Goal: Information Seeking & Learning: Compare options

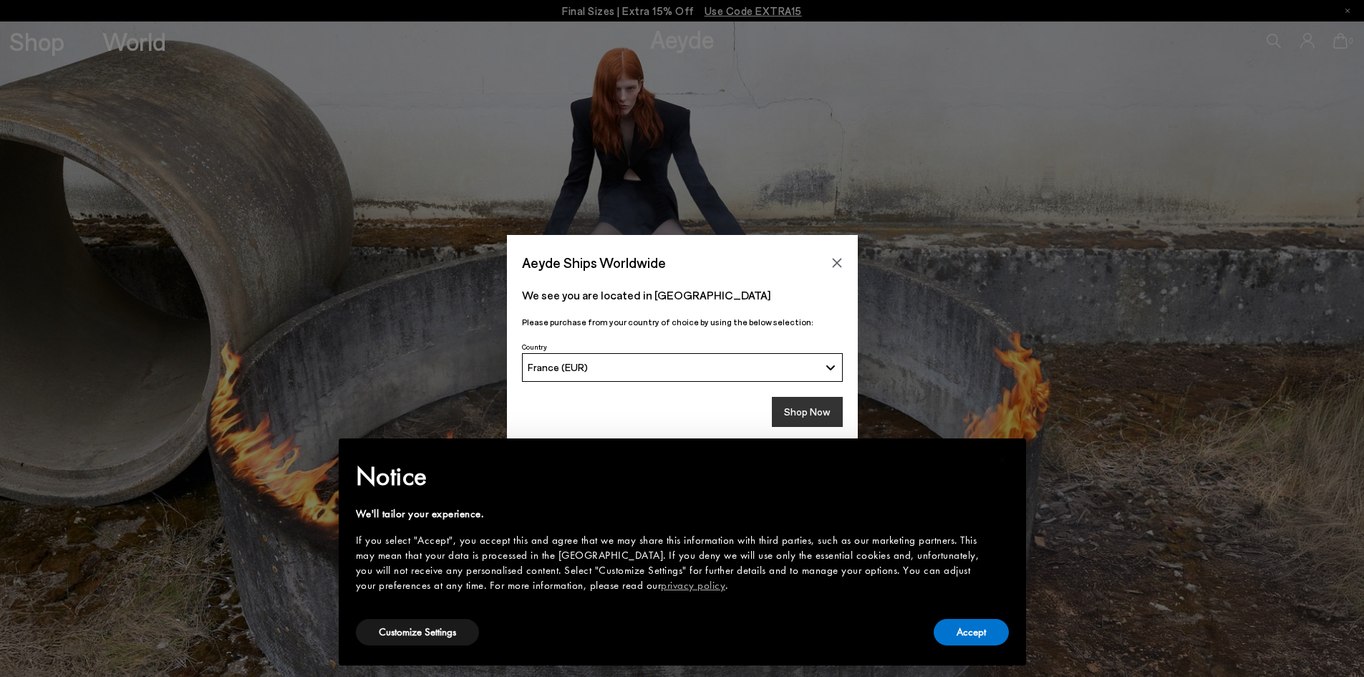
click at [808, 407] on button "Shop Now" at bounding box center [807, 412] width 71 height 30
click at [978, 629] on button "Accept" at bounding box center [971, 632] width 75 height 26
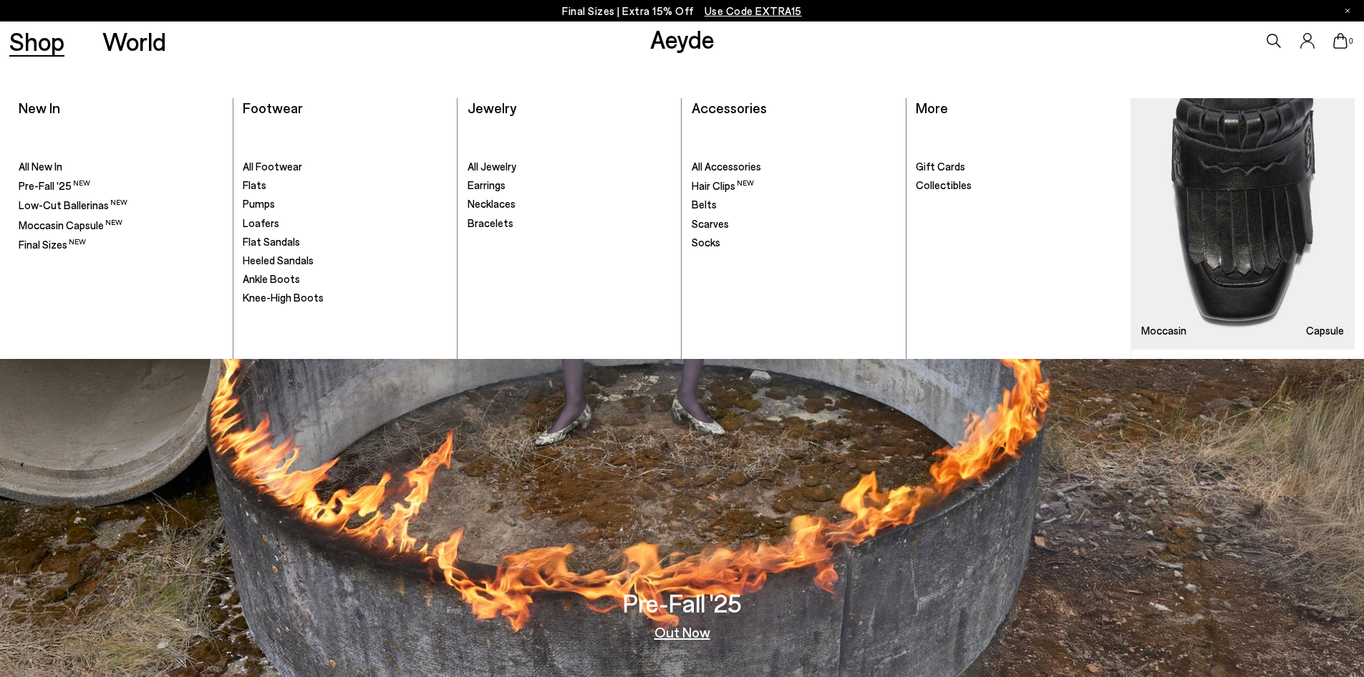
click at [35, 47] on link "Shop" at bounding box center [36, 41] width 55 height 25
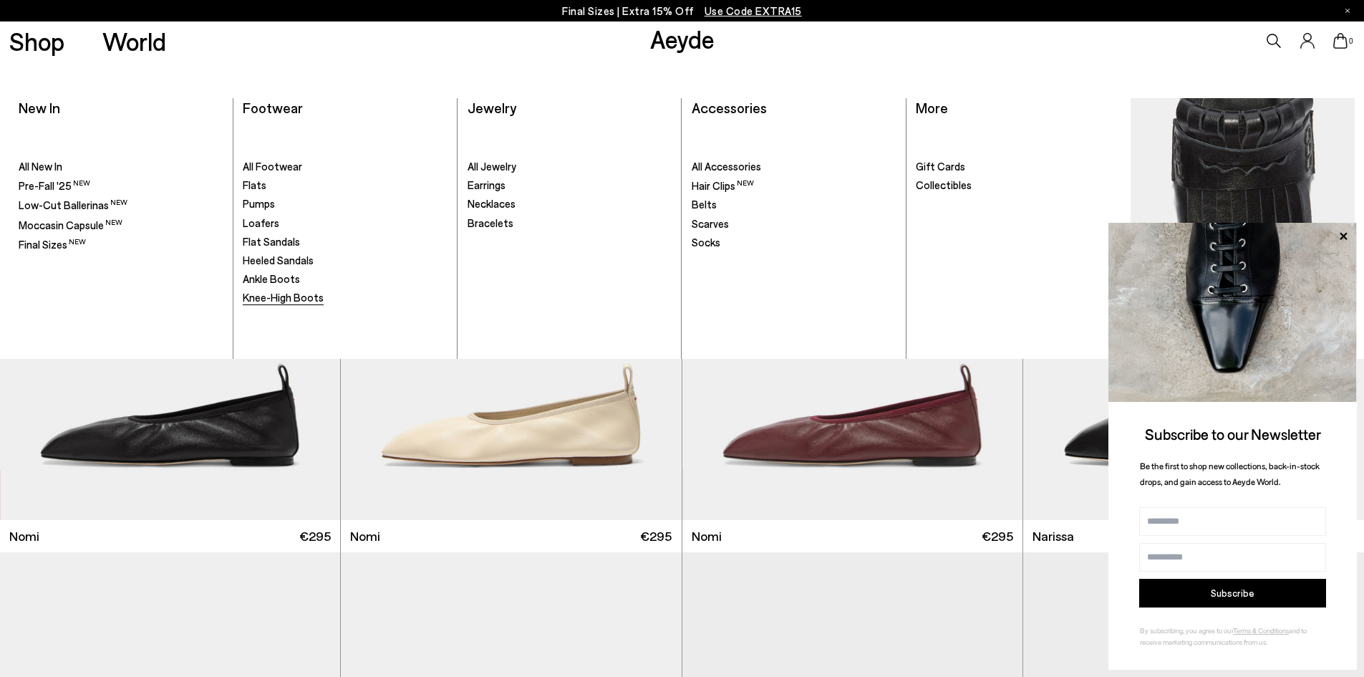
click at [267, 293] on span "Knee-High Boots" at bounding box center [283, 297] width 81 height 13
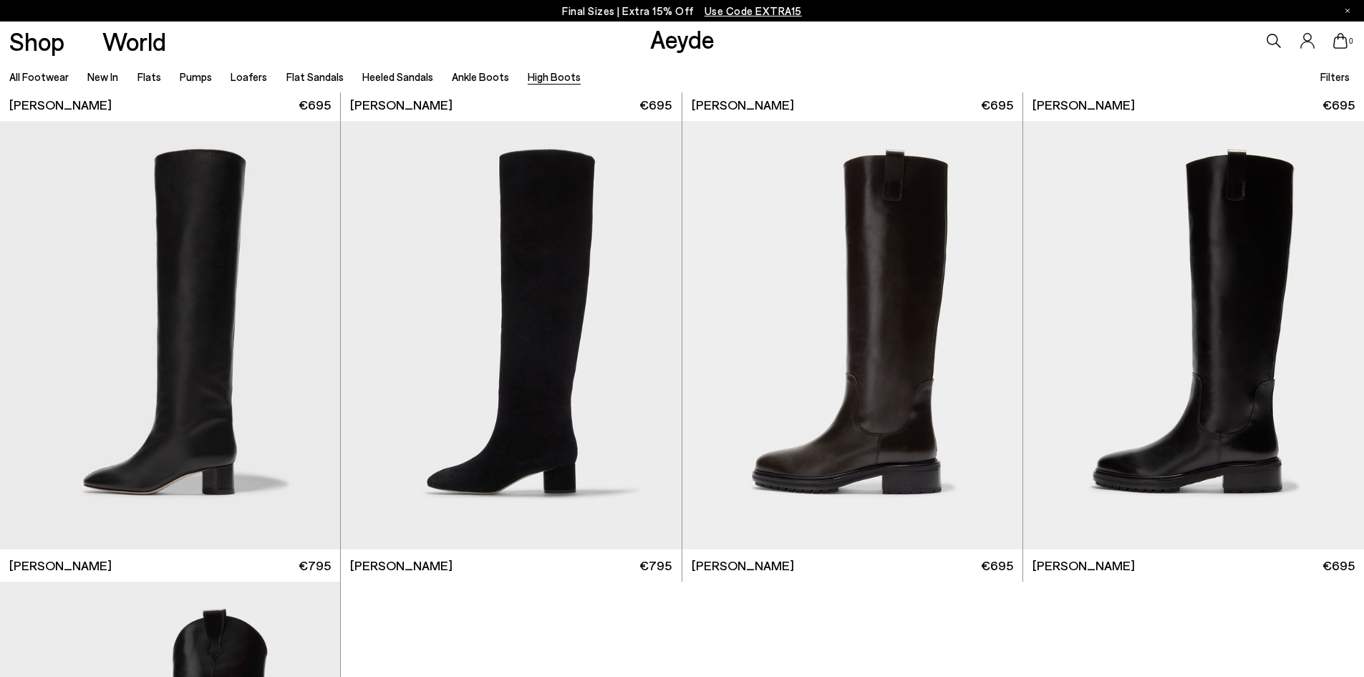
scroll to position [430, 0]
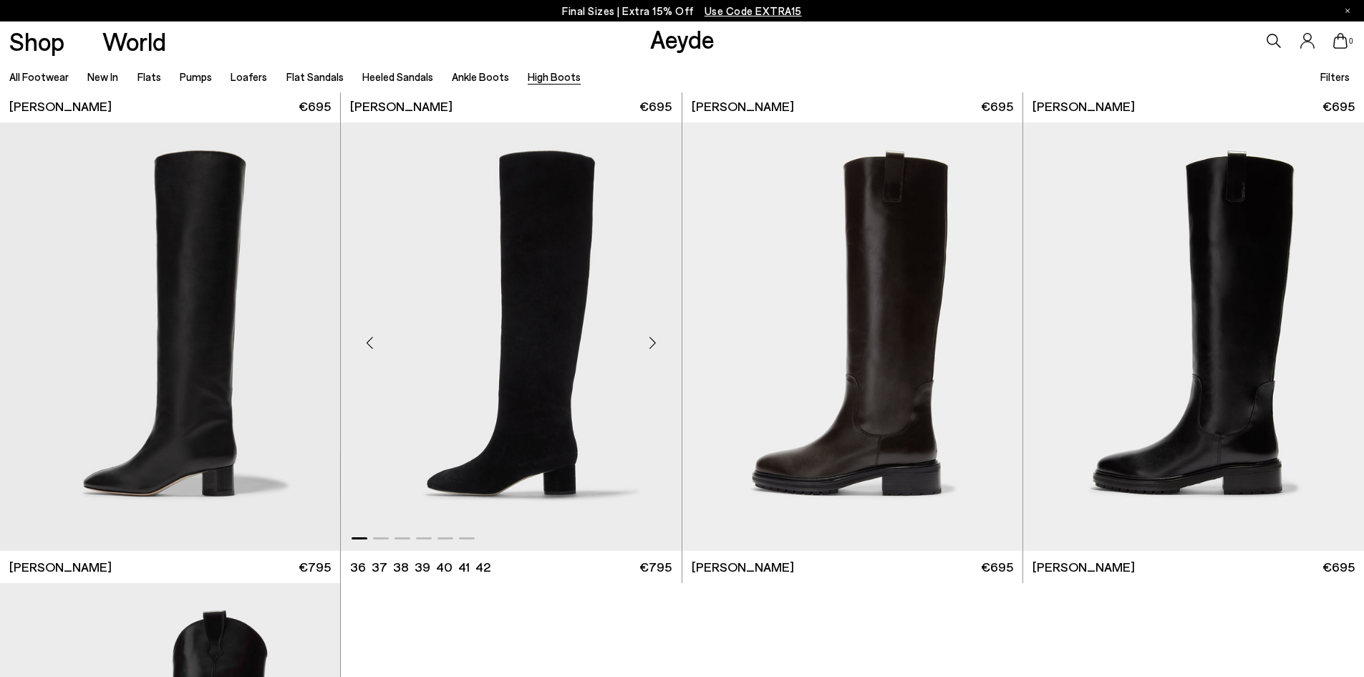
click at [560, 359] on img "1 / 6" at bounding box center [511, 335] width 340 height 427
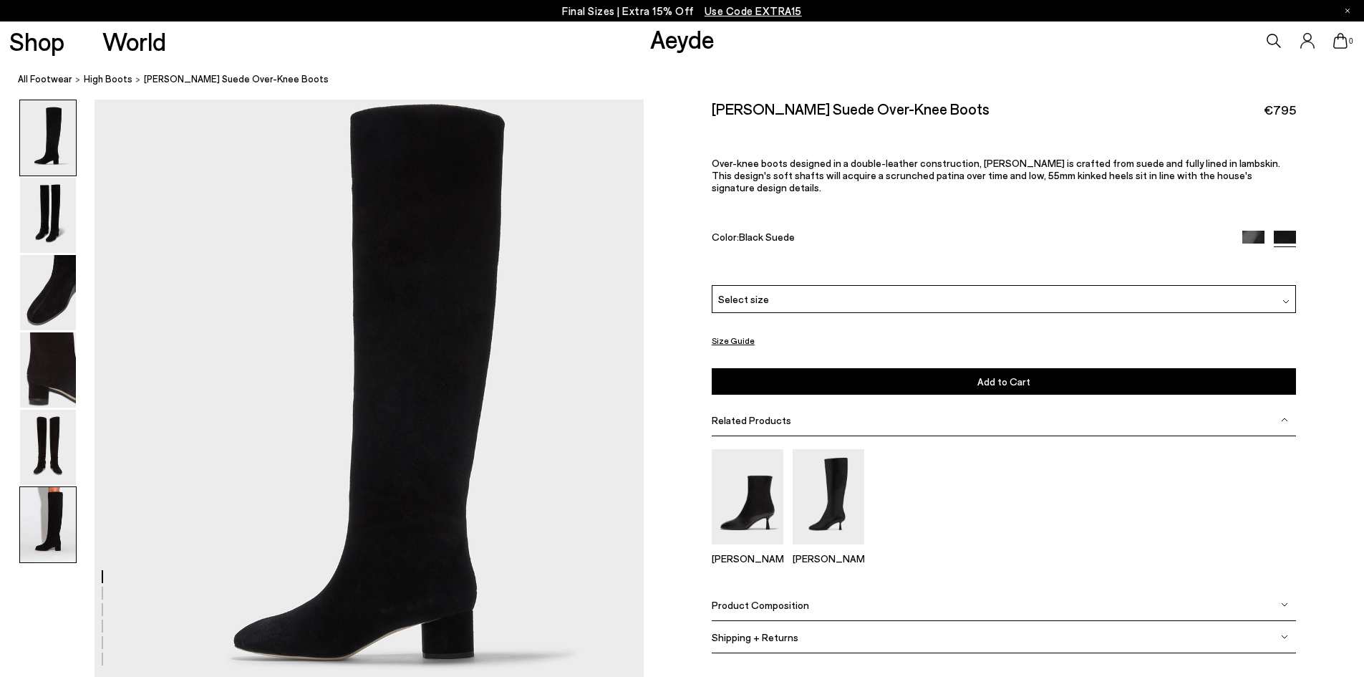
click at [47, 498] on img at bounding box center [48, 524] width 56 height 75
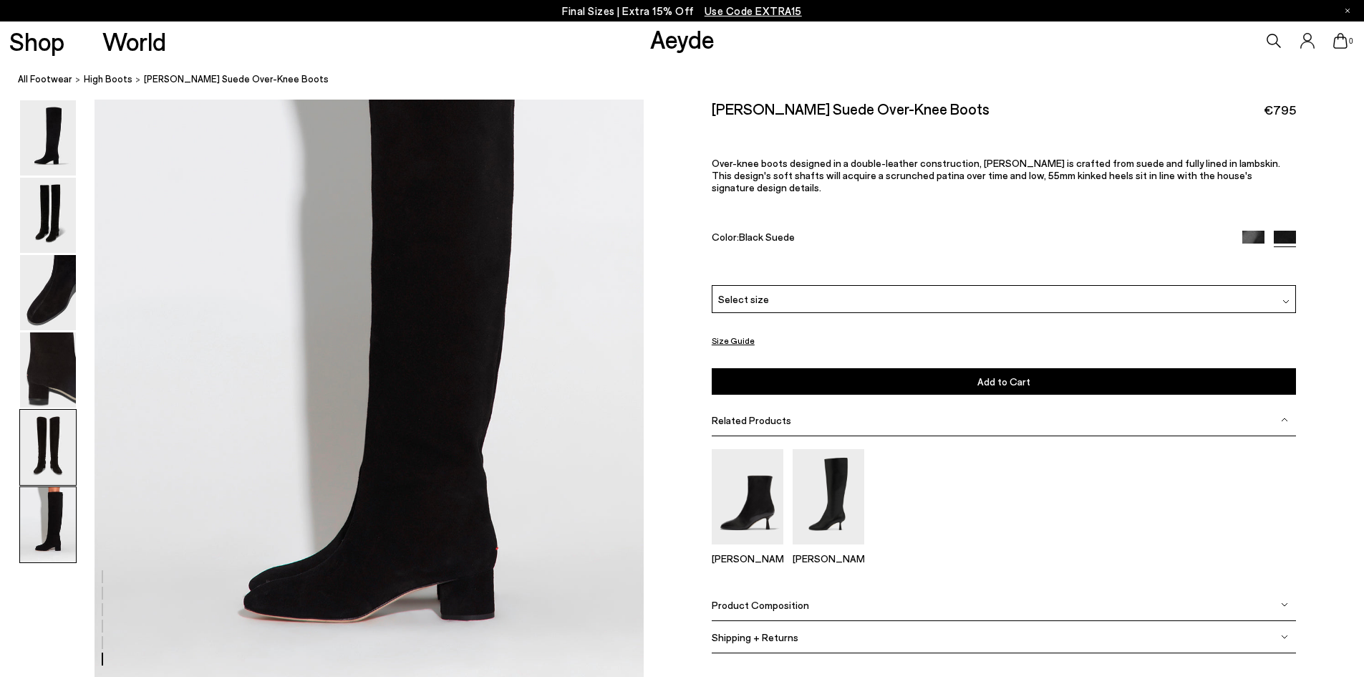
click at [54, 458] on img at bounding box center [48, 447] width 56 height 75
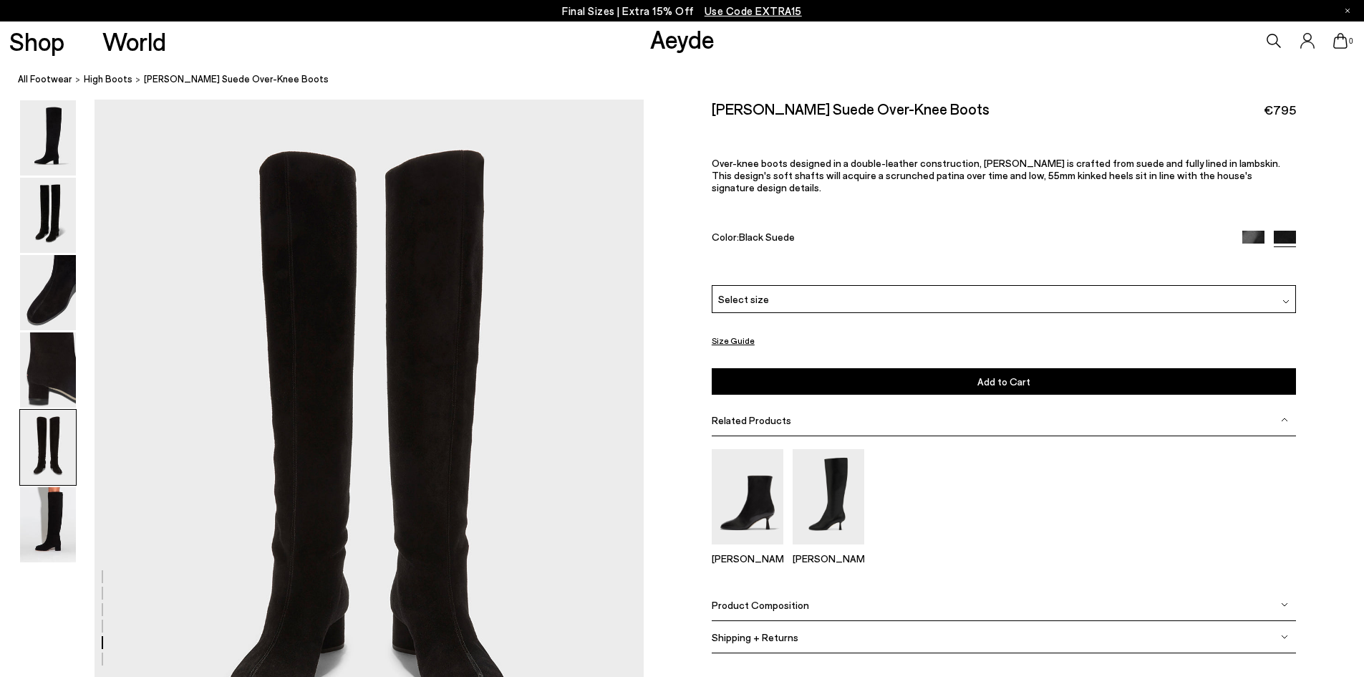
scroll to position [2782, 0]
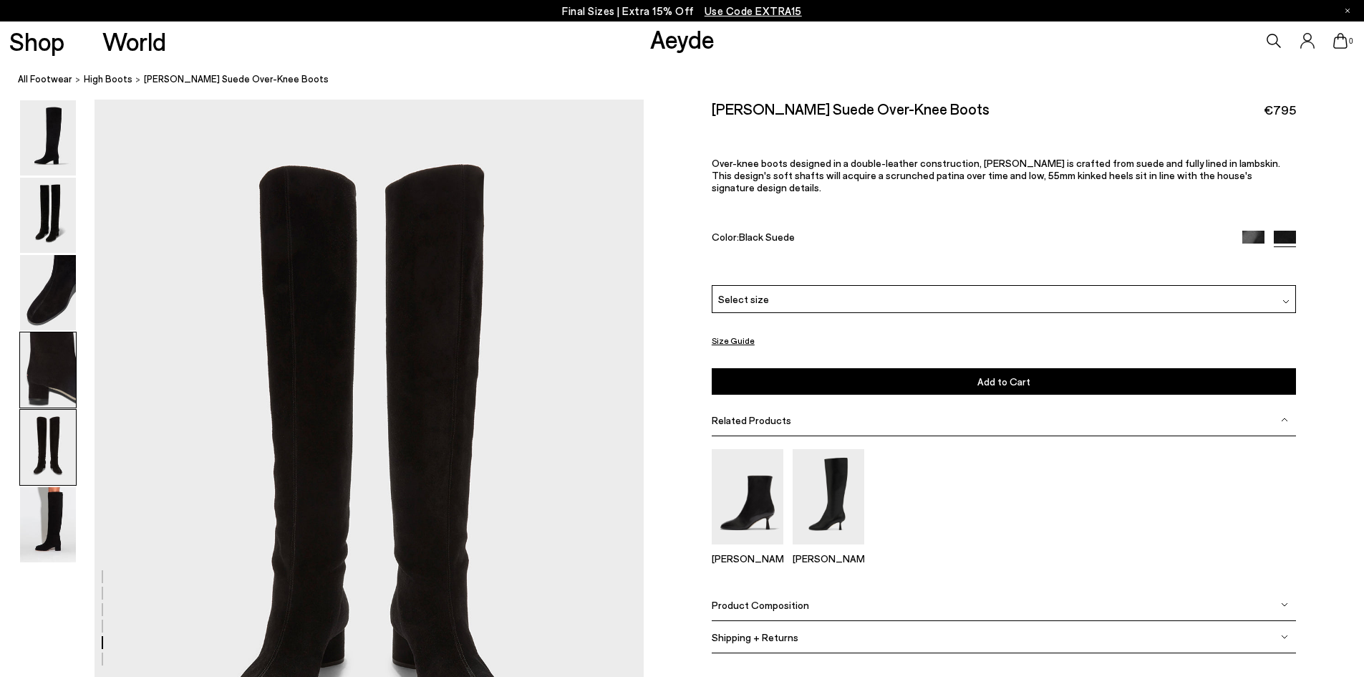
click at [60, 386] on img at bounding box center [48, 369] width 56 height 75
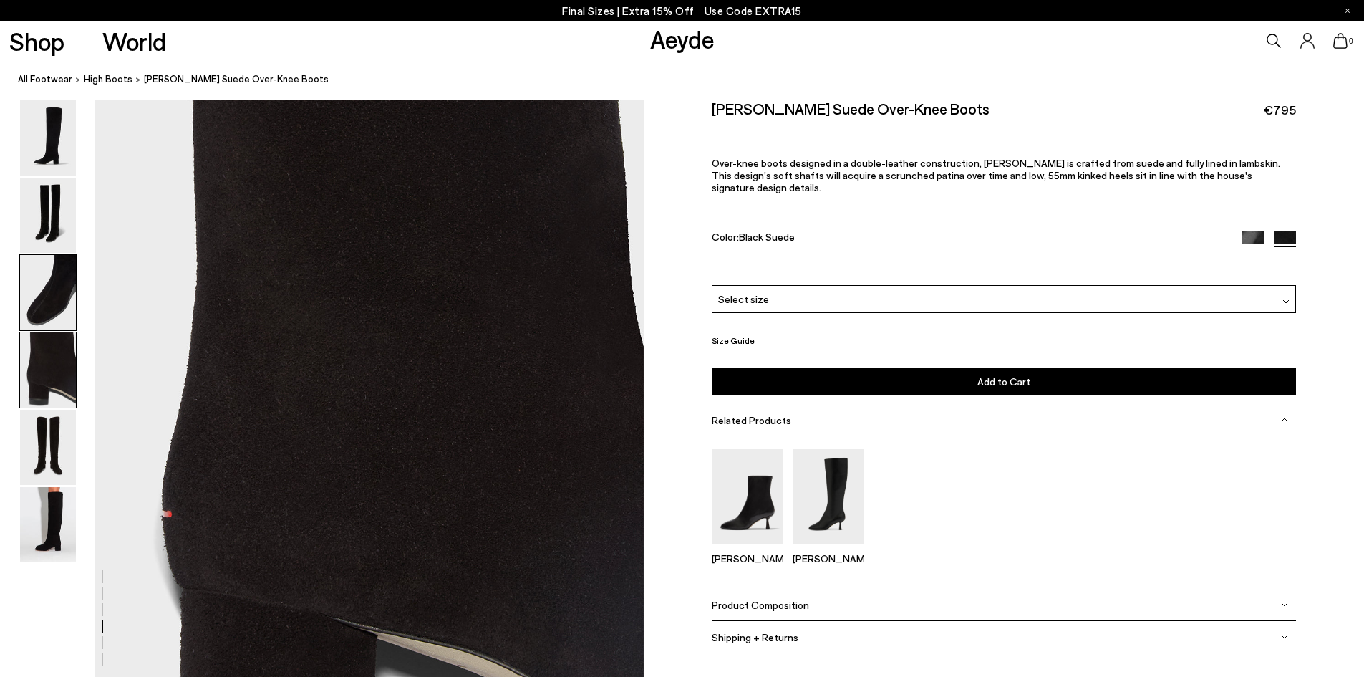
click at [57, 304] on img at bounding box center [48, 292] width 56 height 75
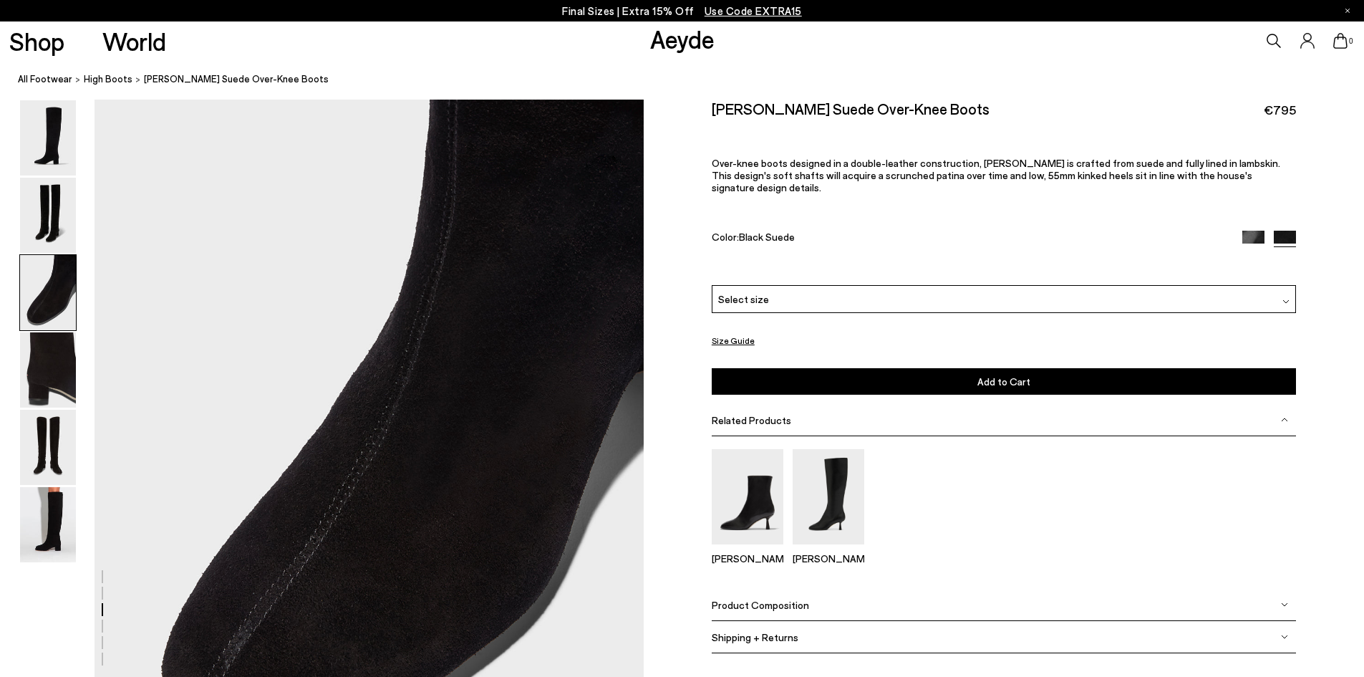
scroll to position [1315, 0]
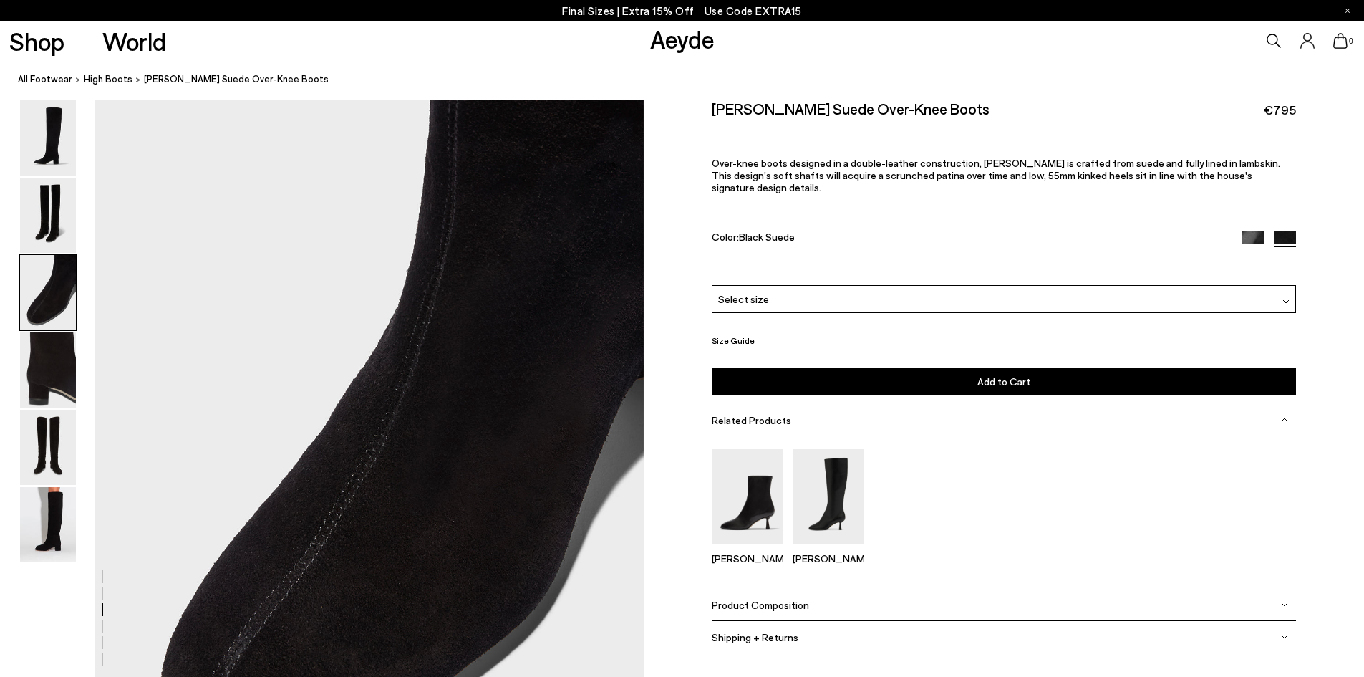
click at [1256, 231] on img at bounding box center [1253, 242] width 22 height 22
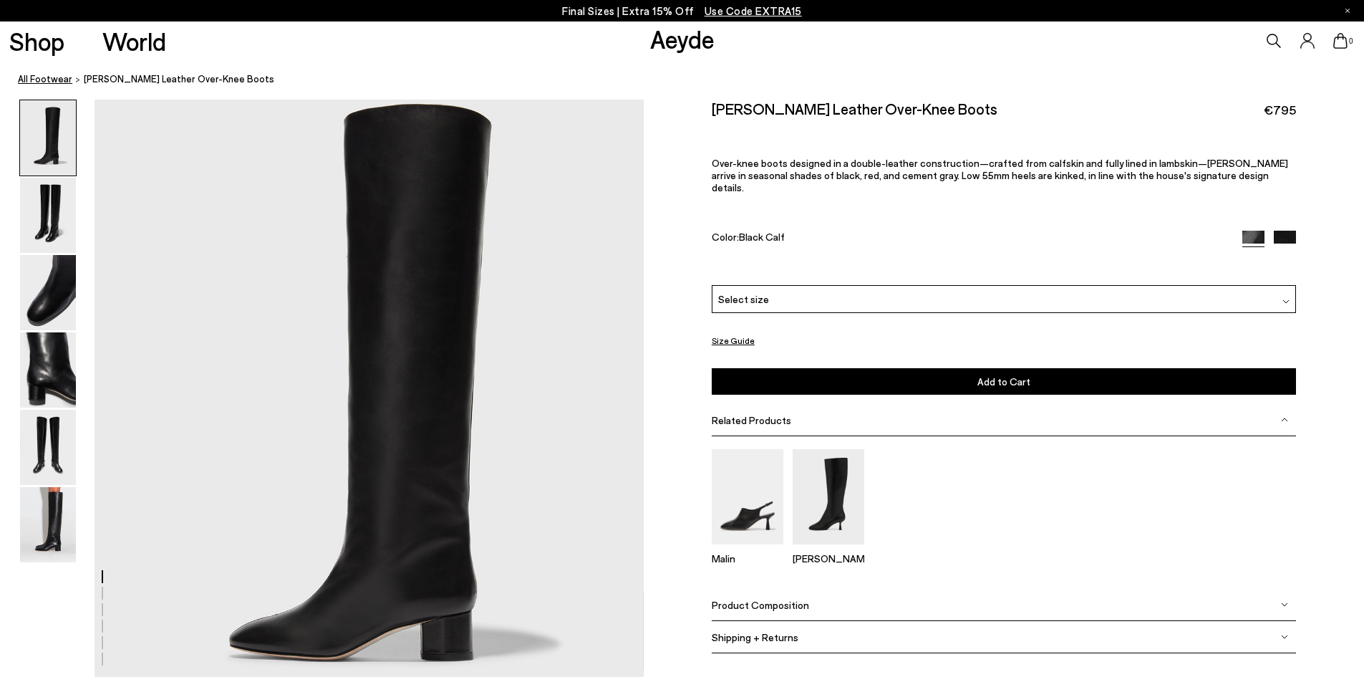
click at [45, 80] on link "All Footwear" at bounding box center [45, 79] width 54 height 15
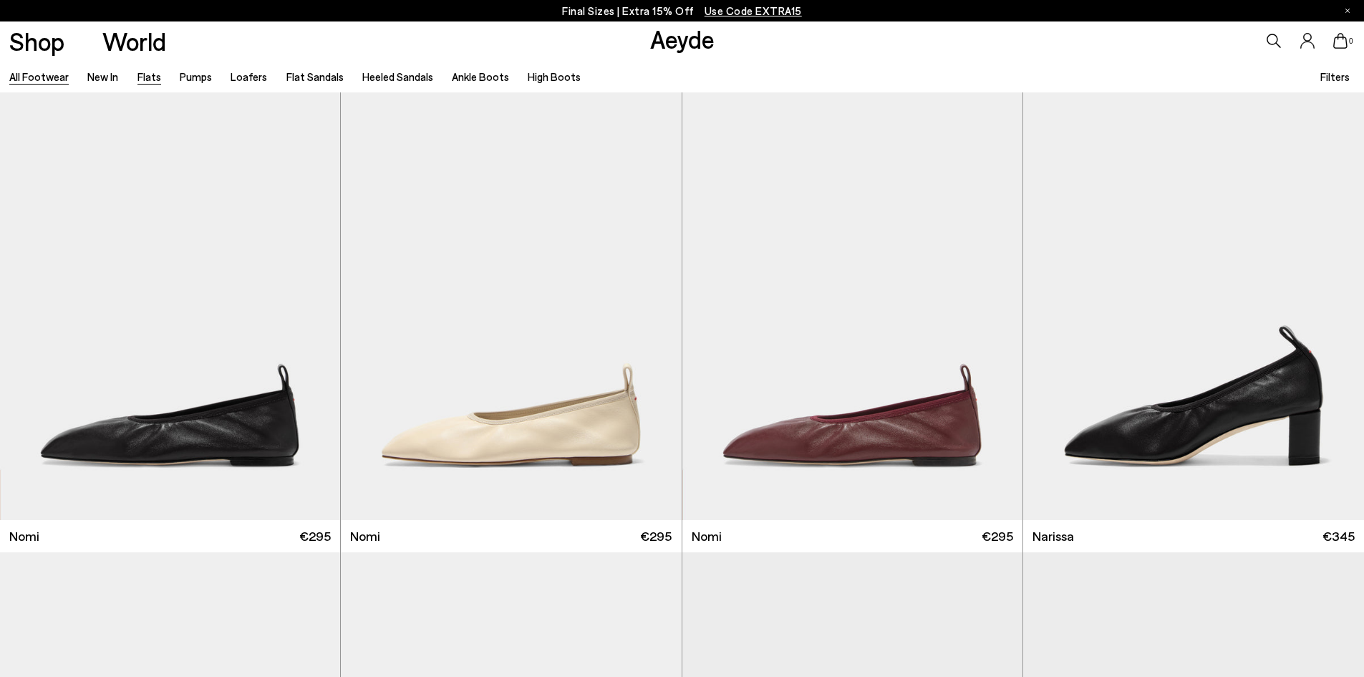
click at [145, 77] on link "Flats" at bounding box center [149, 76] width 24 height 13
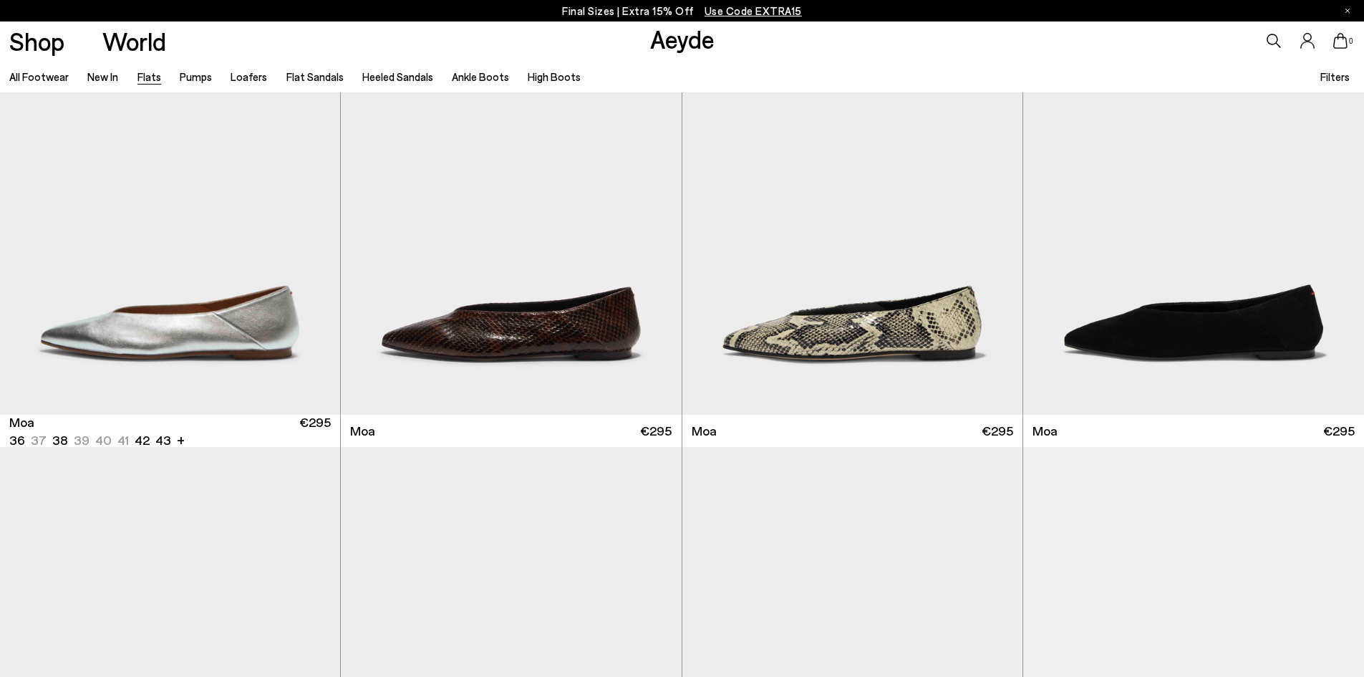
scroll to position [2935, 0]
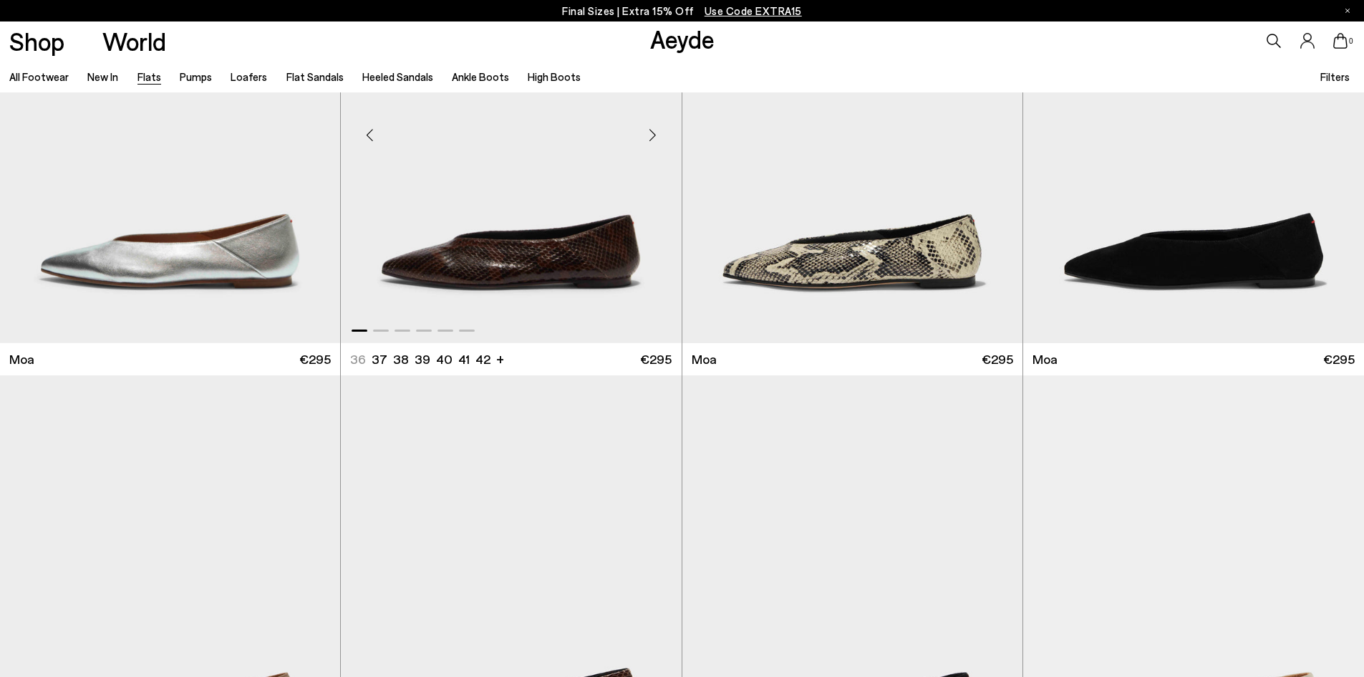
click at [652, 134] on div "Next slide" at bounding box center [652, 135] width 43 height 43
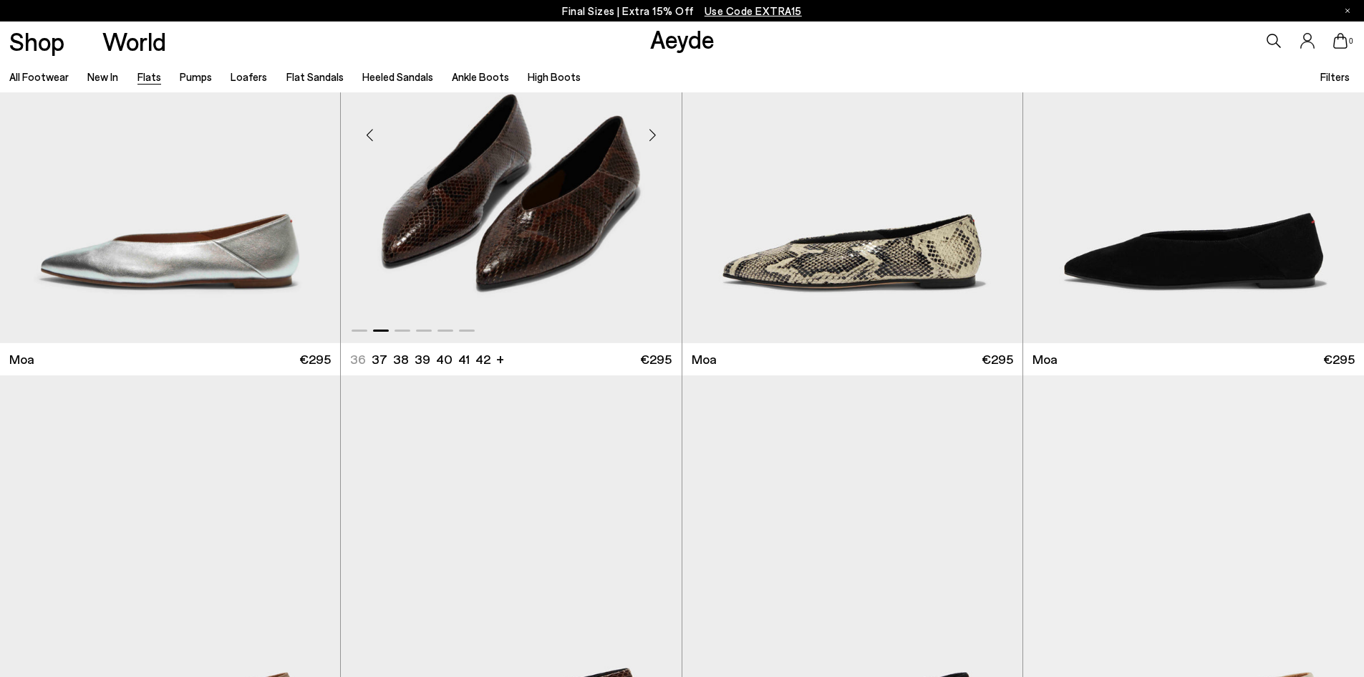
click at [652, 134] on div "Next slide" at bounding box center [652, 135] width 43 height 43
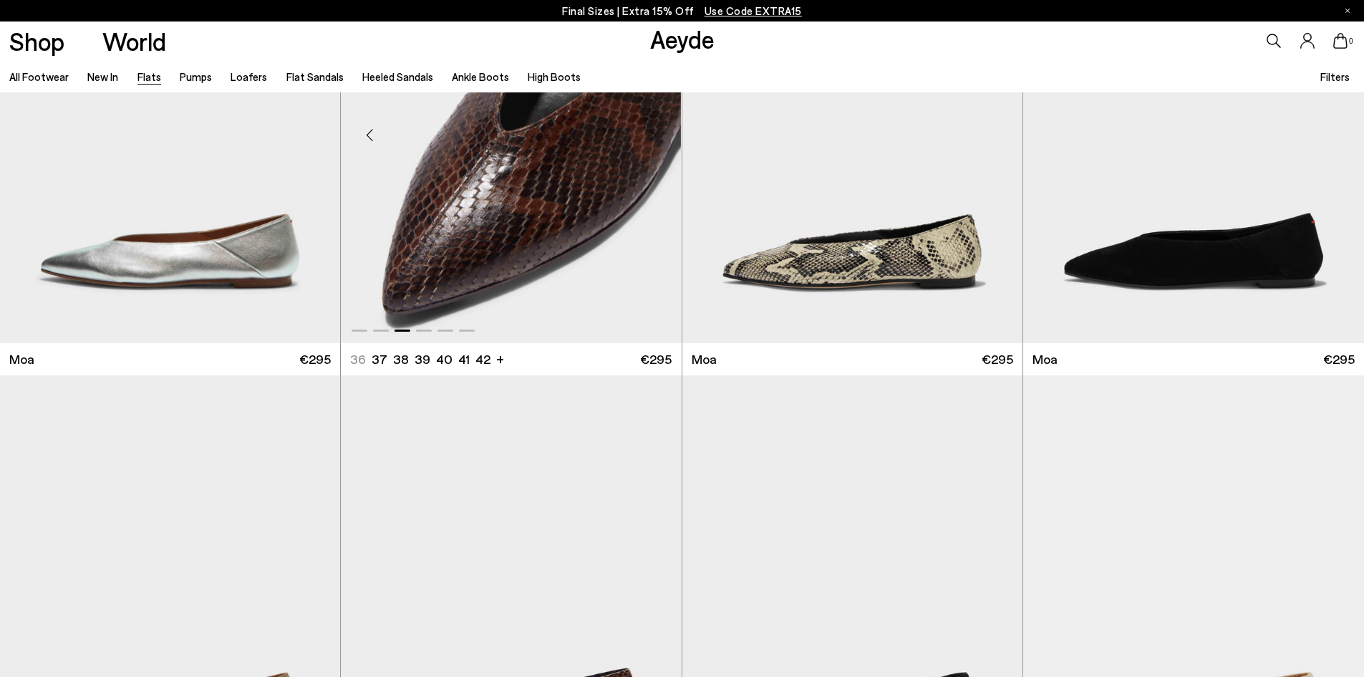
click at [652, 134] on div "Next slide" at bounding box center [652, 135] width 43 height 43
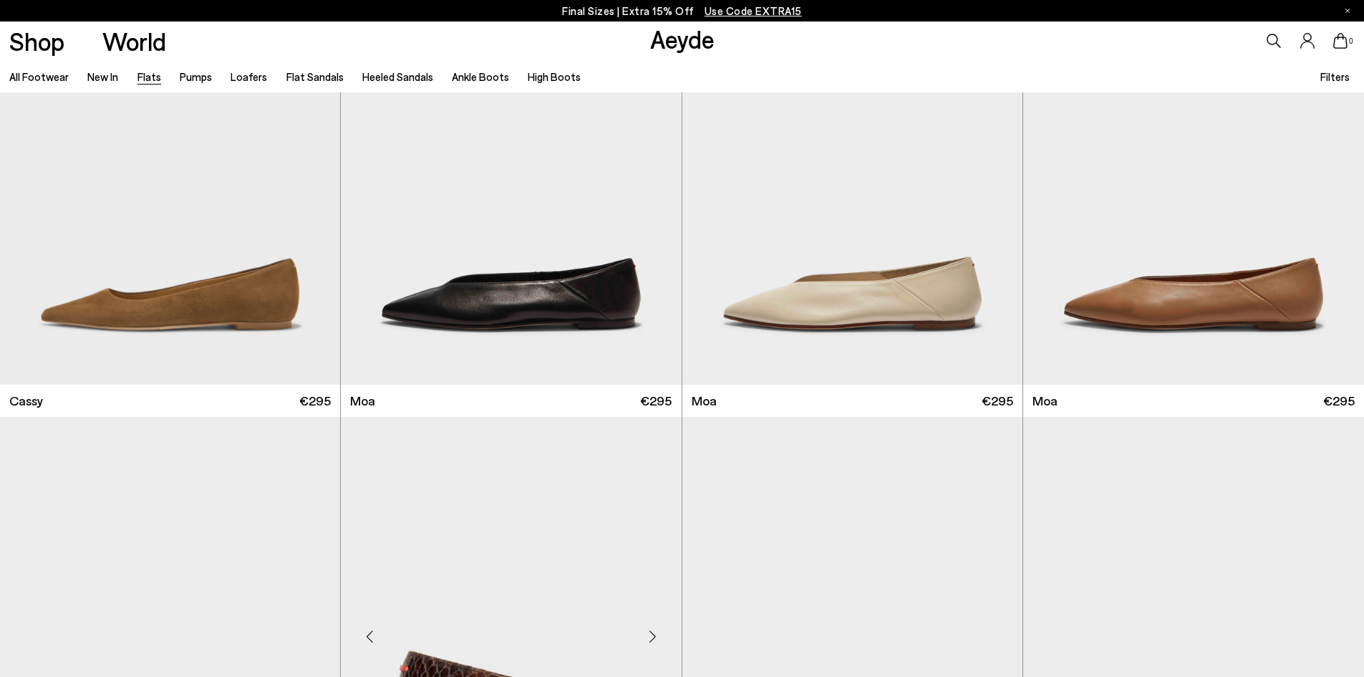
scroll to position [2220, 0]
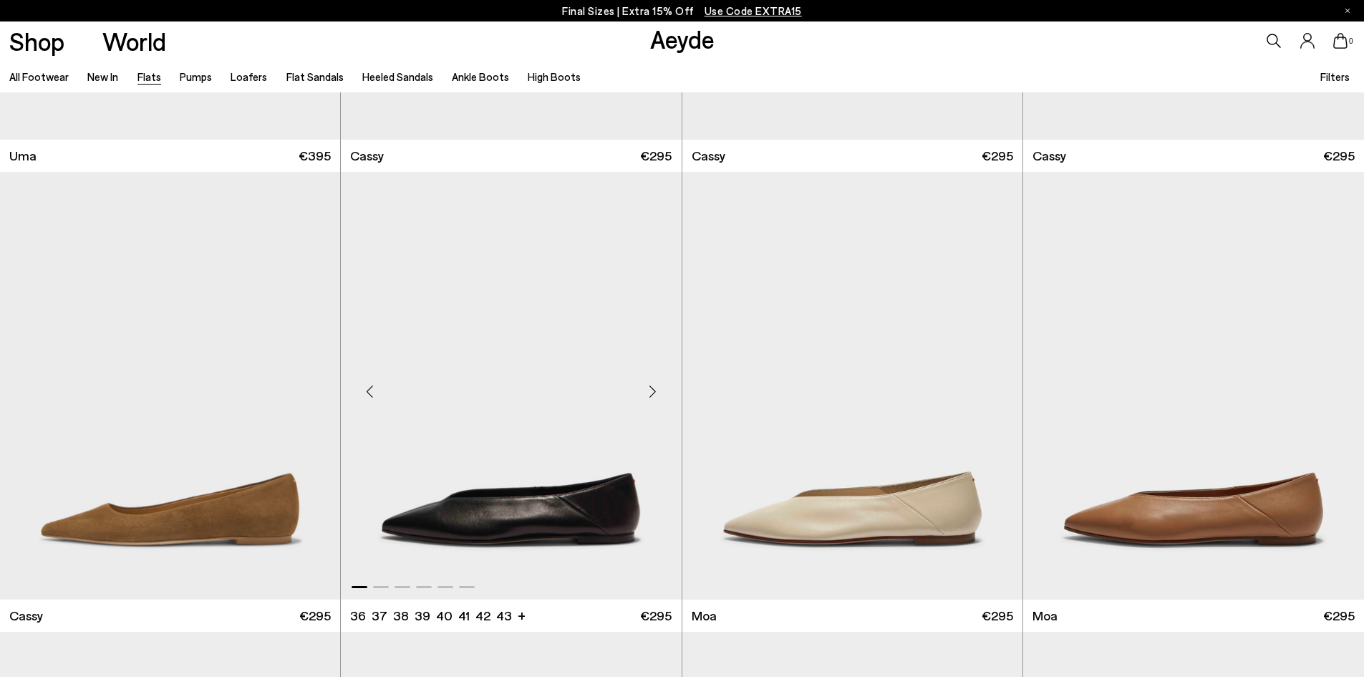
click at [652, 395] on div "Next slide" at bounding box center [652, 391] width 43 height 43
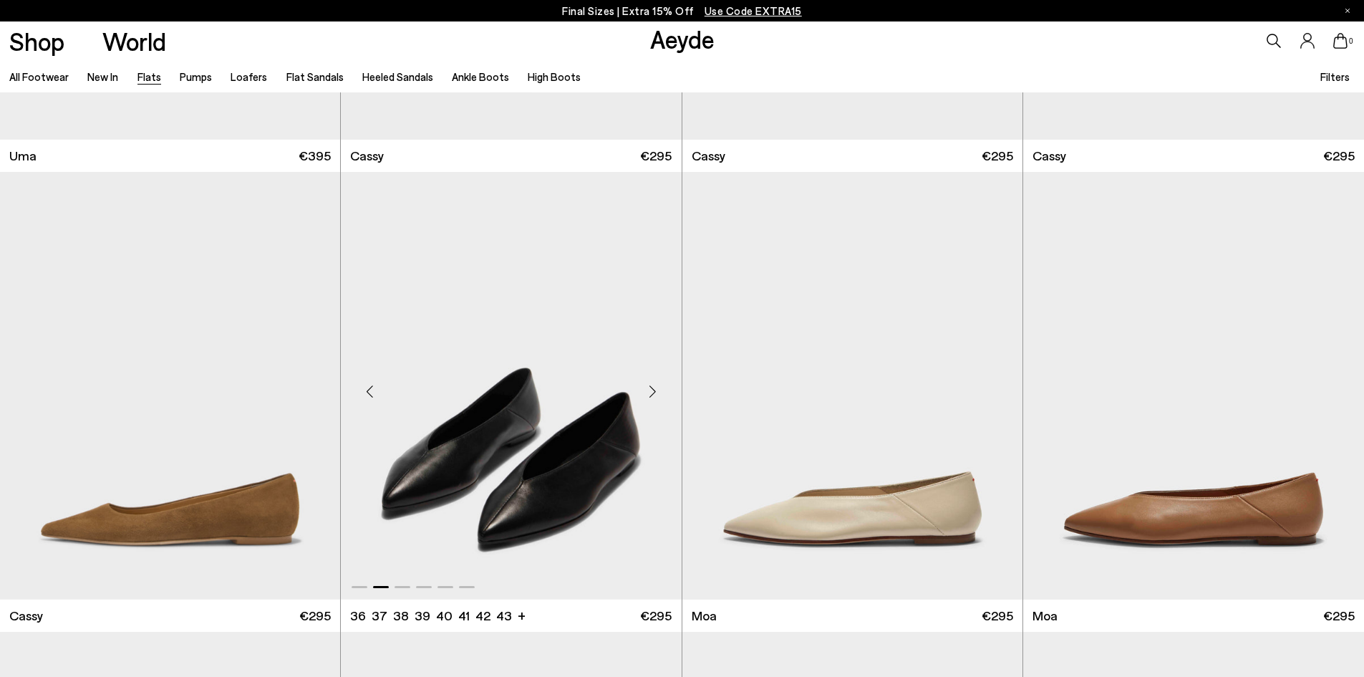
click at [652, 395] on div "Next slide" at bounding box center [652, 391] width 43 height 43
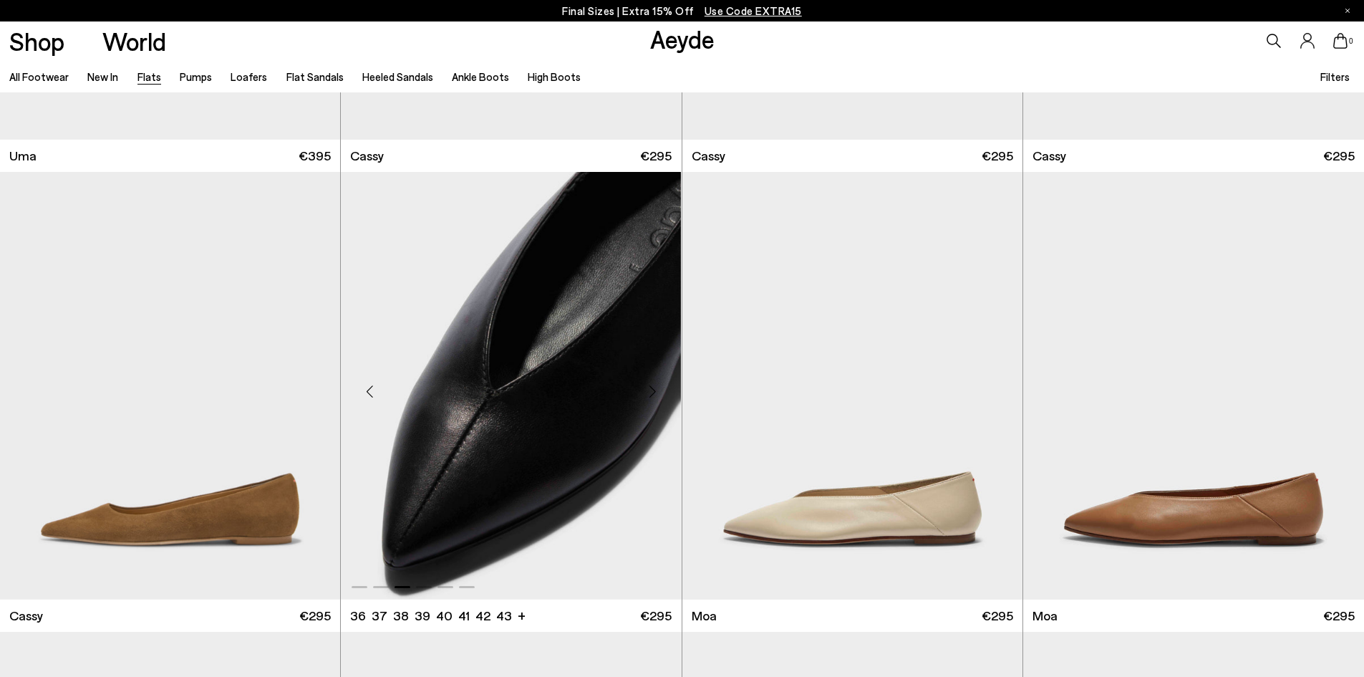
click at [652, 395] on div "Next slide" at bounding box center [652, 391] width 43 height 43
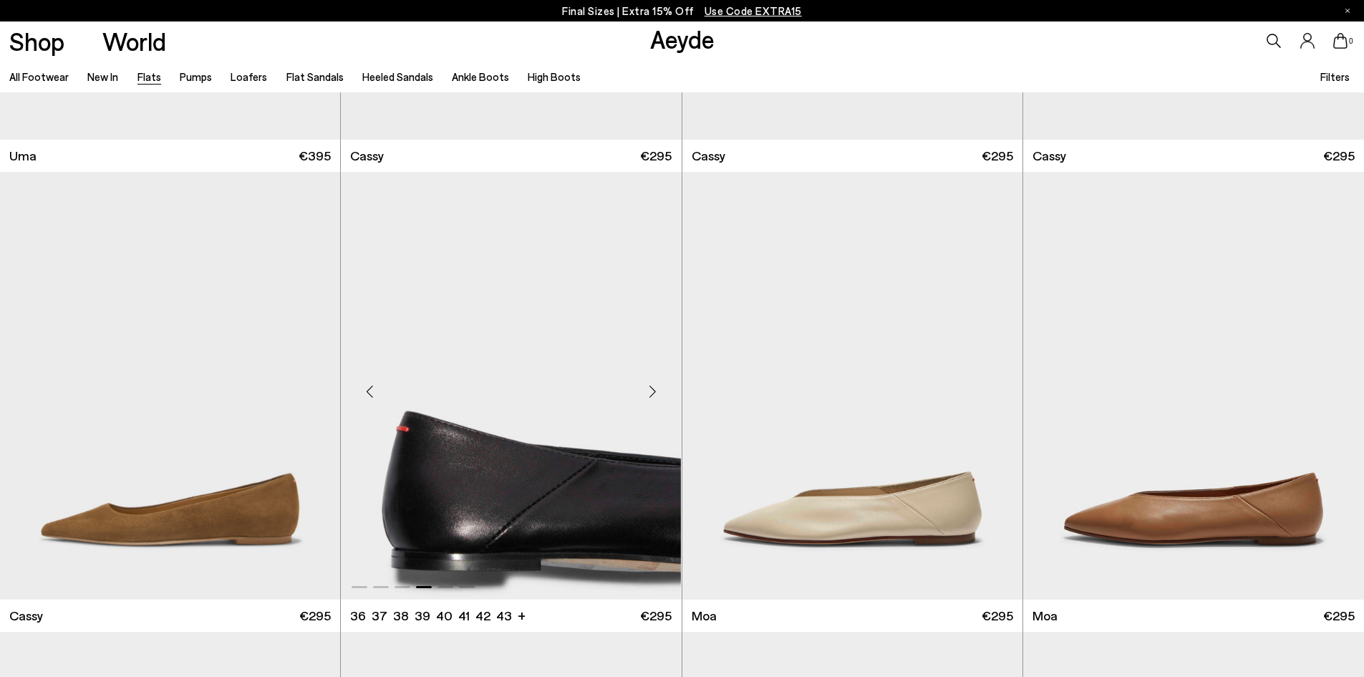
click at [652, 395] on div "Next slide" at bounding box center [652, 391] width 43 height 43
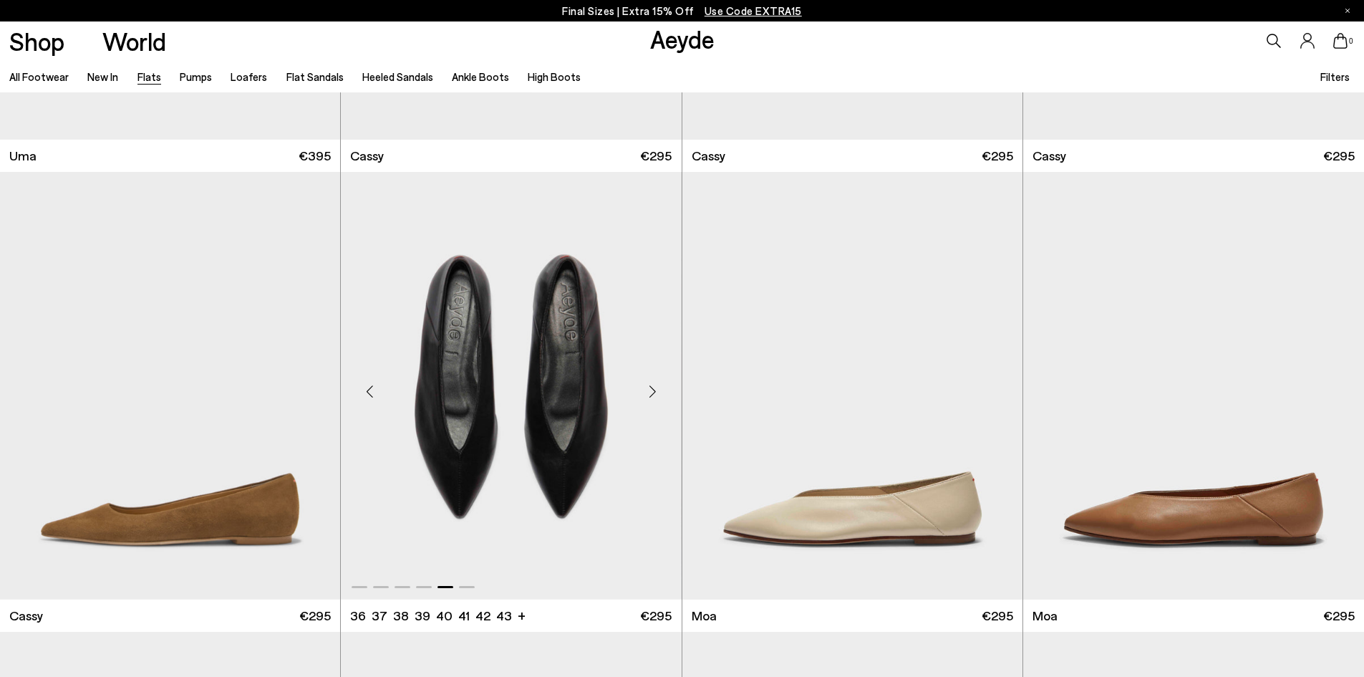
click at [652, 395] on div "Next slide" at bounding box center [652, 391] width 43 height 43
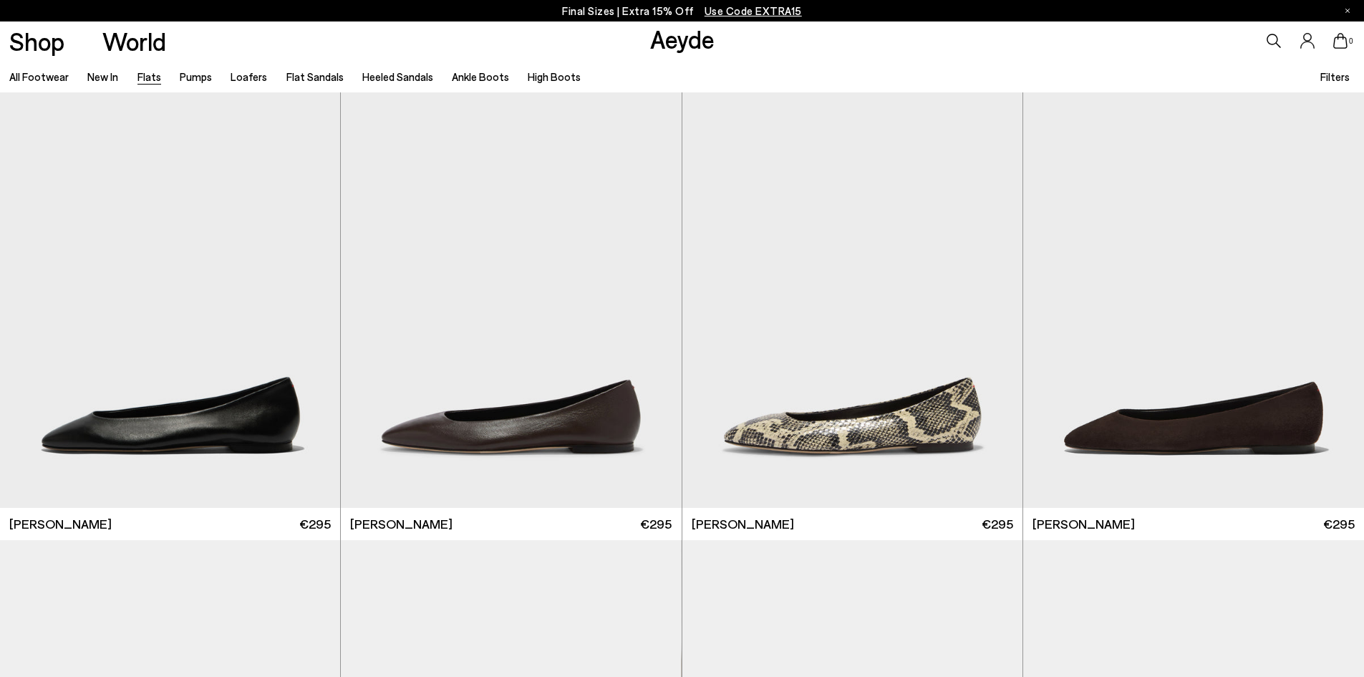
scroll to position [0, 0]
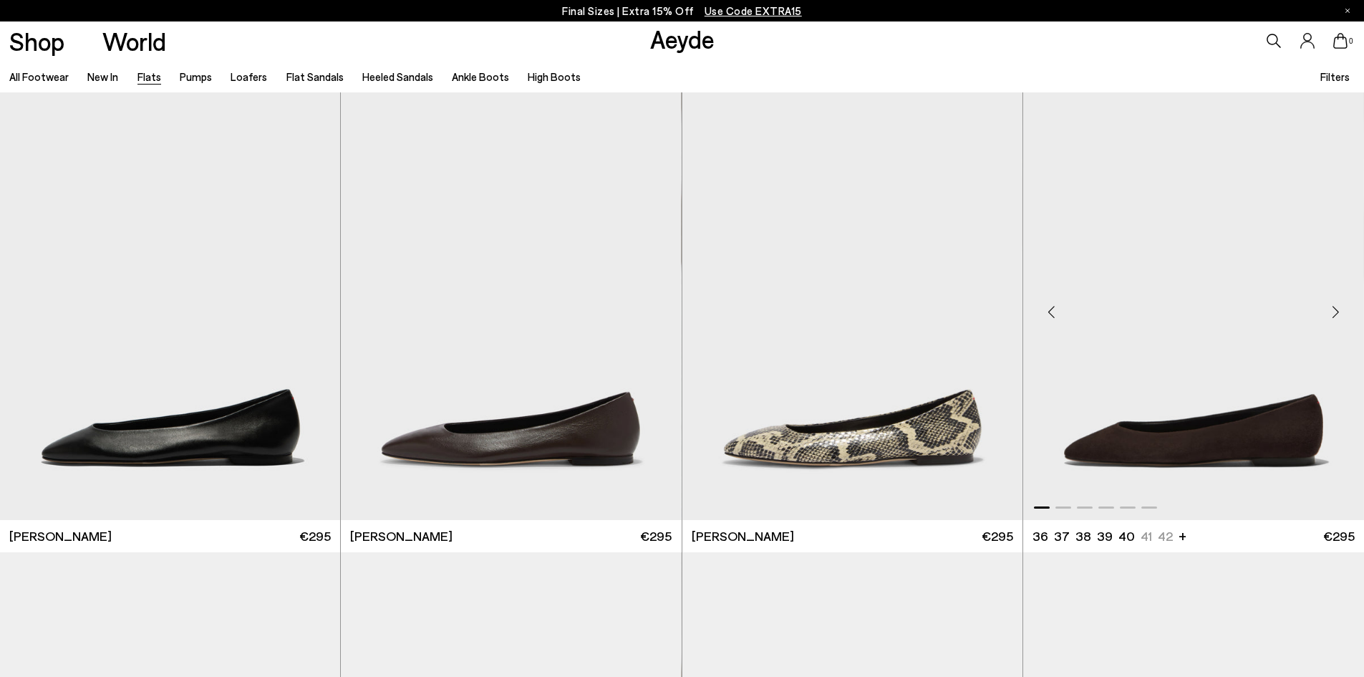
click at [1337, 311] on div "Next slide" at bounding box center [1335, 312] width 43 height 43
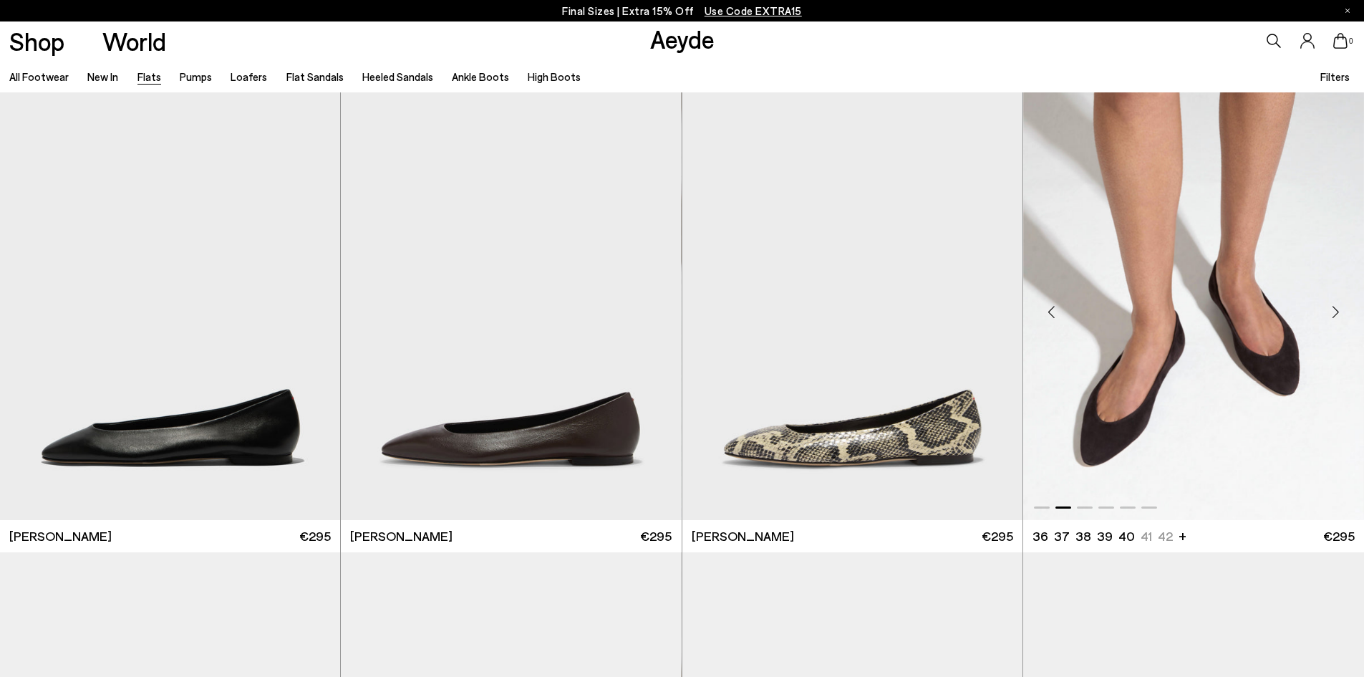
click at [1337, 311] on div "Next slide" at bounding box center [1335, 312] width 43 height 43
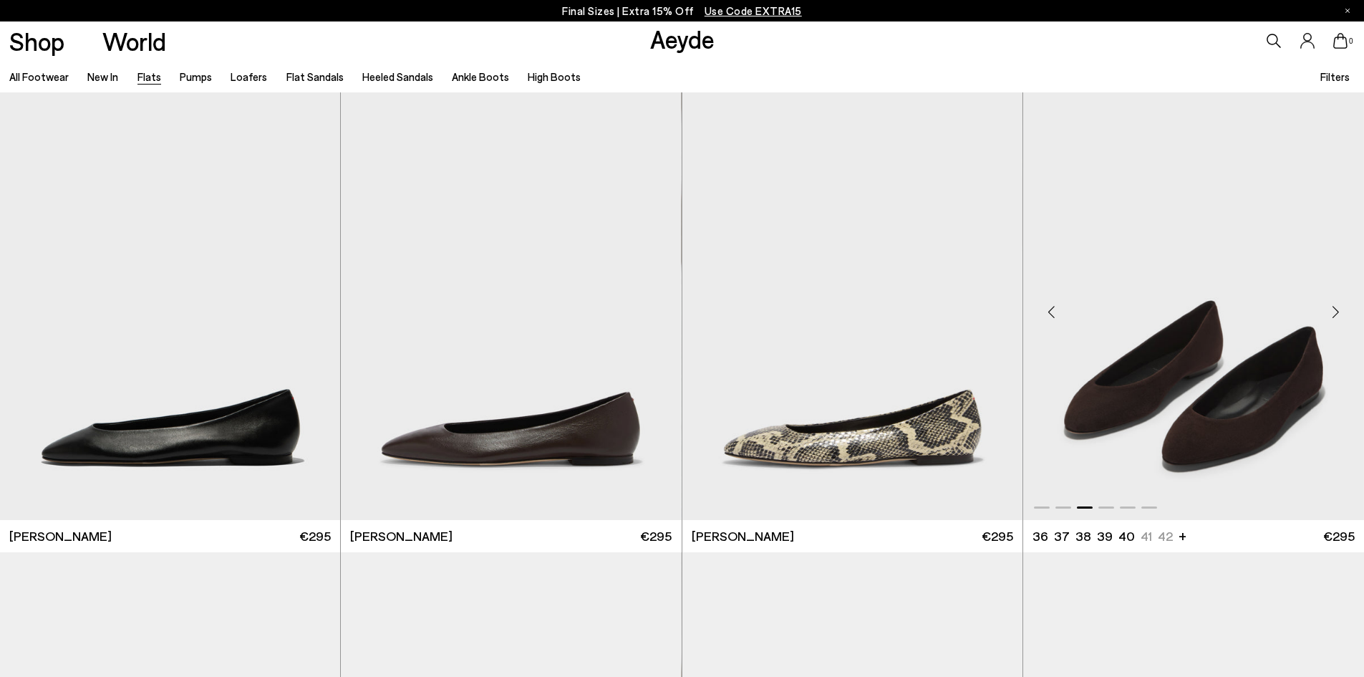
click at [1337, 311] on div "Next slide" at bounding box center [1335, 312] width 43 height 43
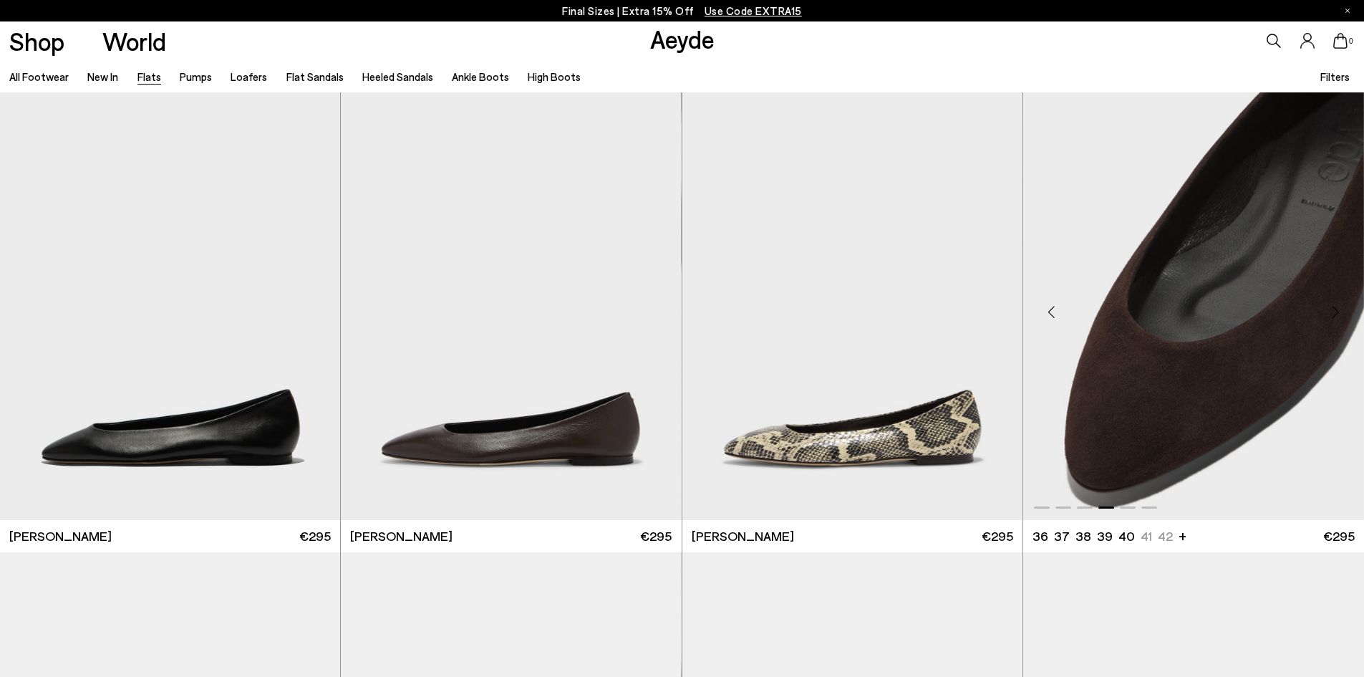
click at [1224, 330] on img "4 / 6" at bounding box center [1193, 305] width 341 height 427
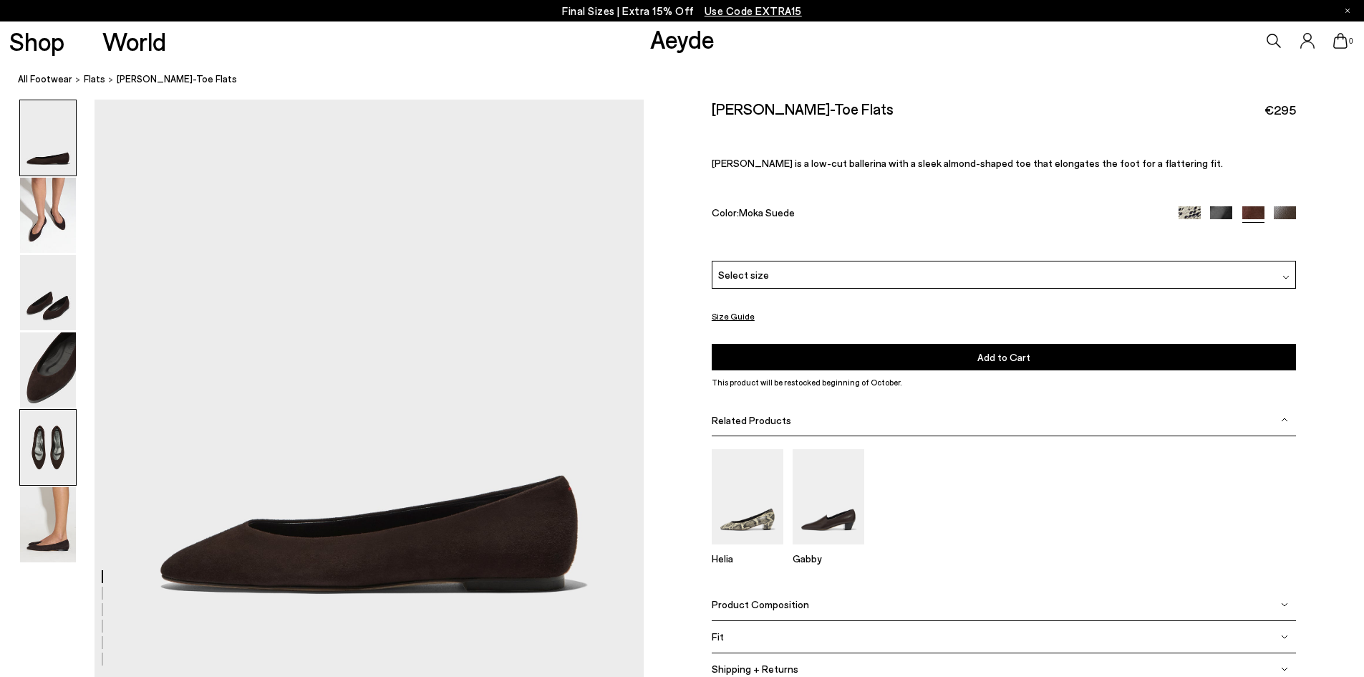
click at [43, 437] on img at bounding box center [48, 447] width 56 height 75
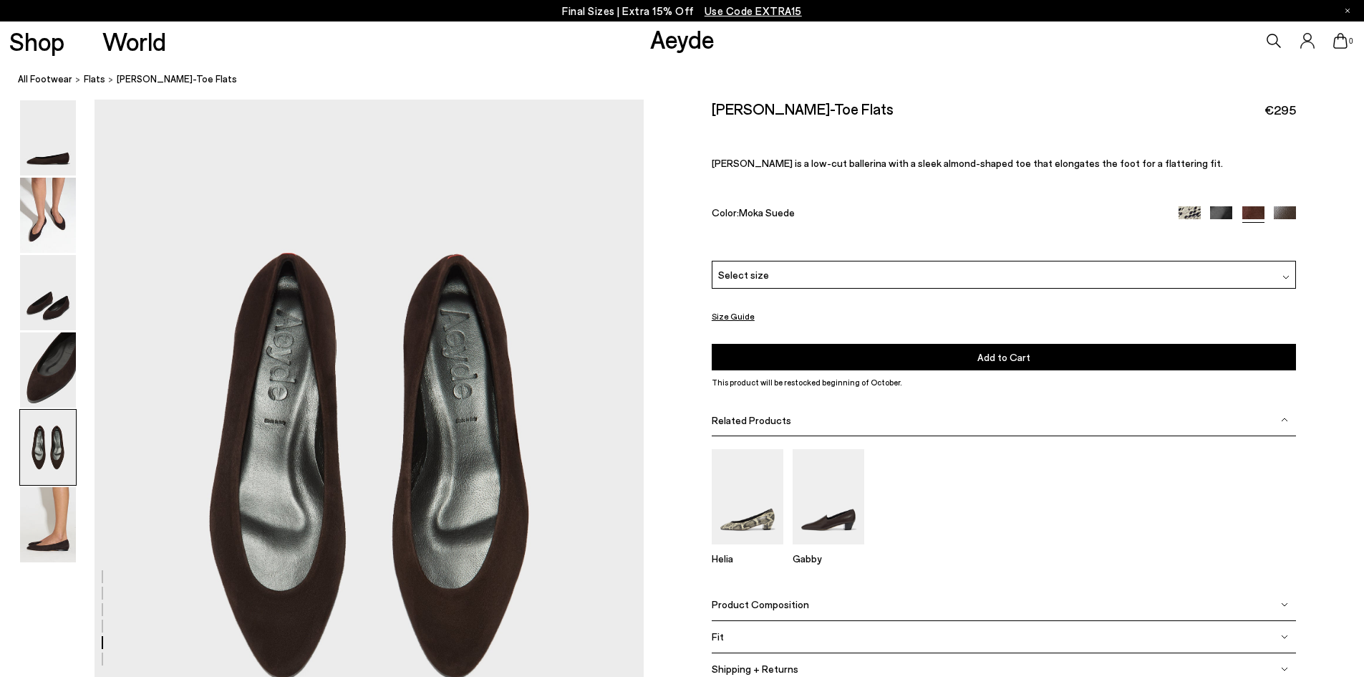
scroll to position [2782, 0]
click at [52, 500] on img at bounding box center [48, 524] width 56 height 75
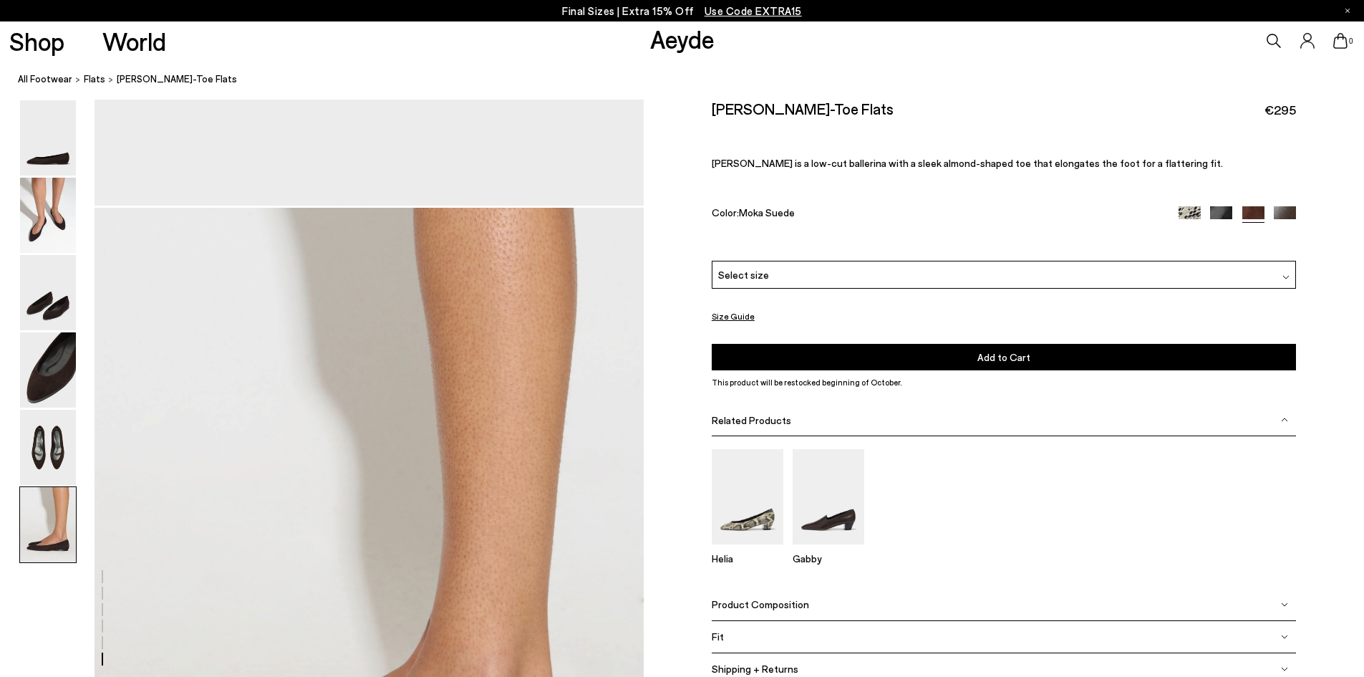
scroll to position [3400, 0]
click at [87, 77] on span "Flats" at bounding box center [94, 78] width 21 height 11
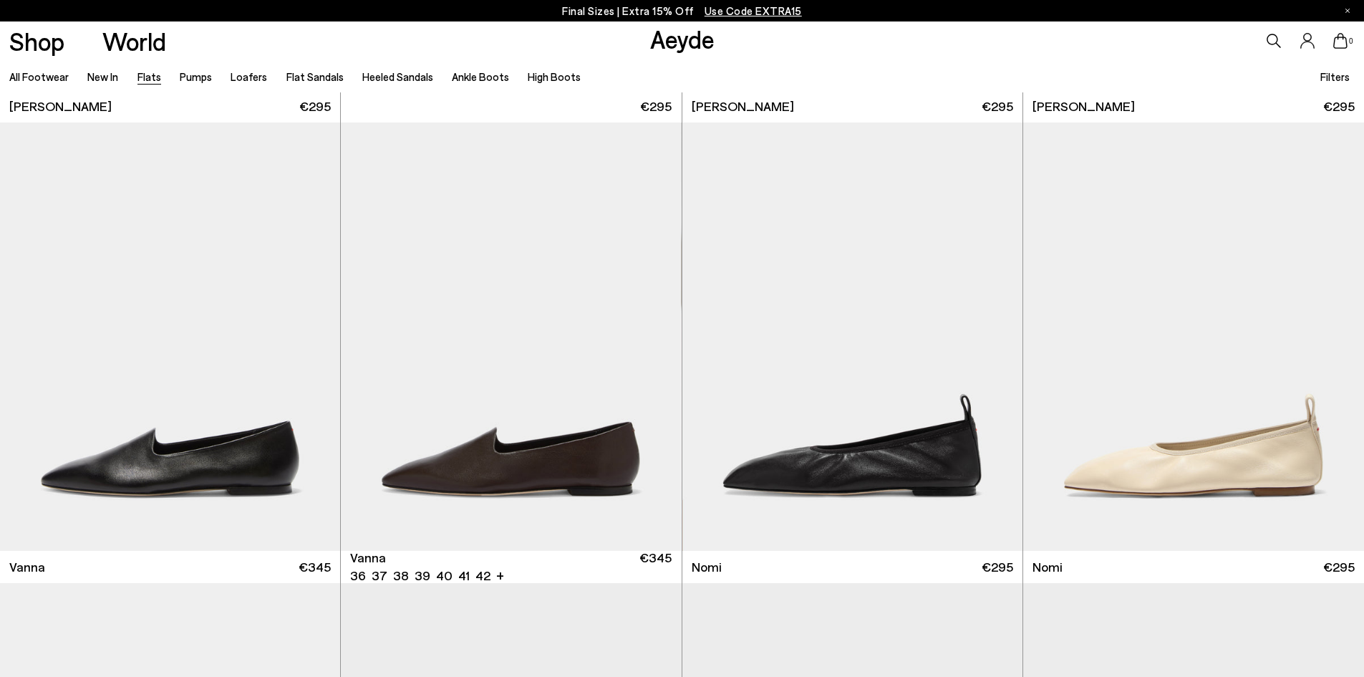
scroll to position [143, 0]
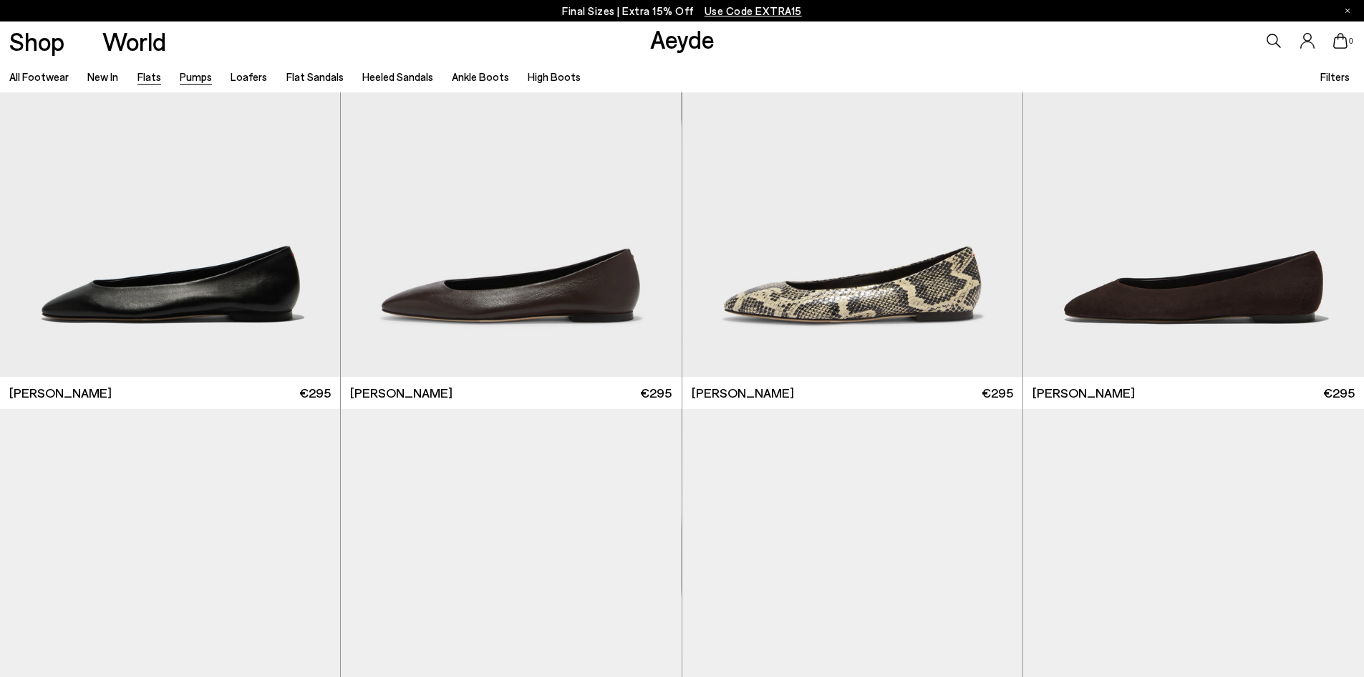
click at [200, 78] on link "Pumps" at bounding box center [196, 76] width 32 height 13
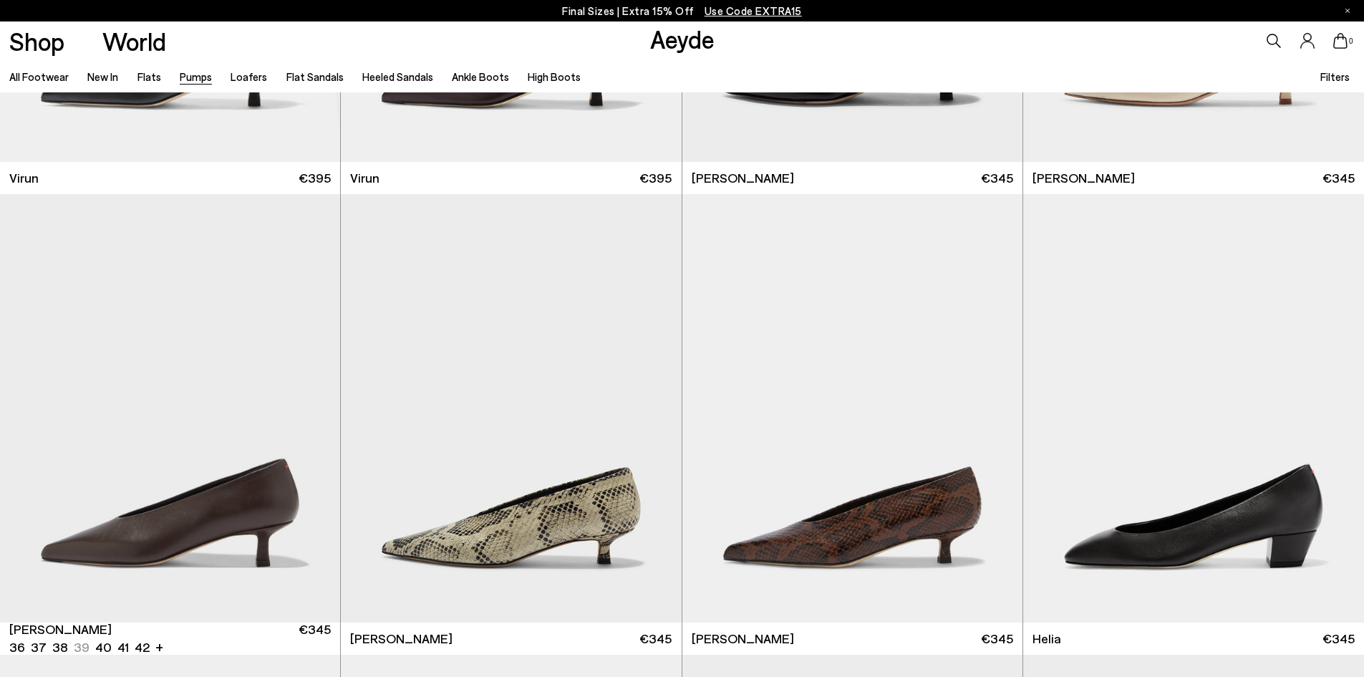
scroll to position [501, 0]
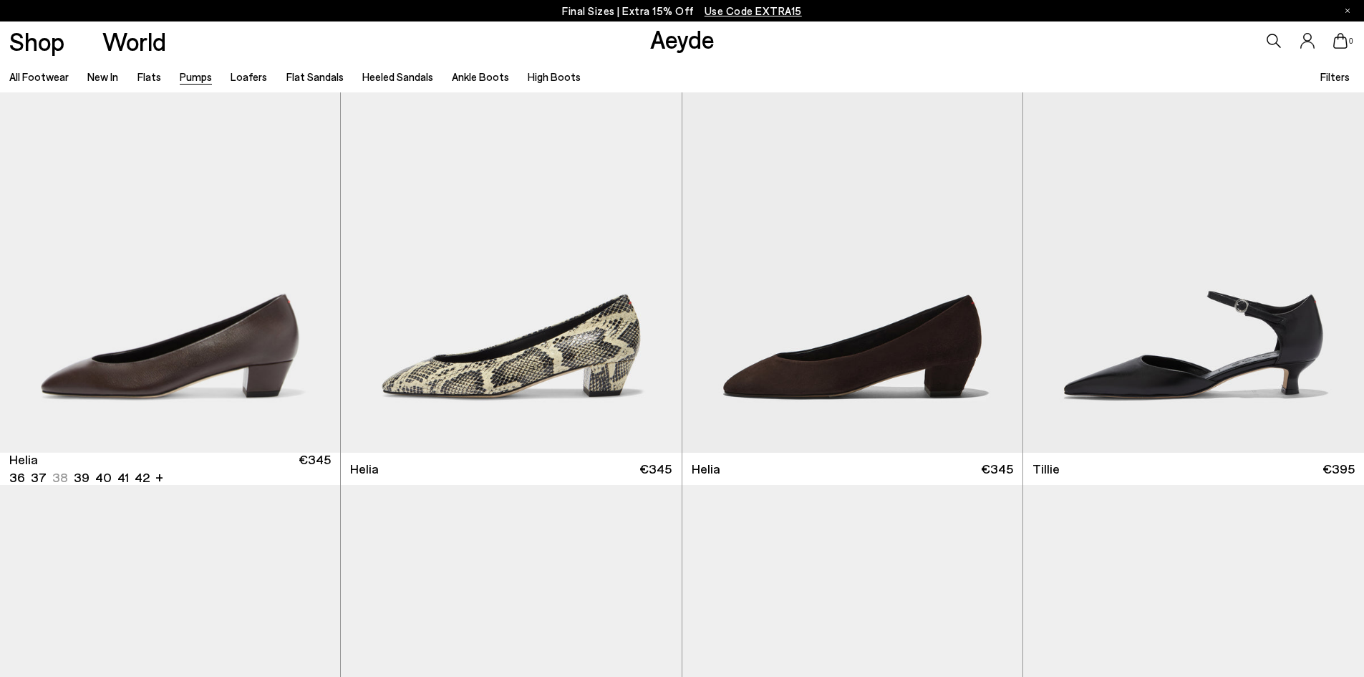
scroll to position [1002, 0]
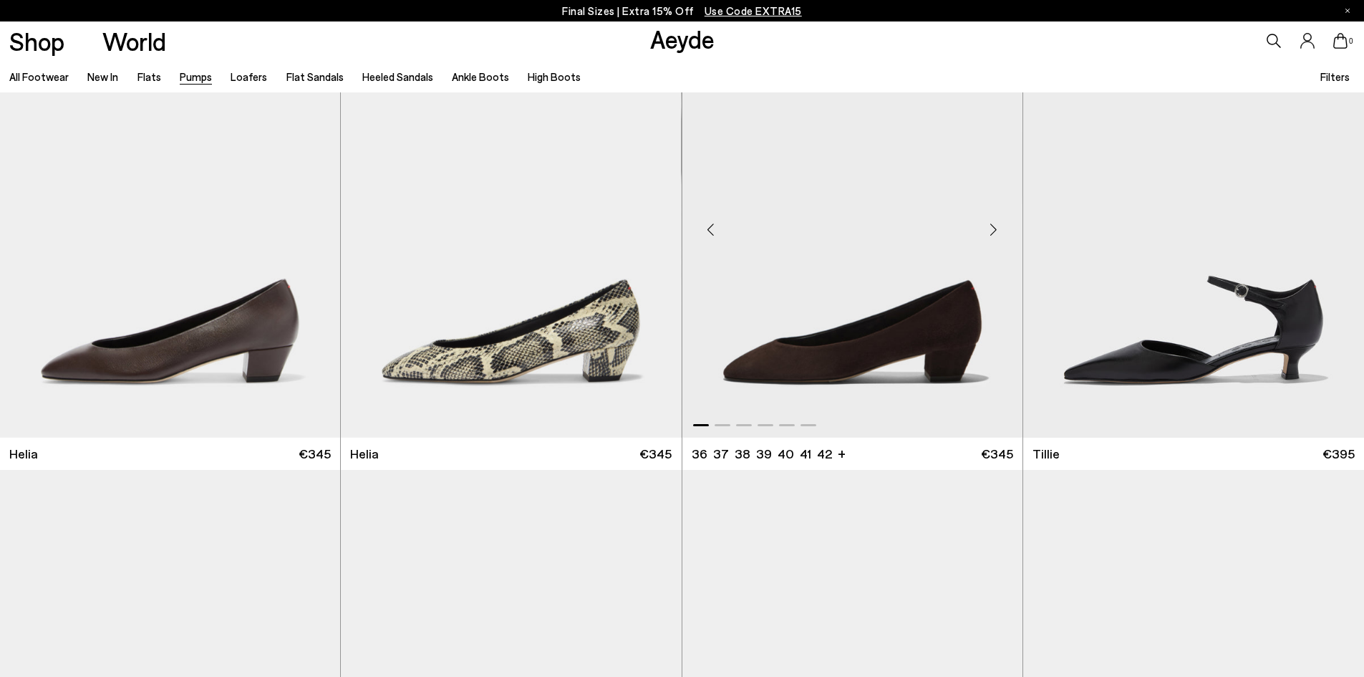
click at [992, 233] on div "Next slide" at bounding box center [993, 229] width 43 height 43
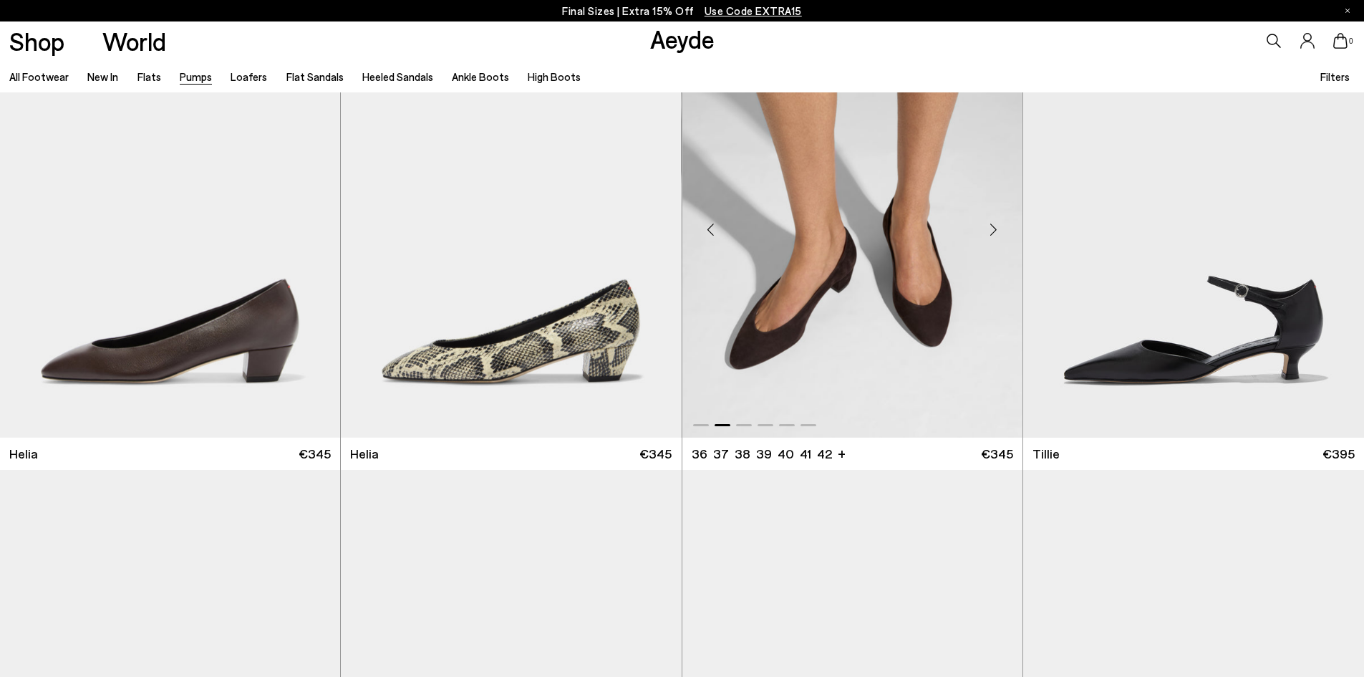
click at [992, 233] on div "Next slide" at bounding box center [993, 229] width 43 height 43
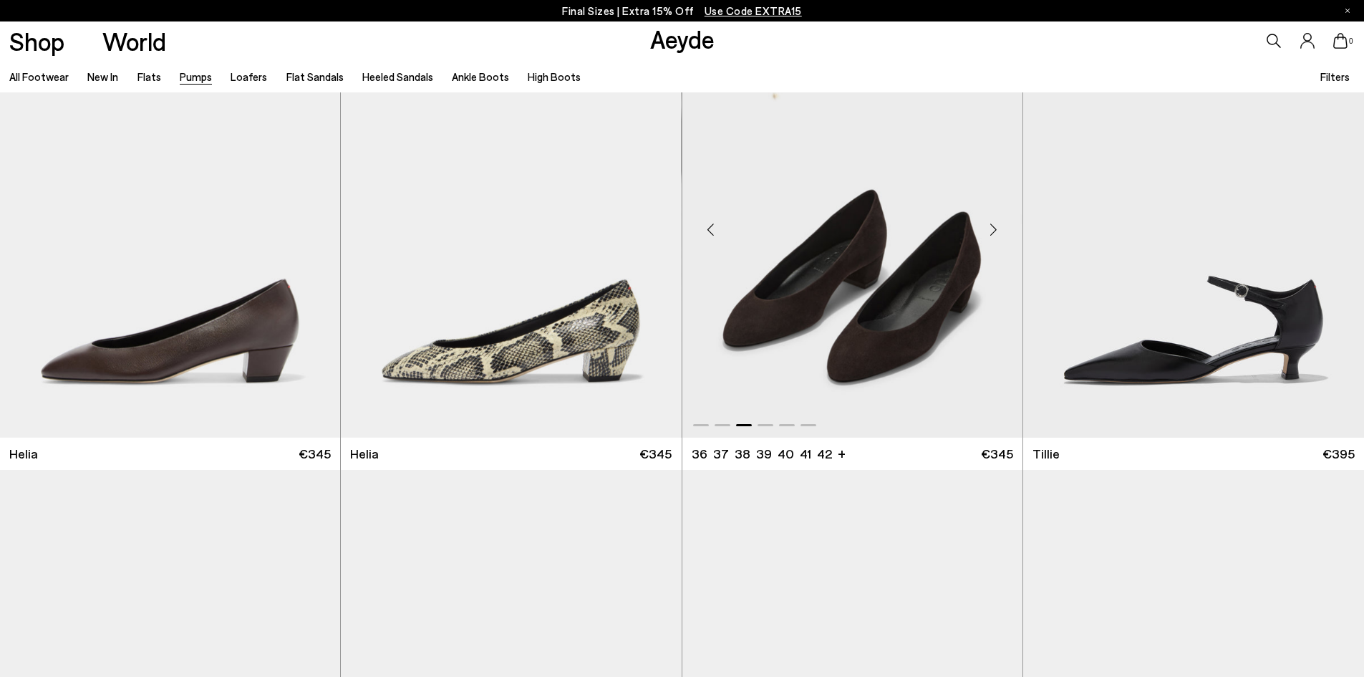
click at [992, 233] on div "Next slide" at bounding box center [993, 229] width 43 height 43
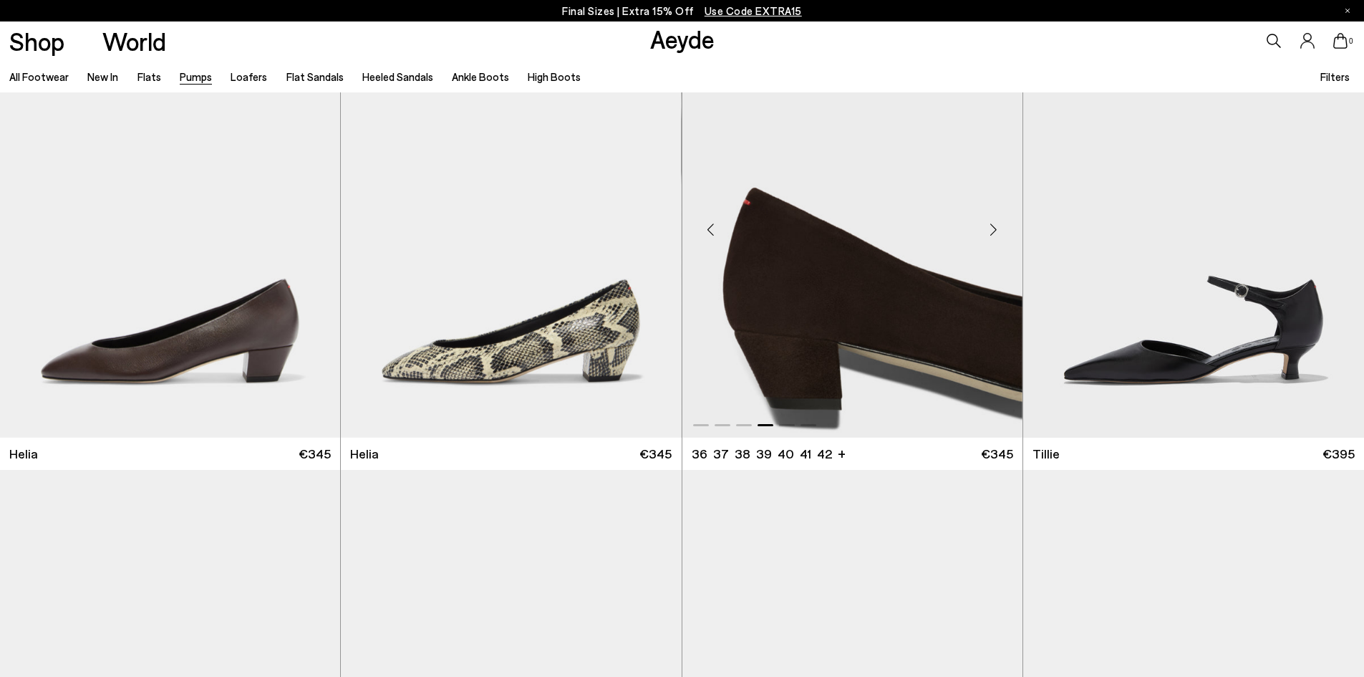
click at [992, 233] on div "Next slide" at bounding box center [993, 229] width 43 height 43
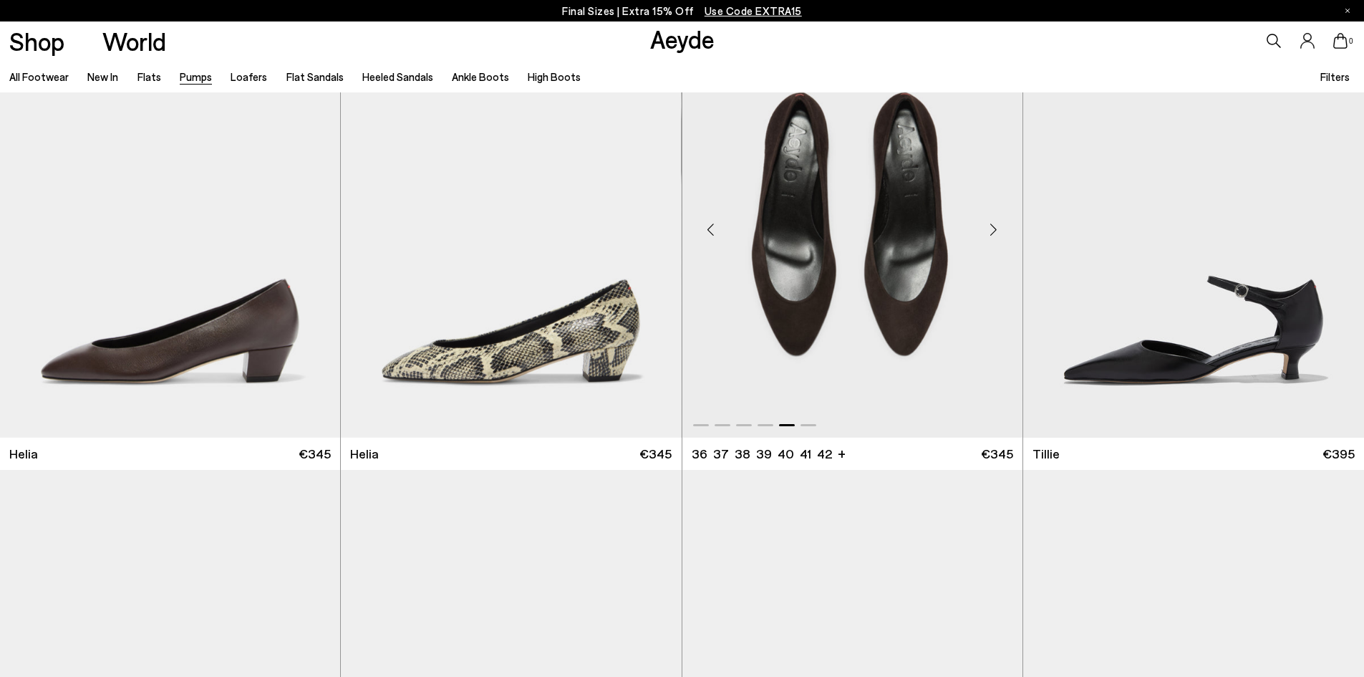
click at [992, 233] on div "Next slide" at bounding box center [993, 229] width 43 height 43
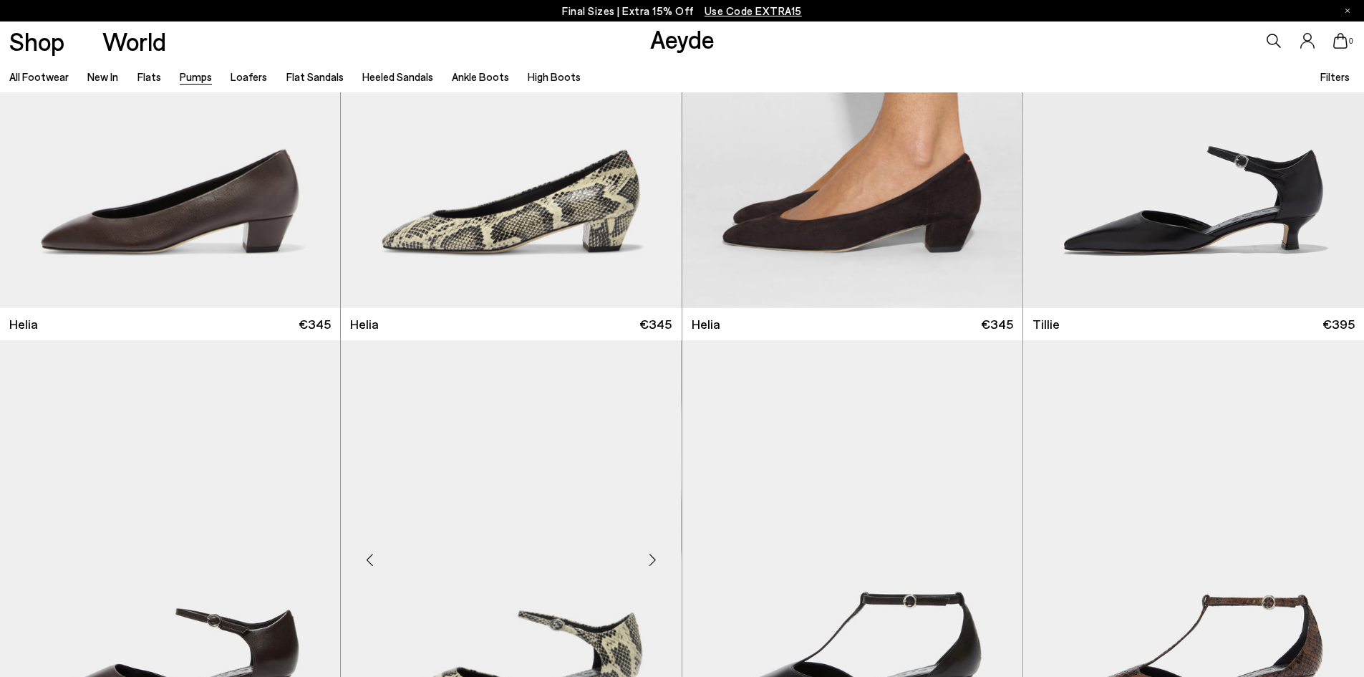
scroll to position [931, 0]
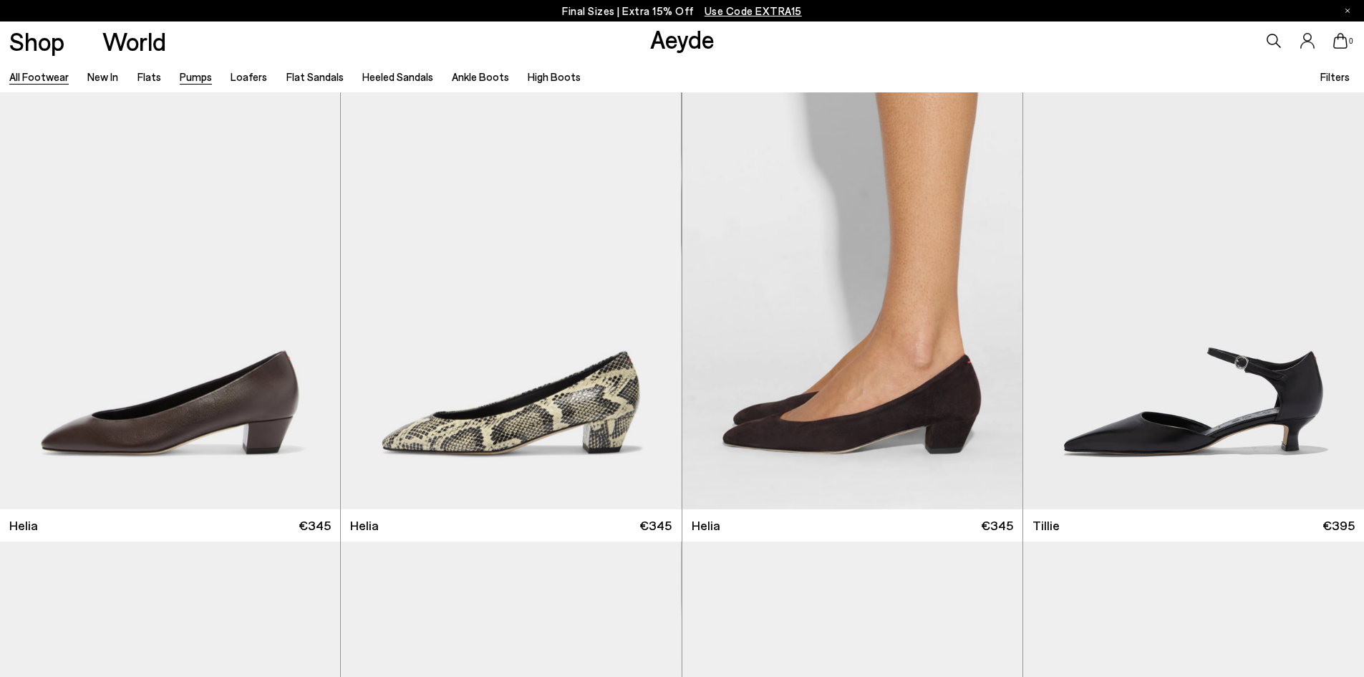
click at [30, 79] on link "All Footwear" at bounding box center [38, 76] width 59 height 13
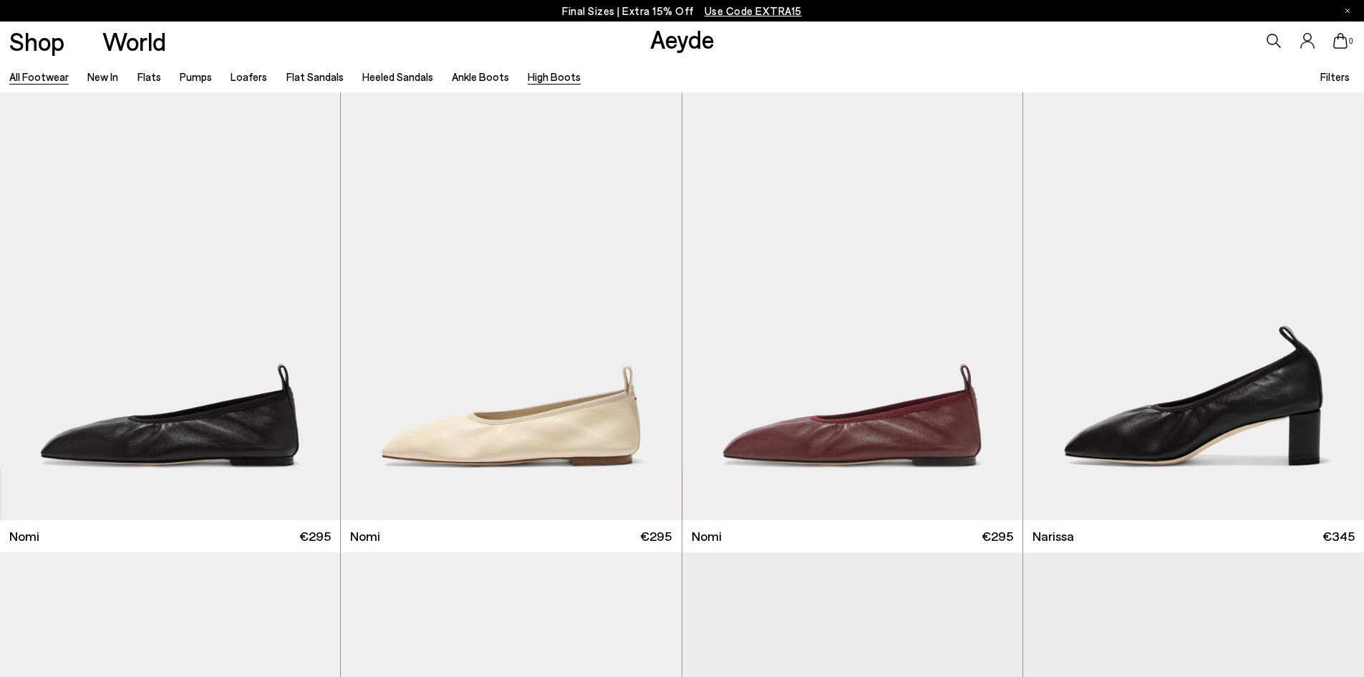
click at [533, 79] on link "High Boots" at bounding box center [554, 76] width 53 height 13
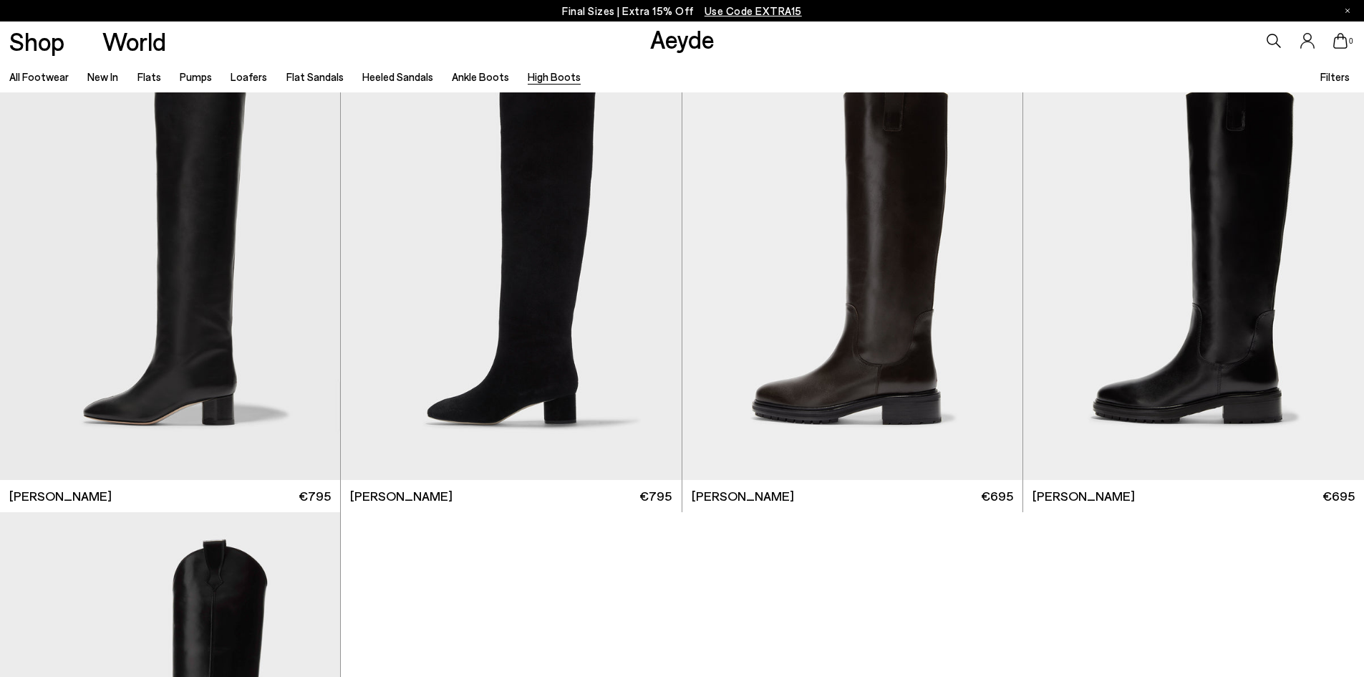
scroll to position [501, 0]
click at [649, 271] on div "Next slide" at bounding box center [652, 270] width 43 height 43
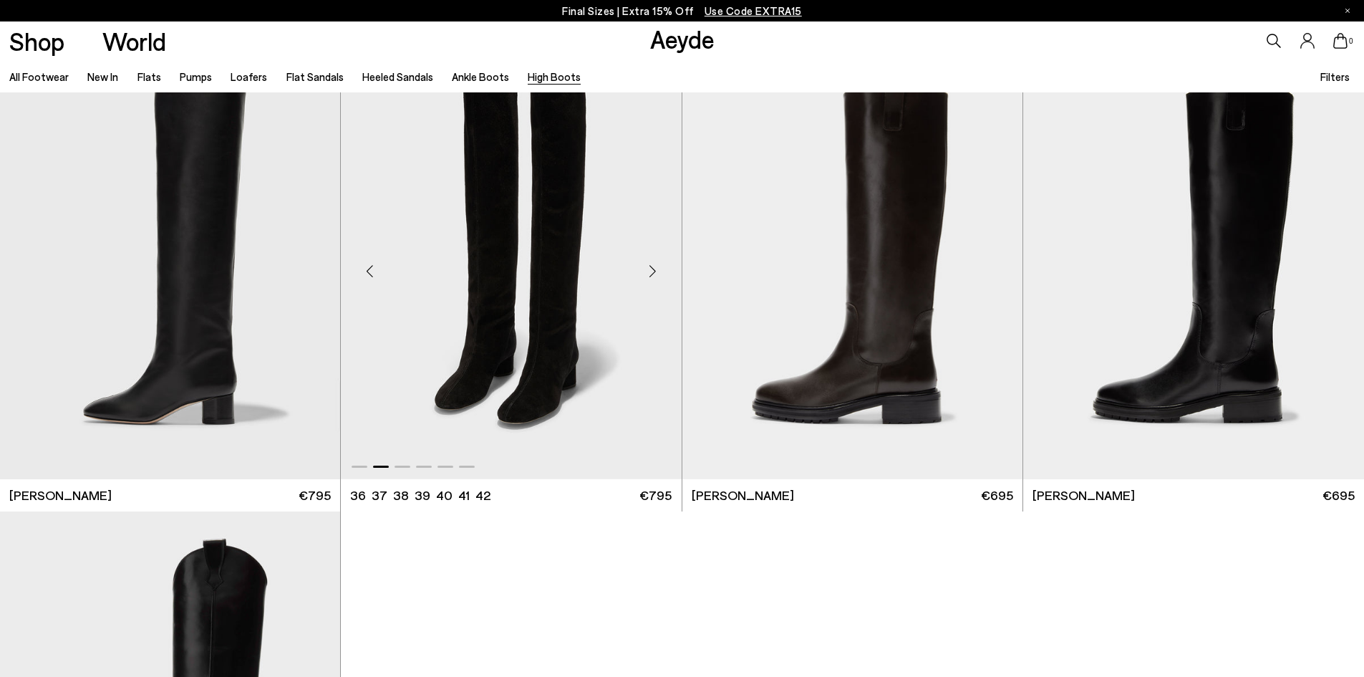
click at [649, 271] on div "Next slide" at bounding box center [652, 270] width 43 height 43
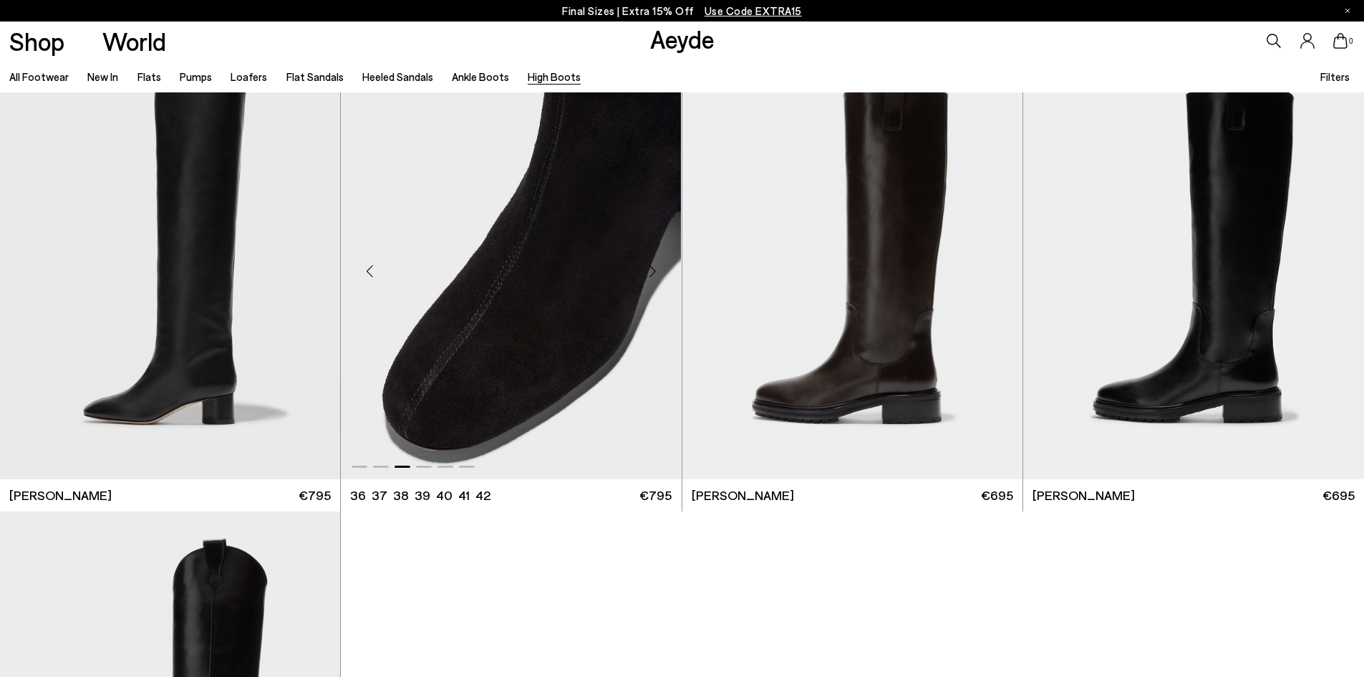
click at [649, 271] on div "Next slide" at bounding box center [652, 270] width 43 height 43
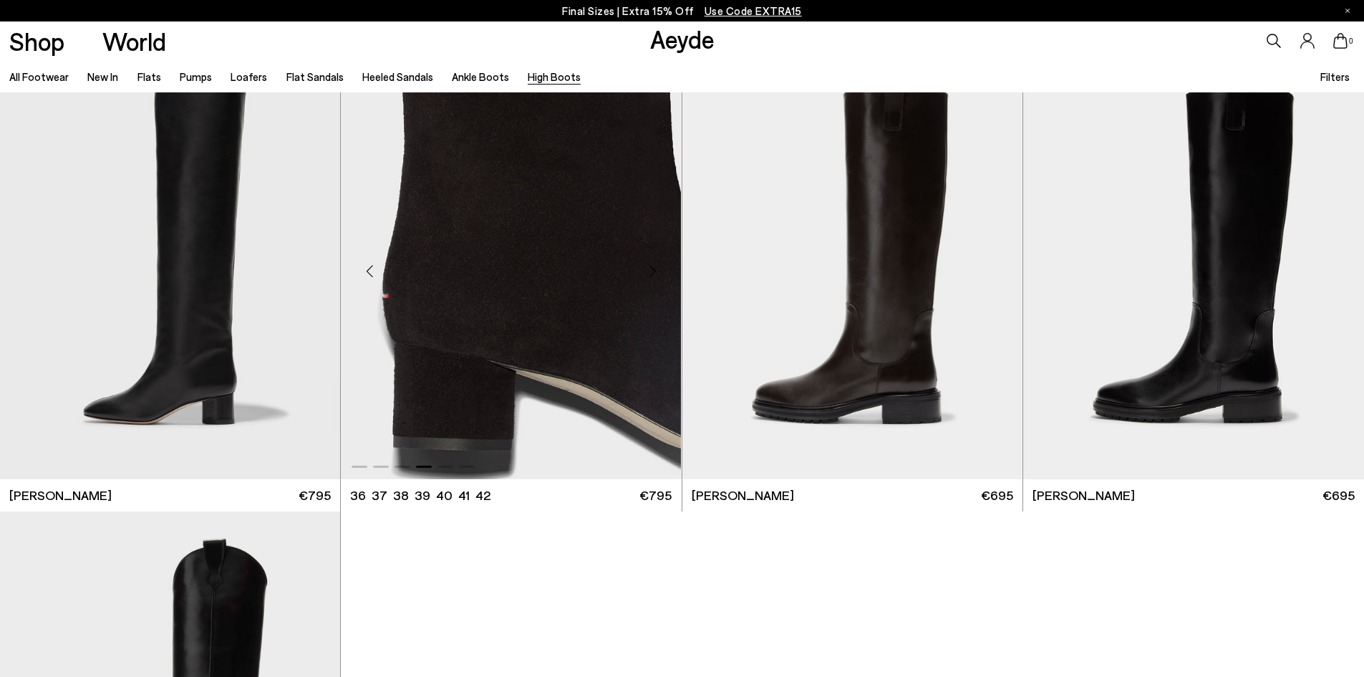
click at [649, 271] on div "Next slide" at bounding box center [652, 270] width 43 height 43
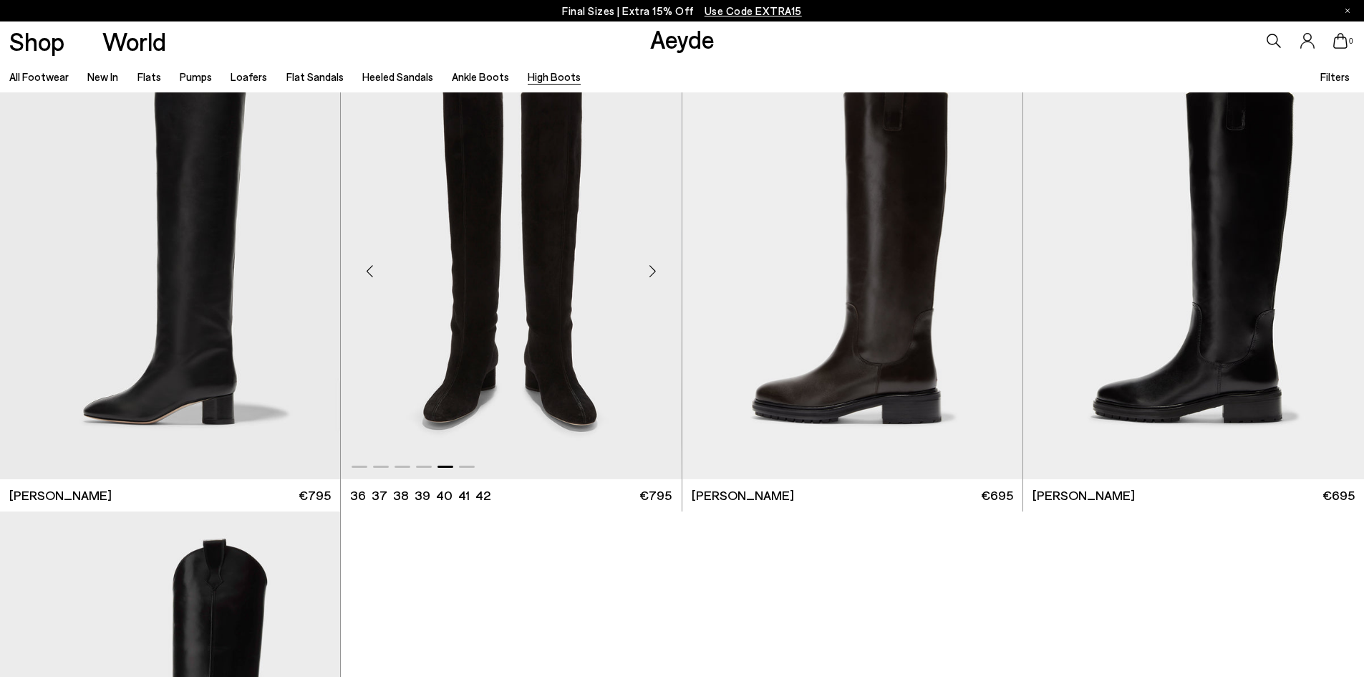
click at [649, 271] on div "Next slide" at bounding box center [652, 270] width 43 height 43
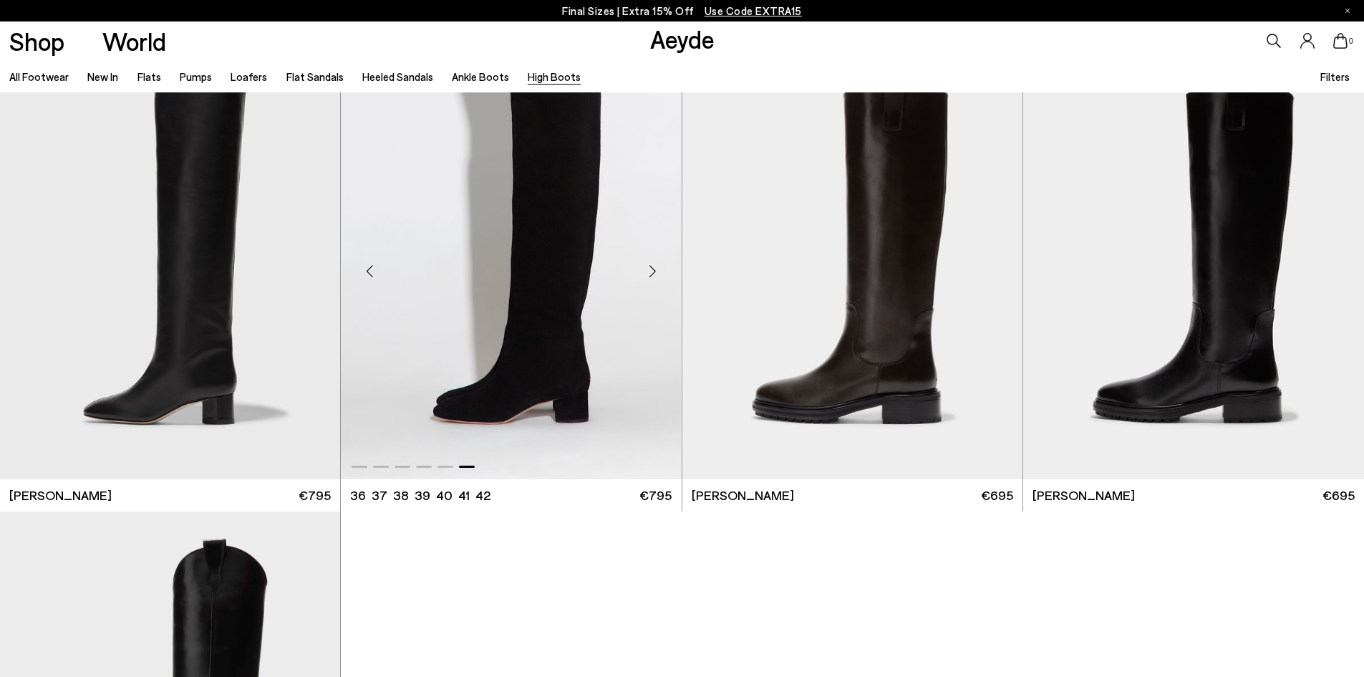
click at [649, 271] on div "Next slide" at bounding box center [652, 270] width 43 height 43
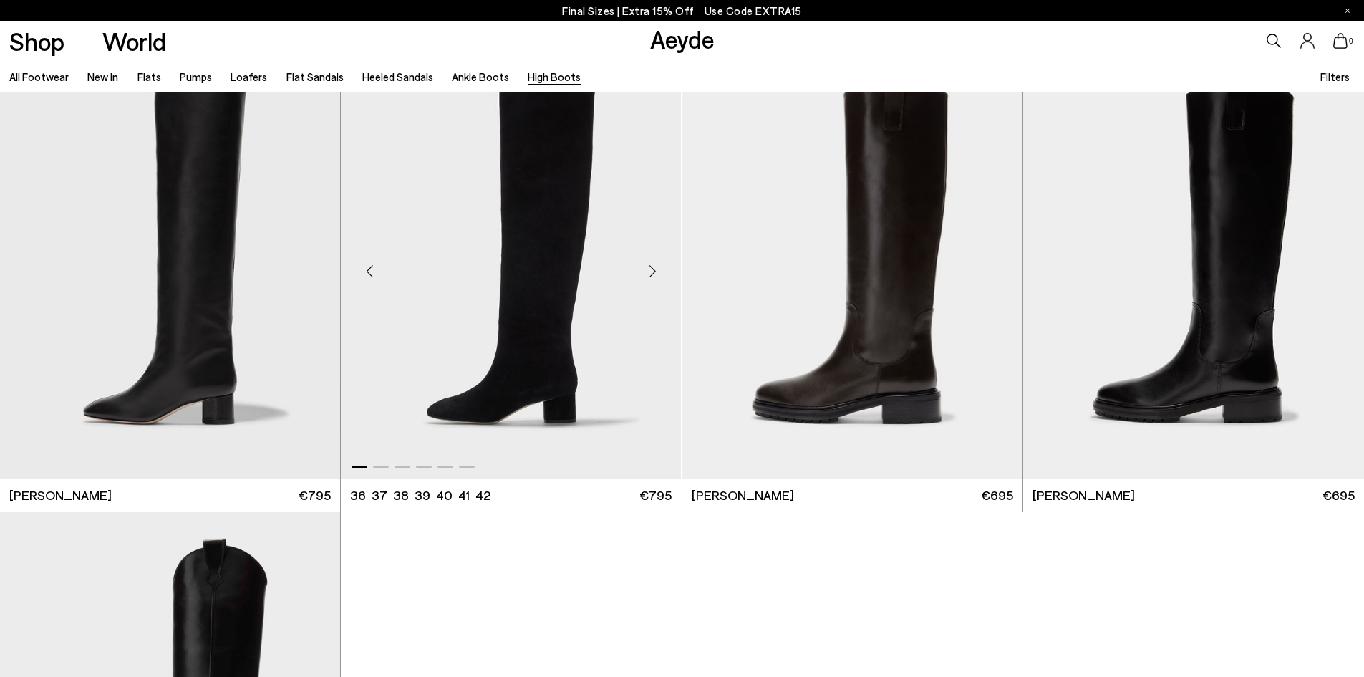
click at [649, 271] on div "Next slide" at bounding box center [652, 270] width 43 height 43
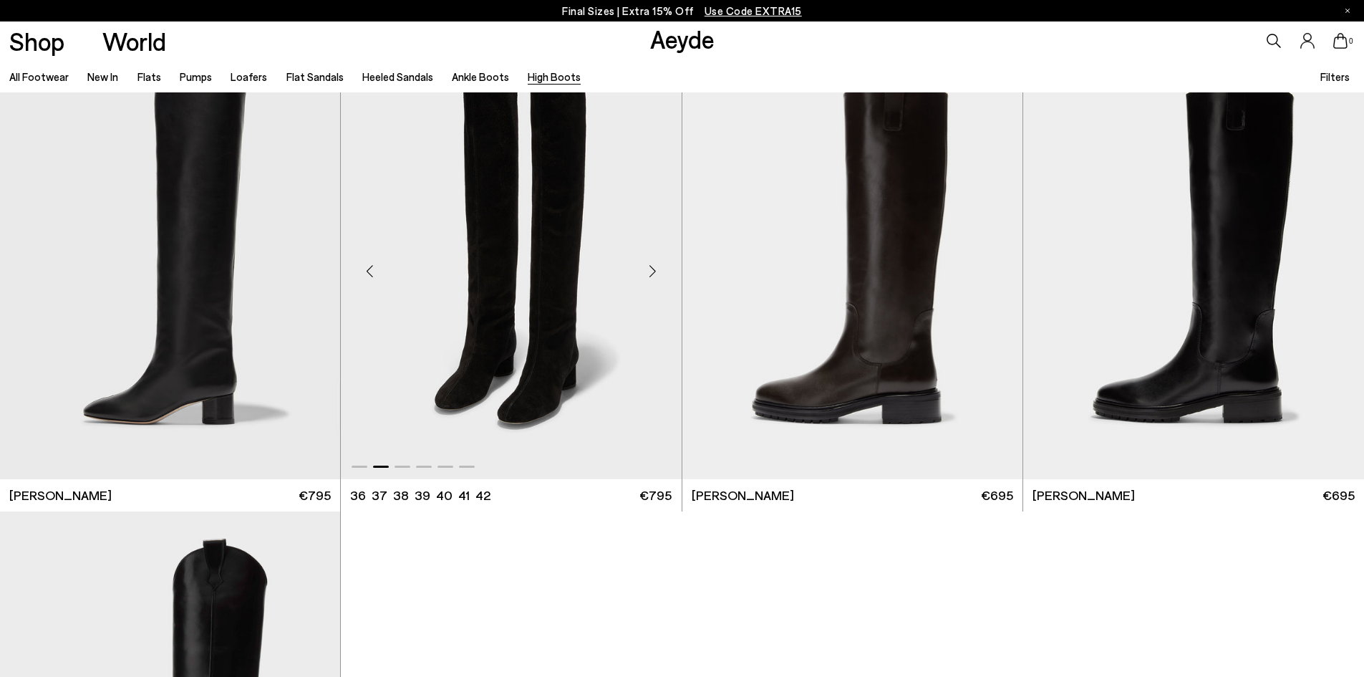
click at [649, 271] on div "Next slide" at bounding box center [652, 270] width 43 height 43
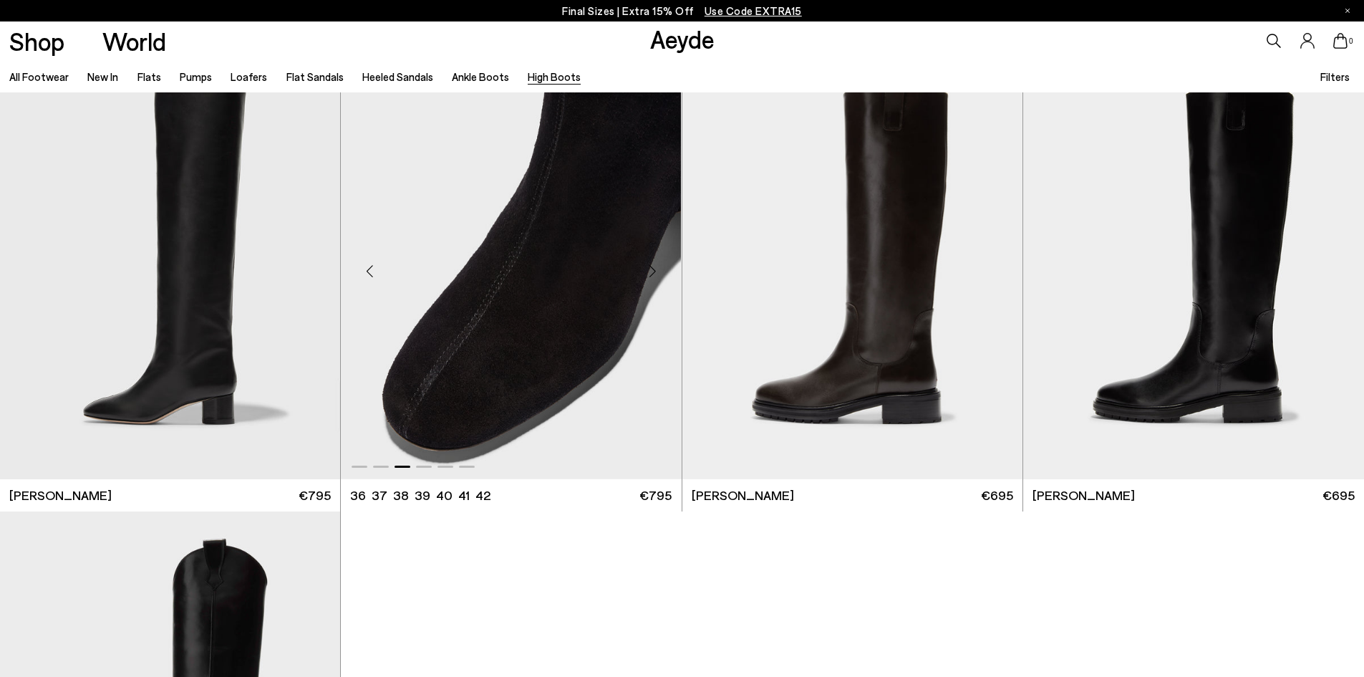
click at [649, 271] on div "Next slide" at bounding box center [652, 270] width 43 height 43
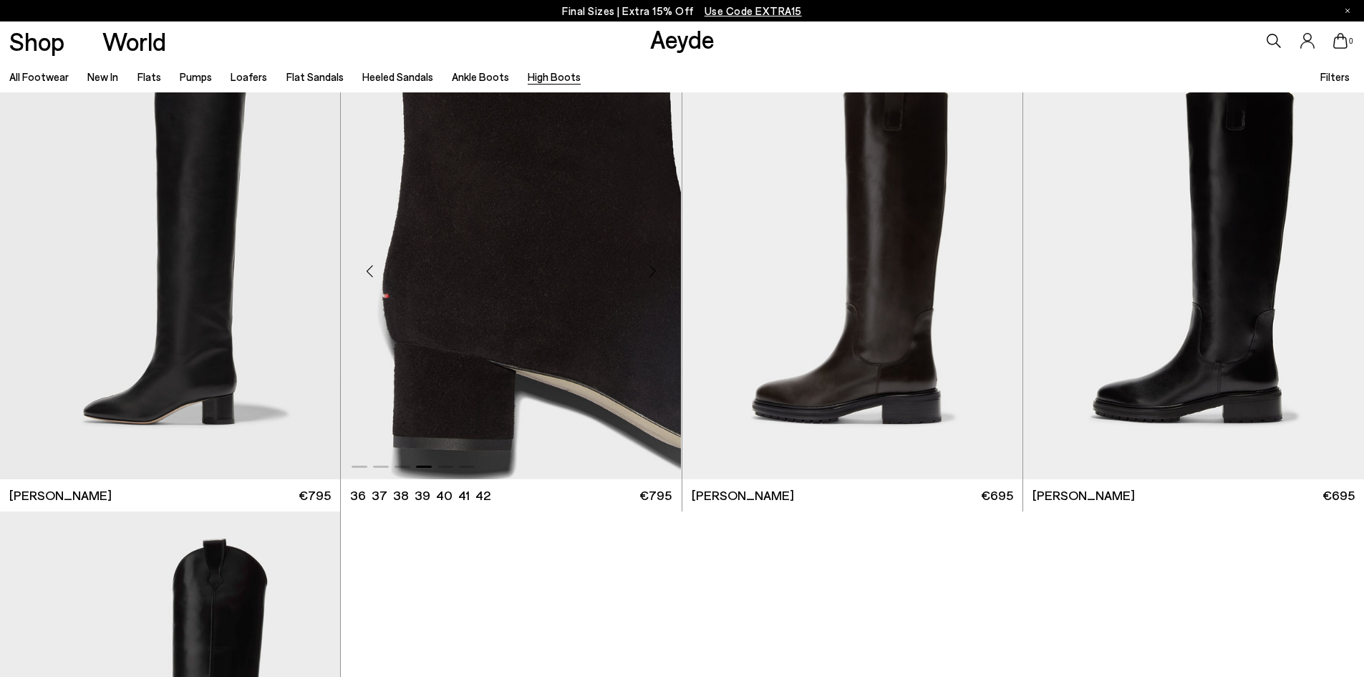
click at [649, 271] on div "Next slide" at bounding box center [652, 270] width 43 height 43
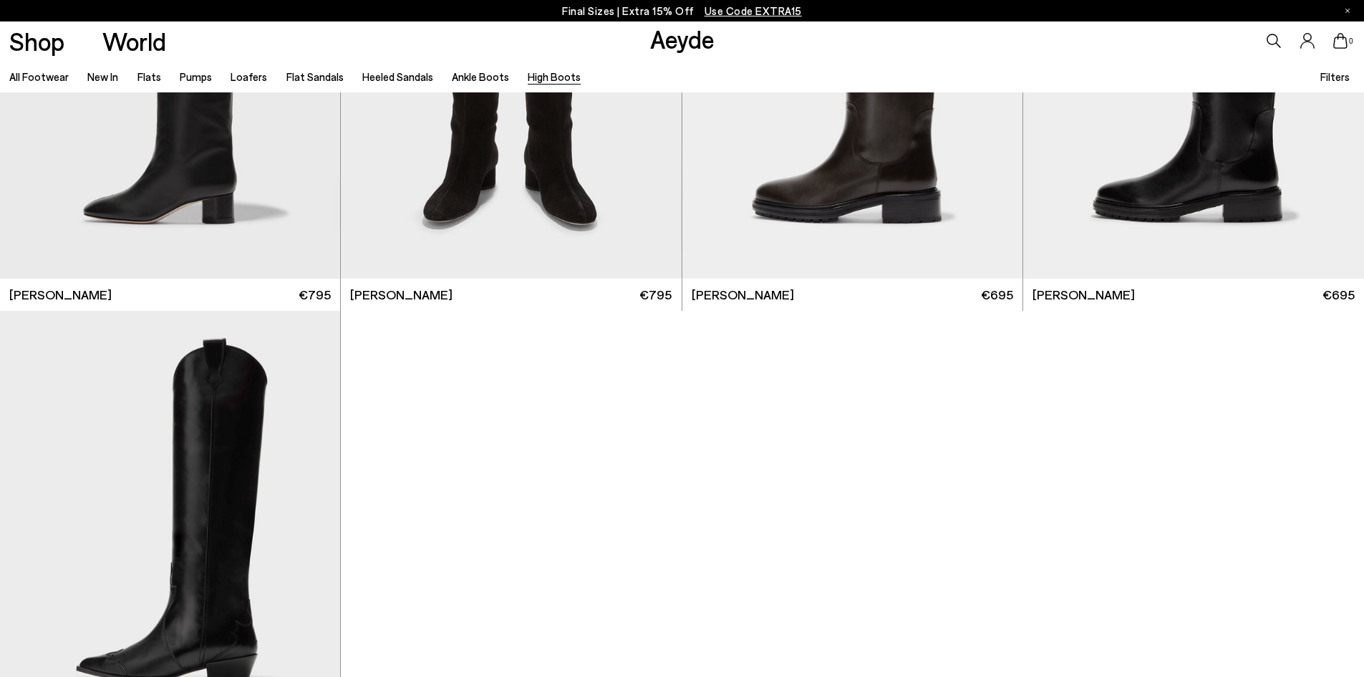
scroll to position [573, 0]
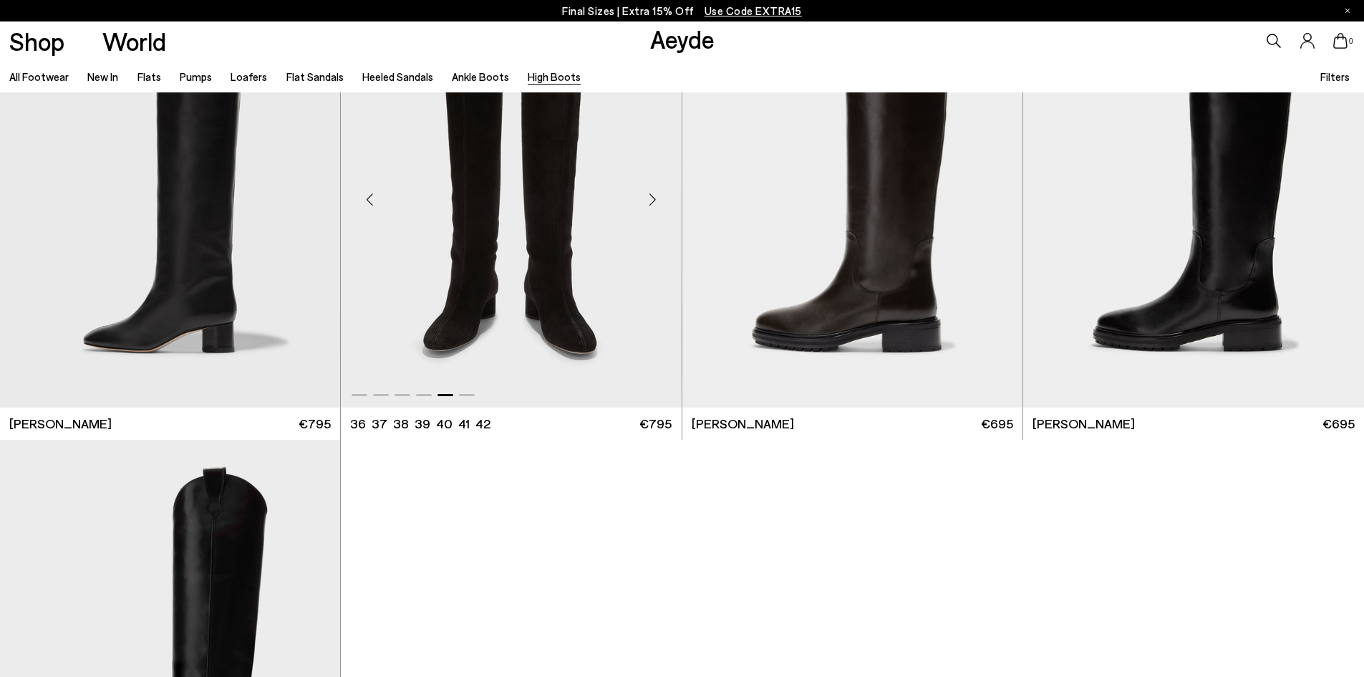
click at [541, 300] on img "5 / 6" at bounding box center [511, 192] width 340 height 427
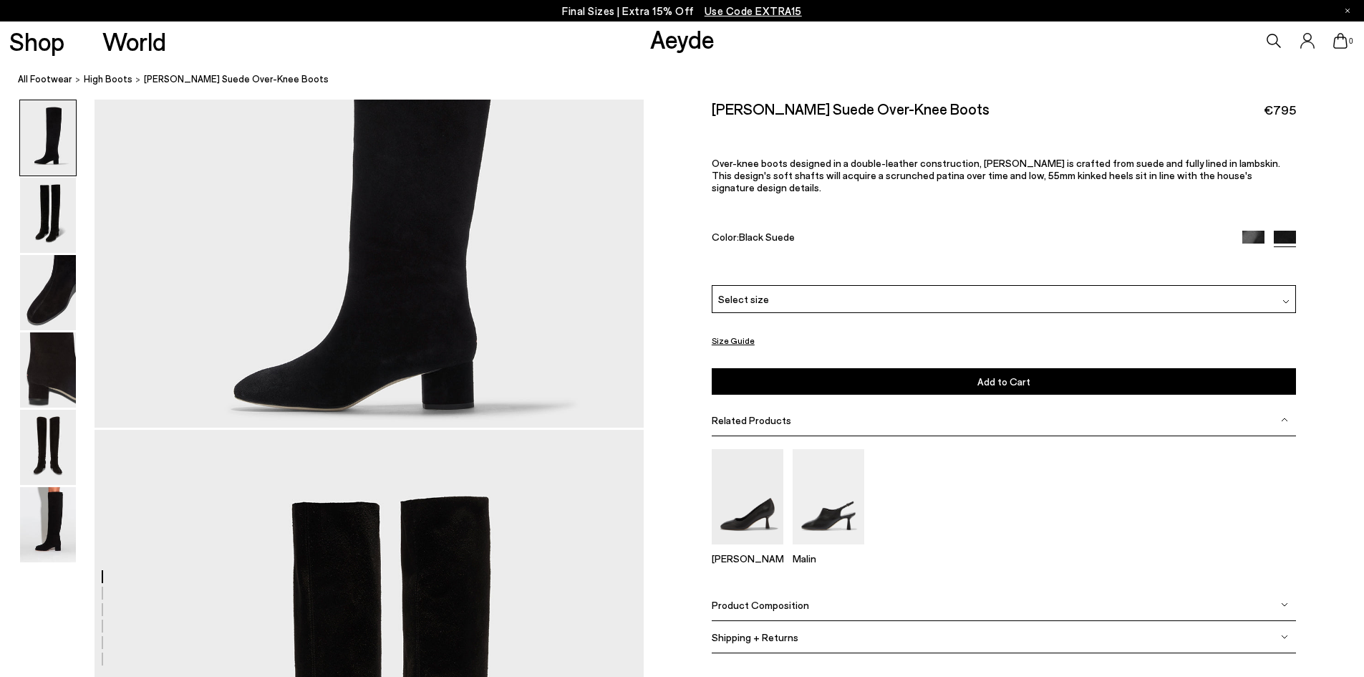
scroll to position [286, 0]
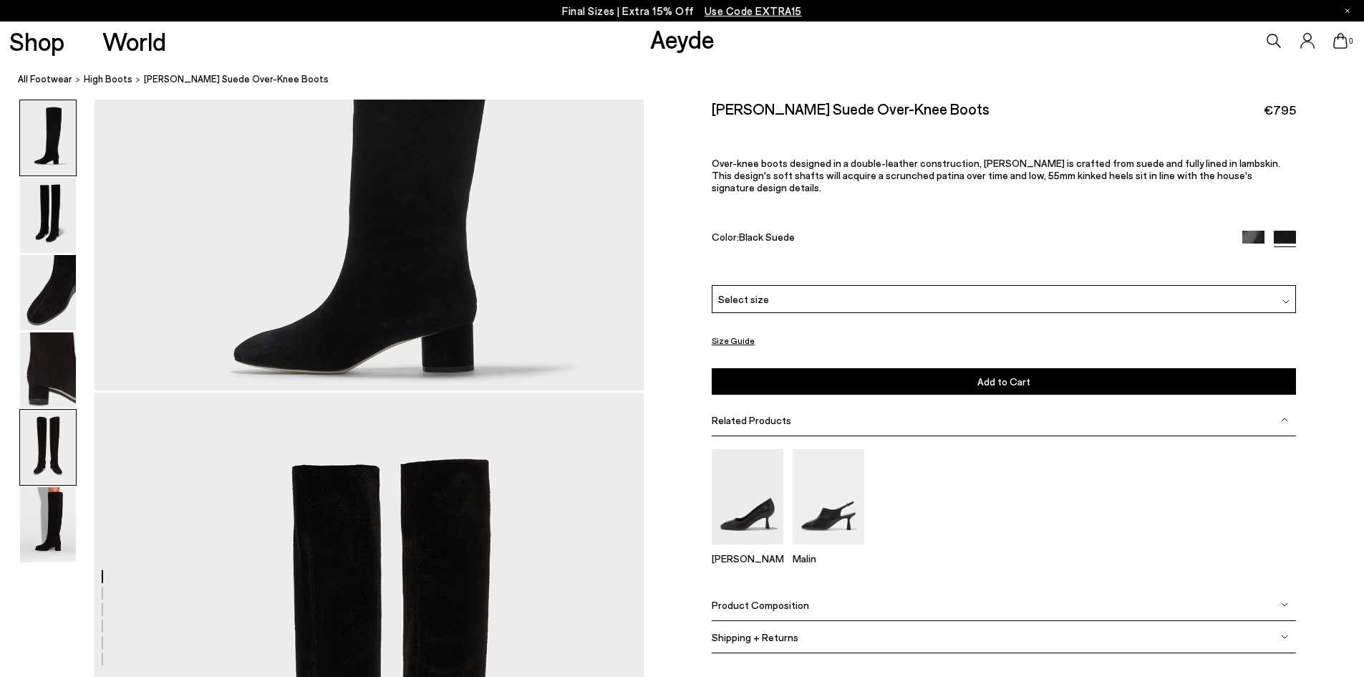
click at [67, 433] on img at bounding box center [48, 447] width 56 height 75
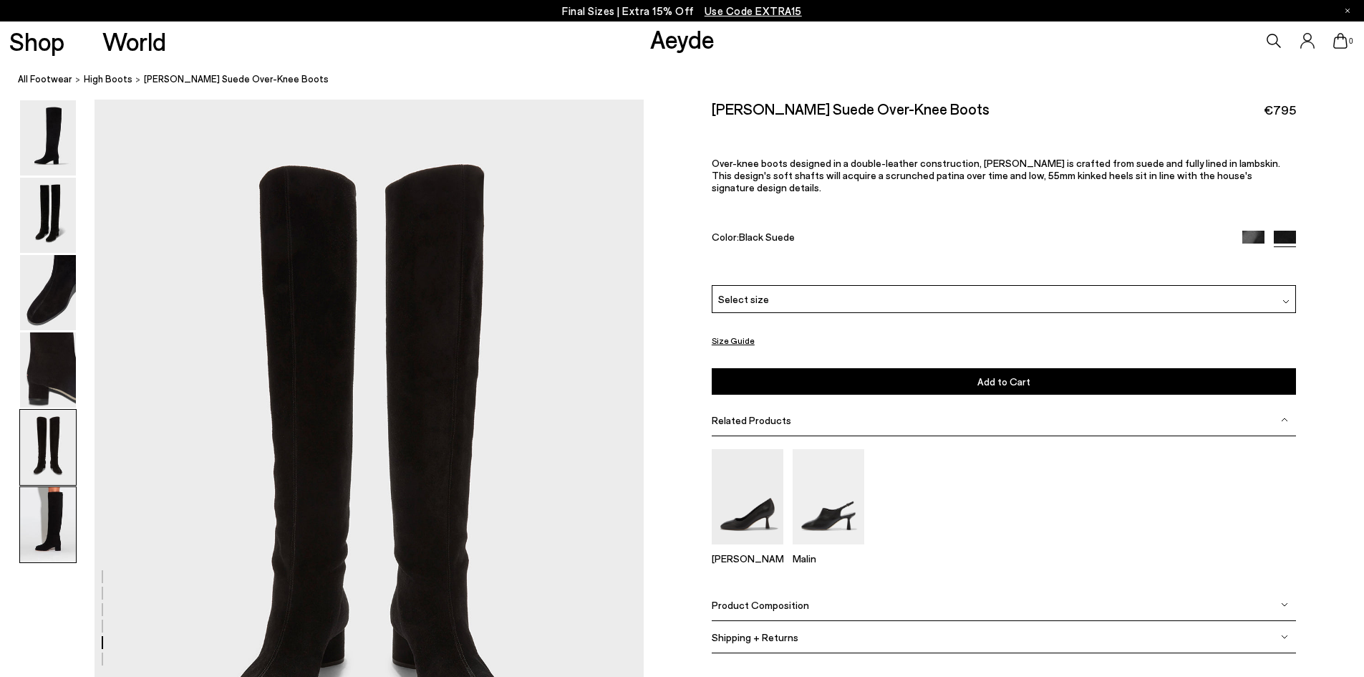
click at [58, 508] on img at bounding box center [48, 524] width 56 height 75
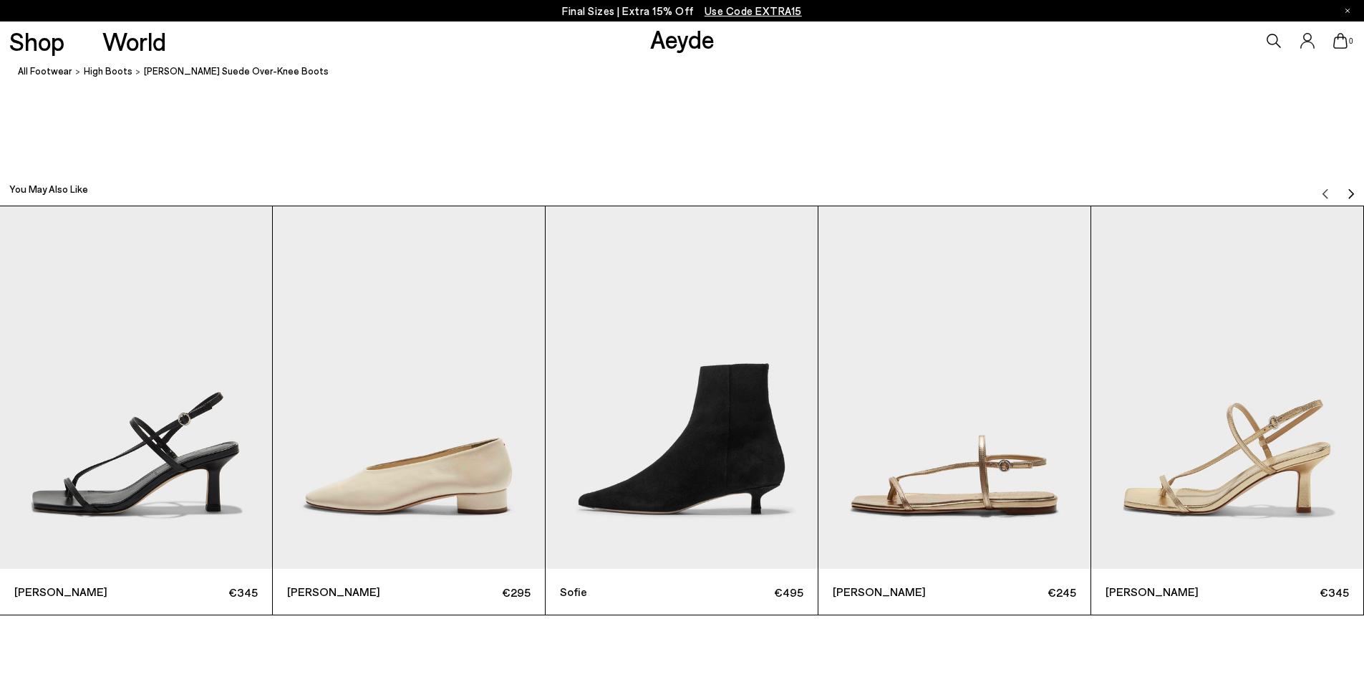
scroll to position [4259, 0]
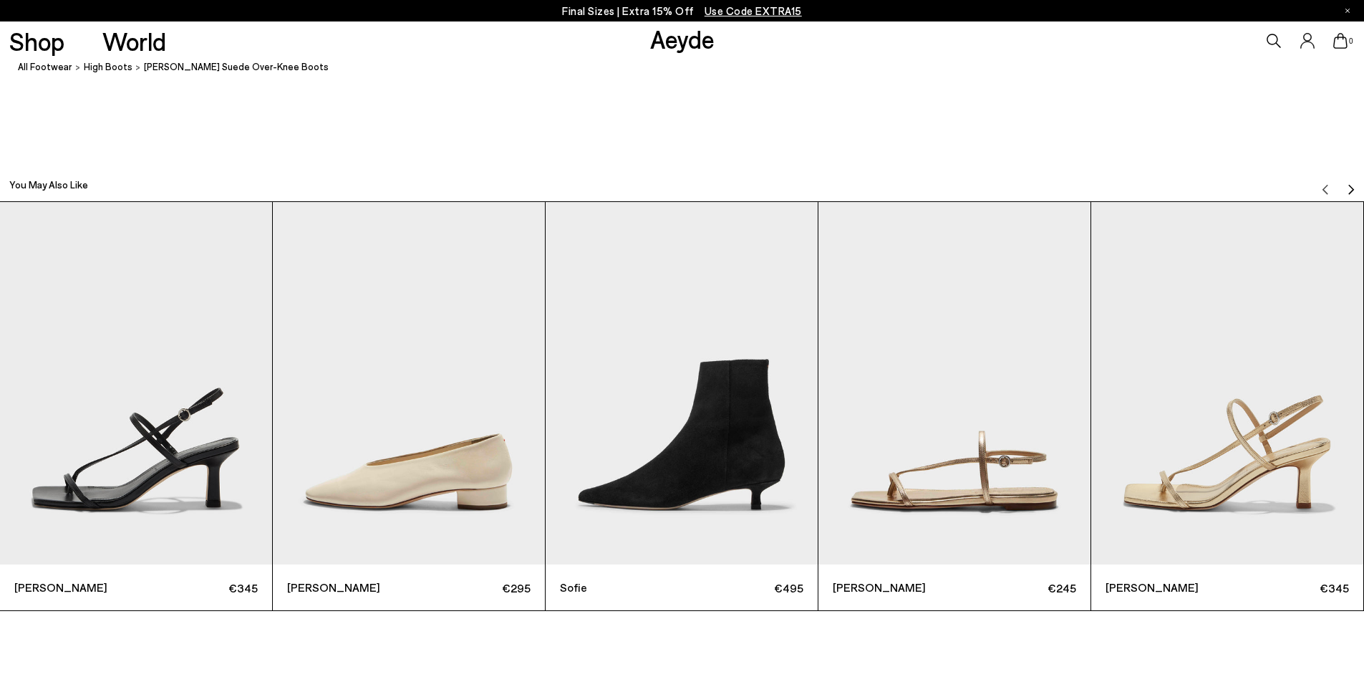
click at [441, 487] on img "2 / 6" at bounding box center [409, 383] width 272 height 363
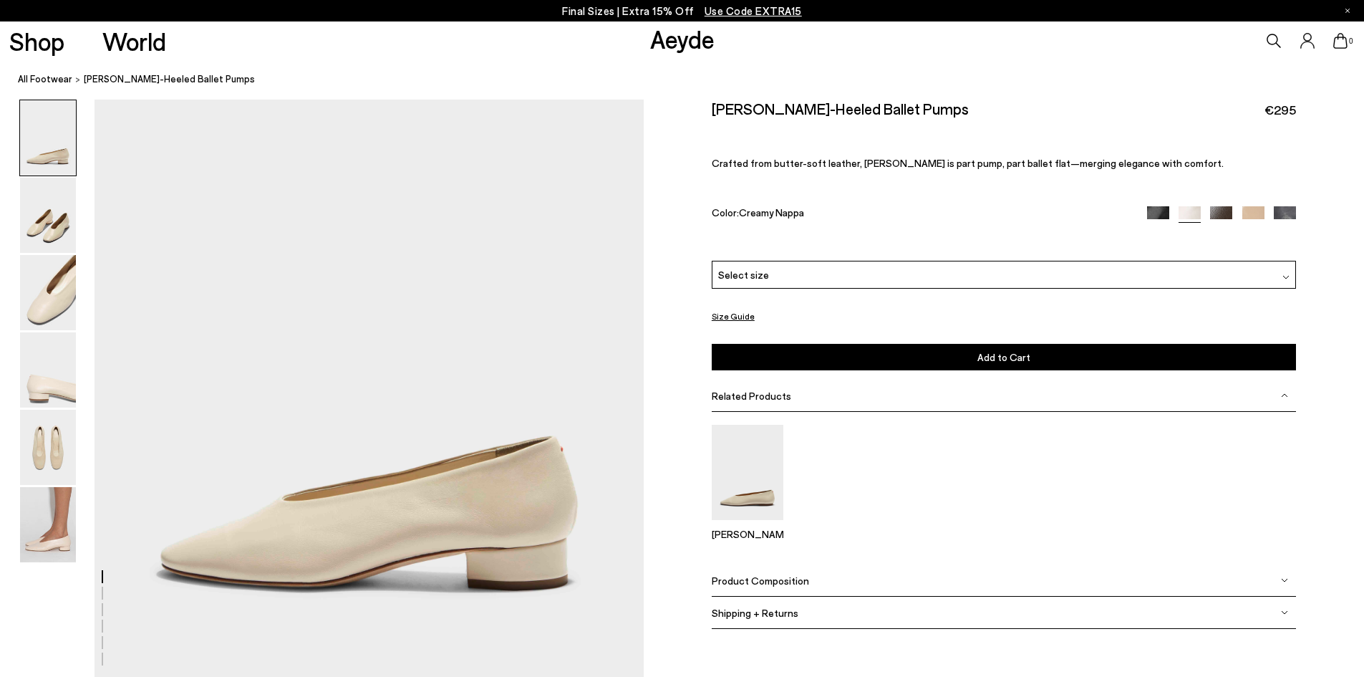
click at [1227, 213] on img at bounding box center [1221, 217] width 22 height 22
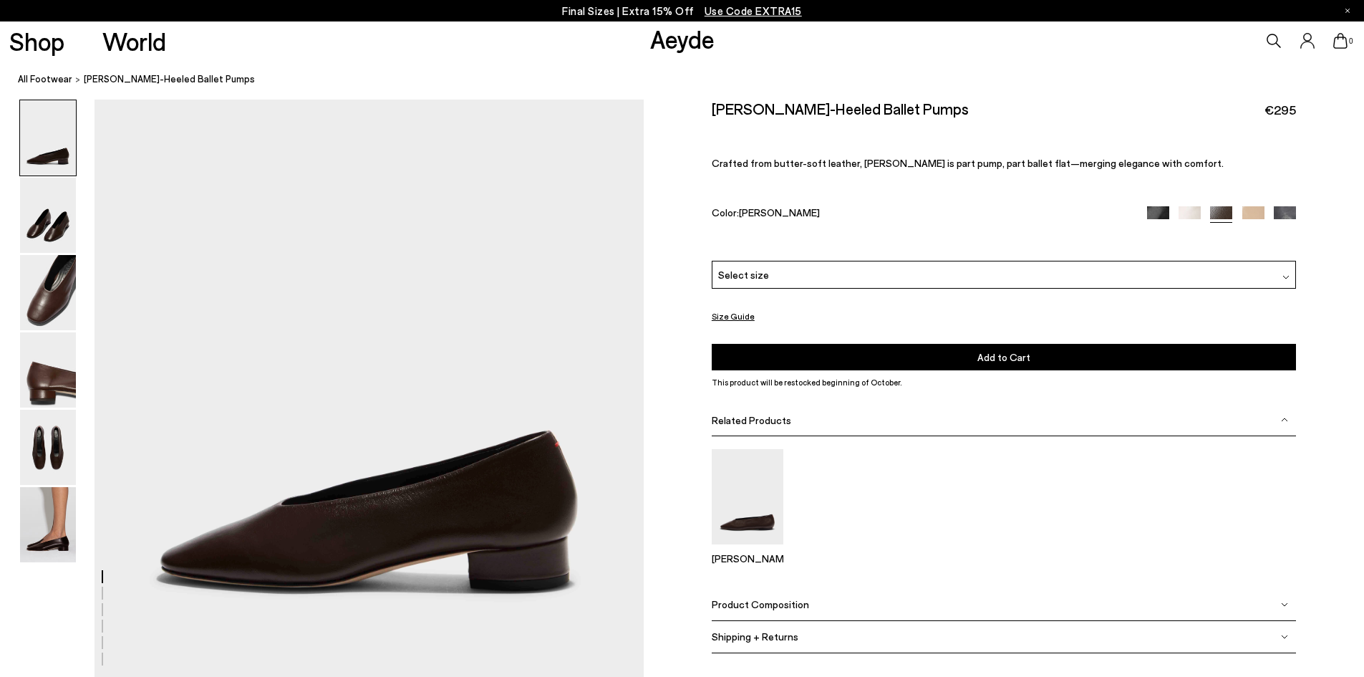
click at [1288, 213] on img at bounding box center [1285, 217] width 22 height 22
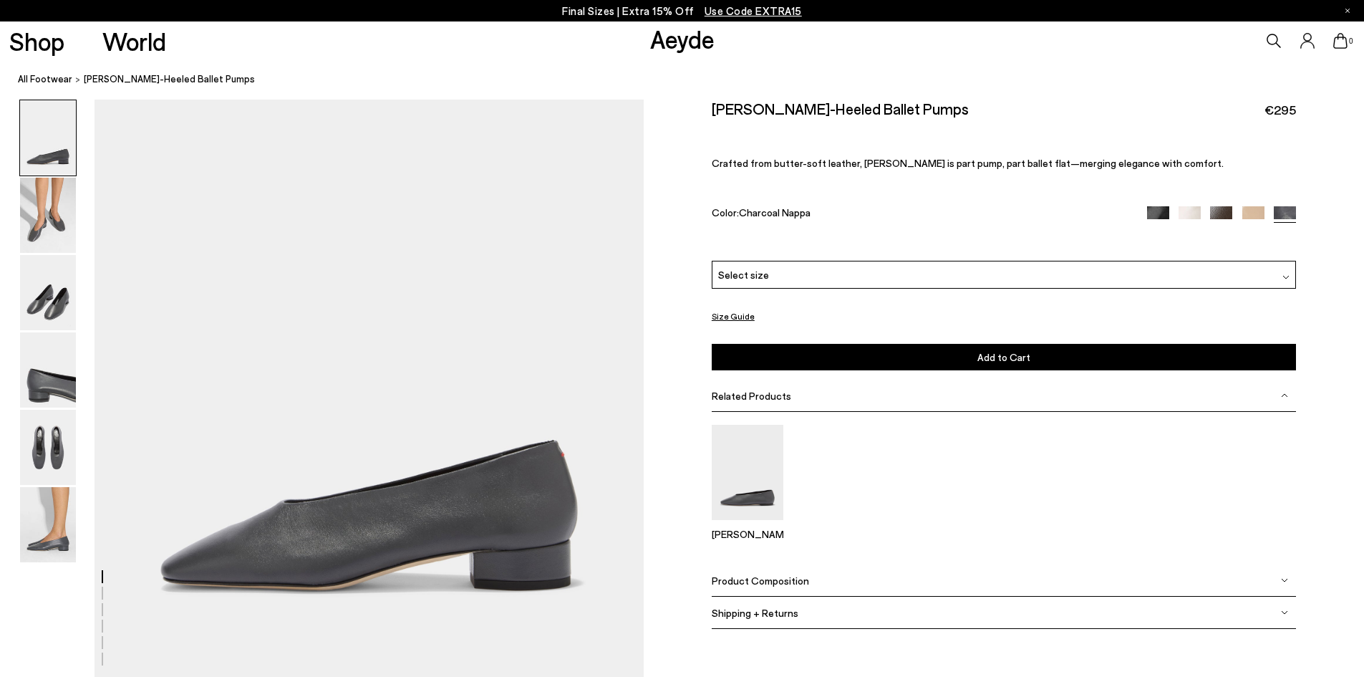
click at [1252, 212] on img at bounding box center [1253, 217] width 22 height 22
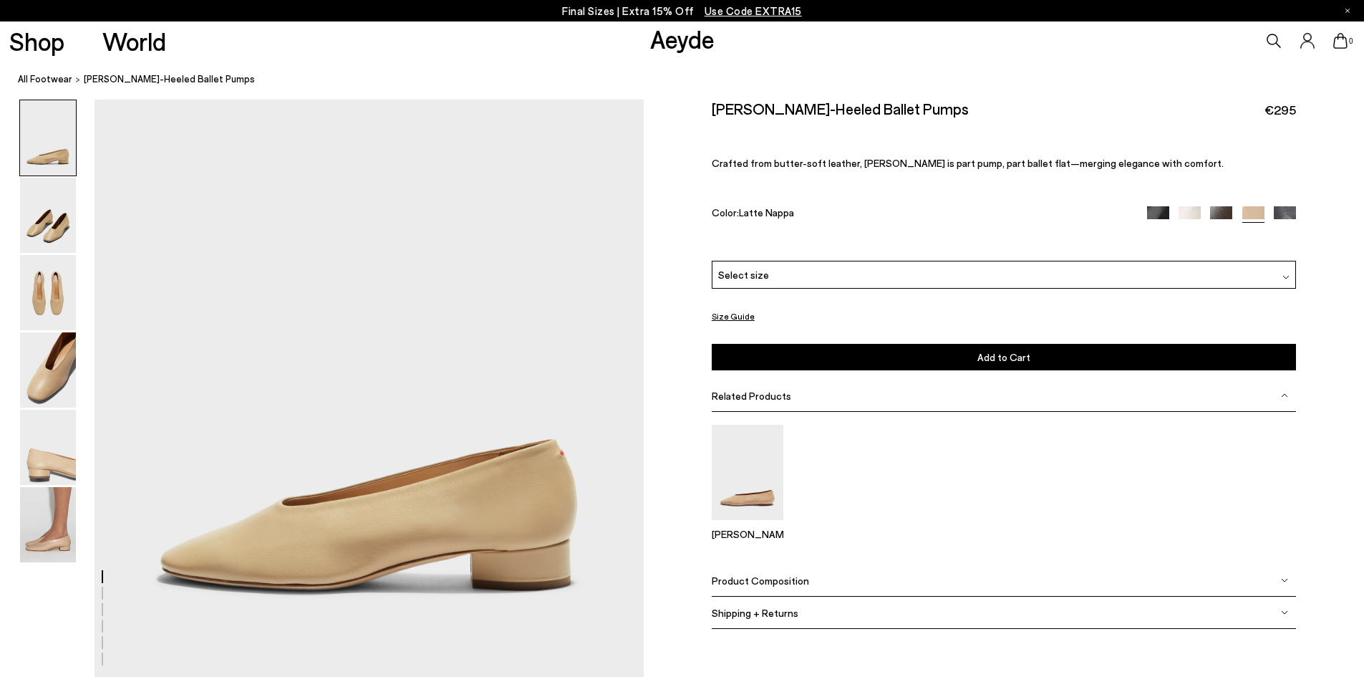
click at [1162, 208] on img at bounding box center [1158, 217] width 22 height 22
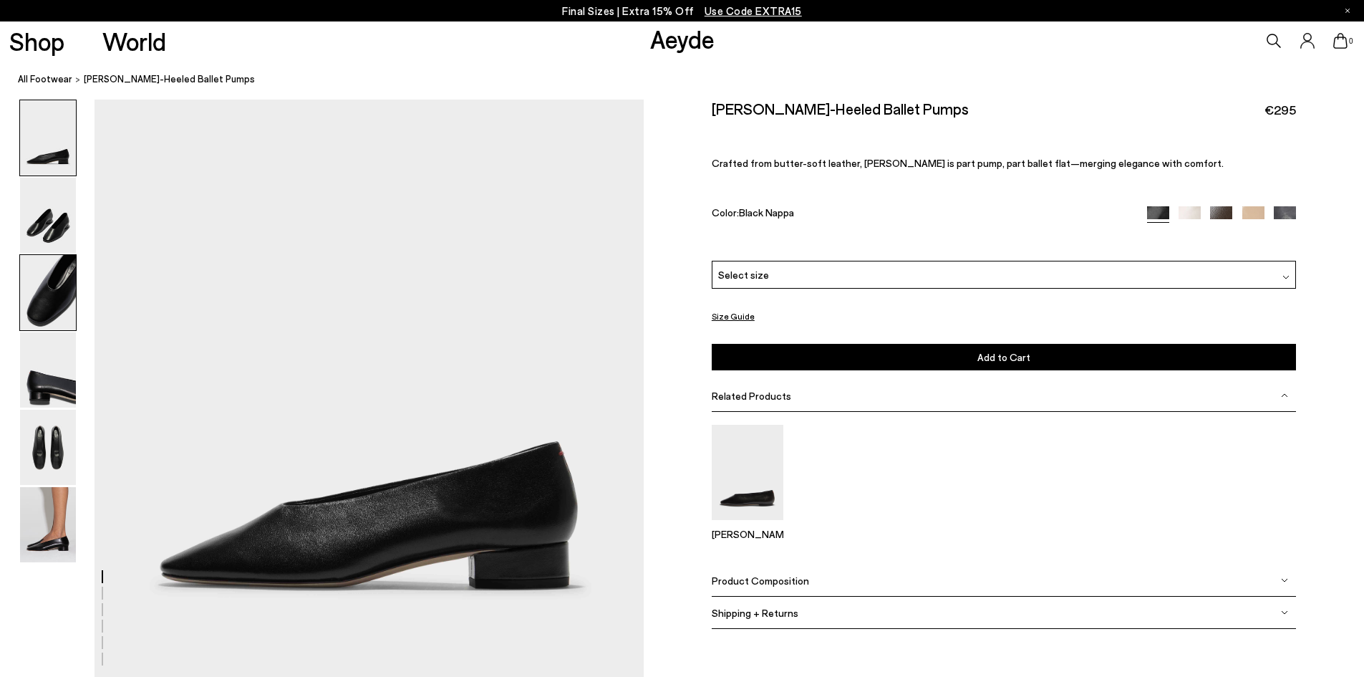
click at [49, 326] on img at bounding box center [48, 292] width 56 height 75
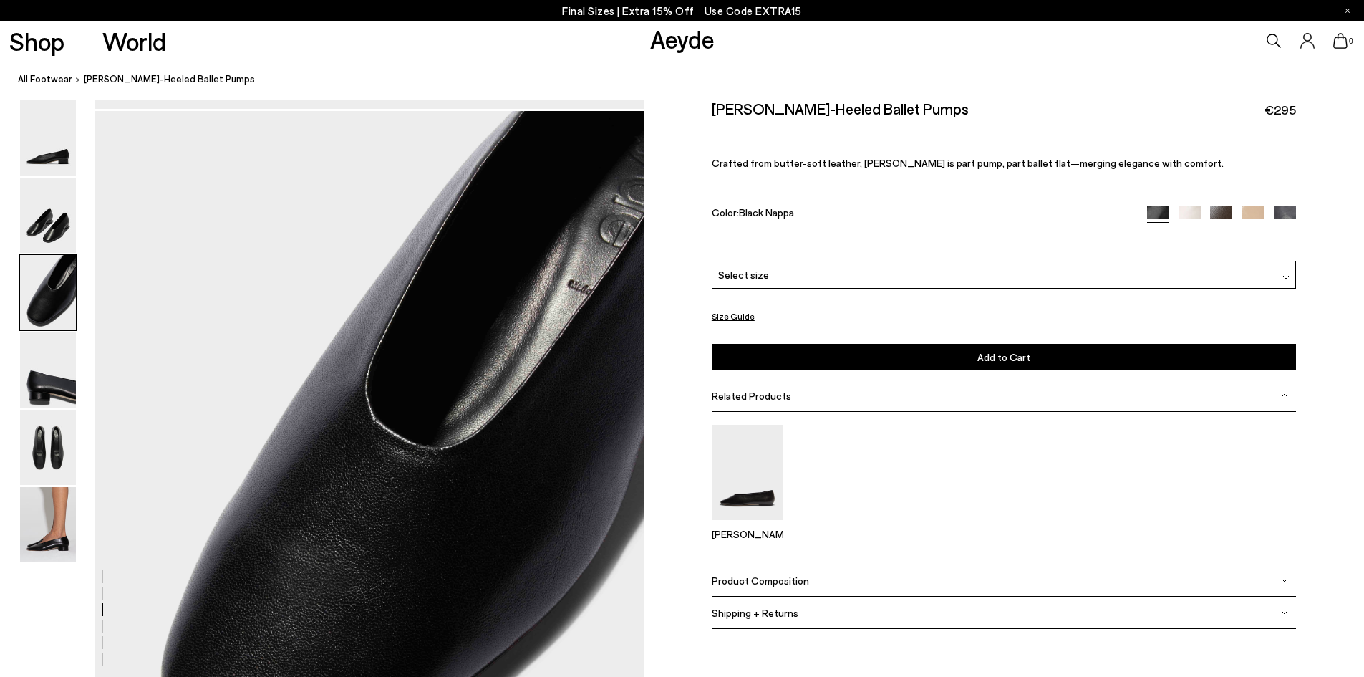
scroll to position [1315, 0]
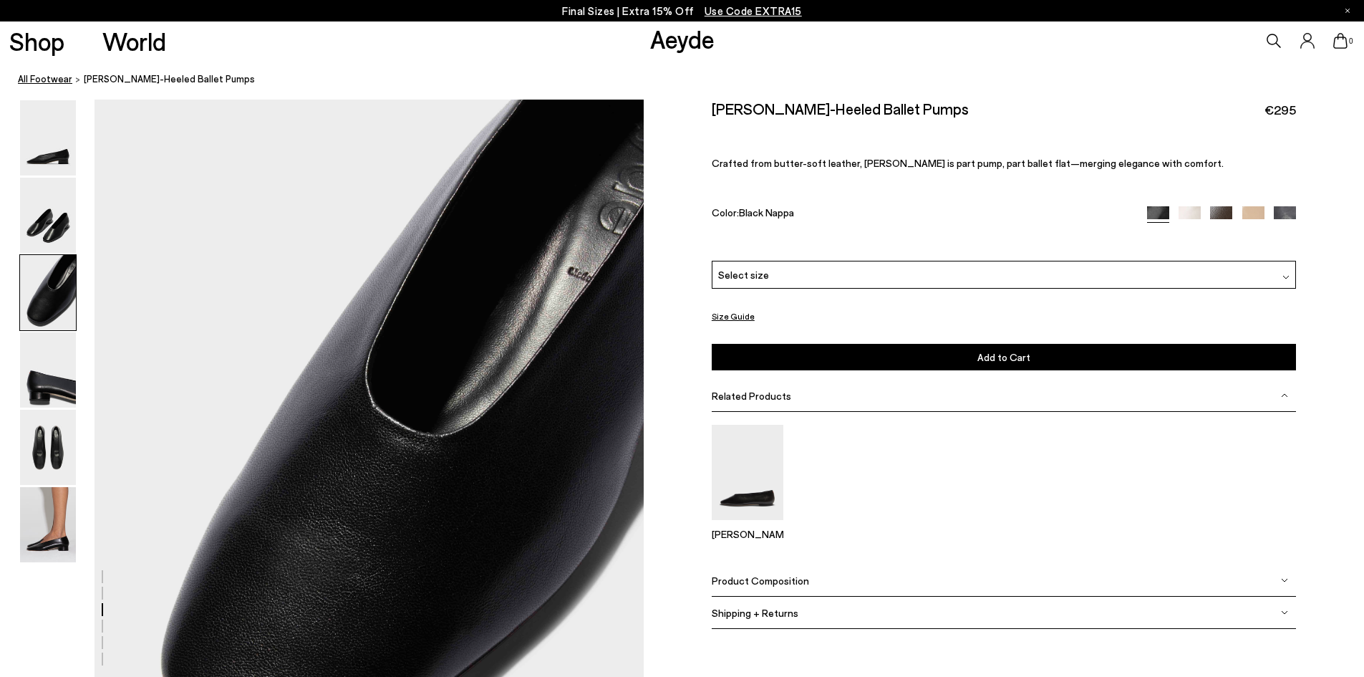
click at [37, 83] on link "All Footwear" at bounding box center [45, 79] width 54 height 15
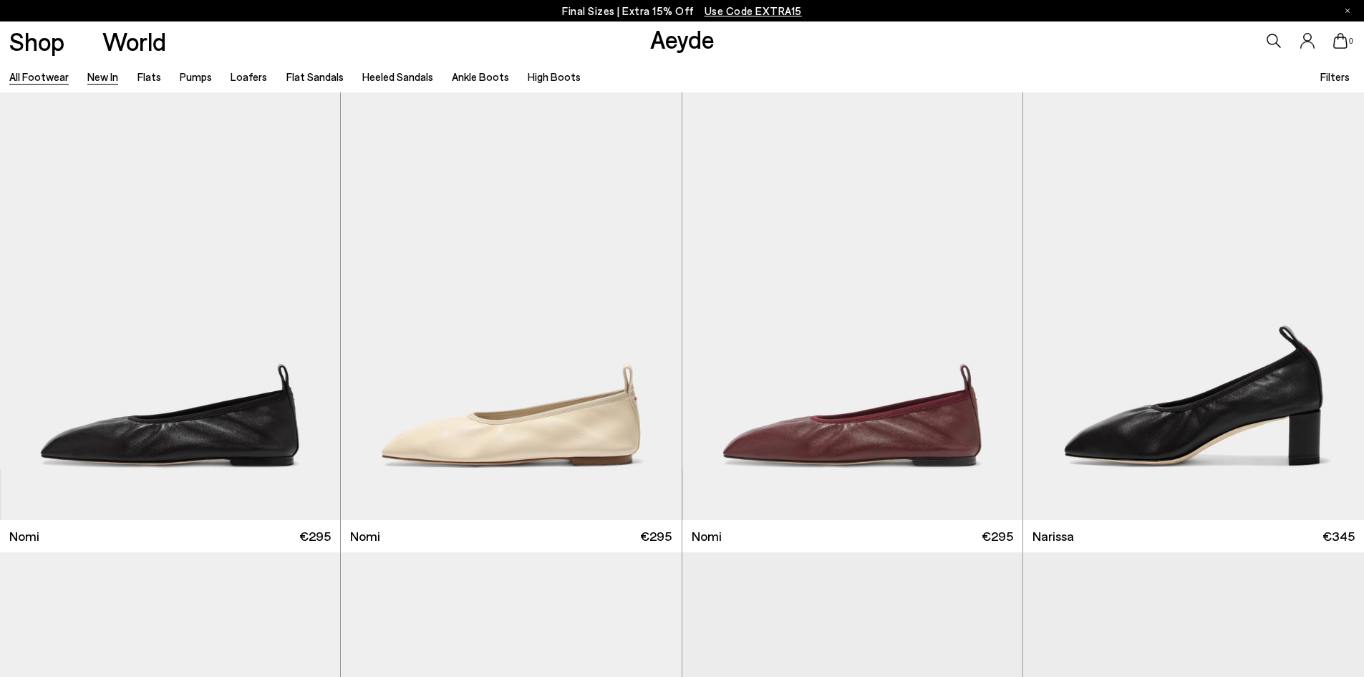
click at [97, 74] on link "New In" at bounding box center [102, 76] width 31 height 13
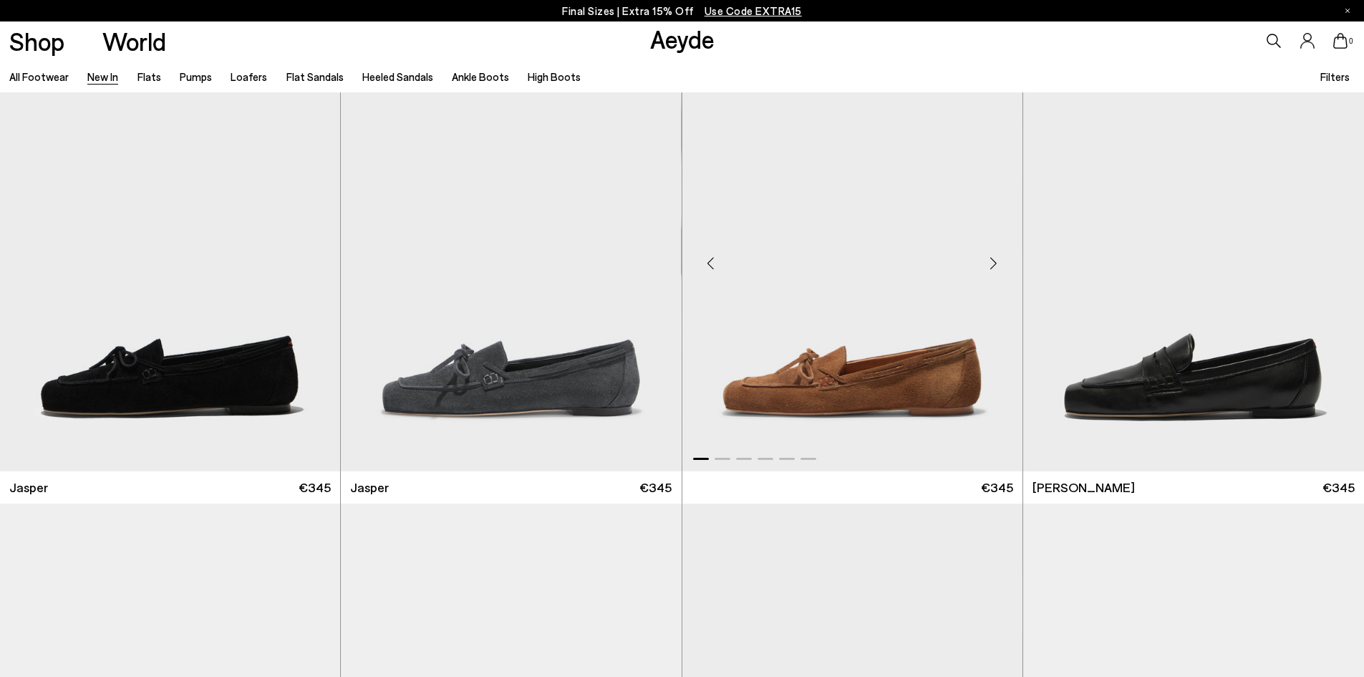
scroll to position [501, 0]
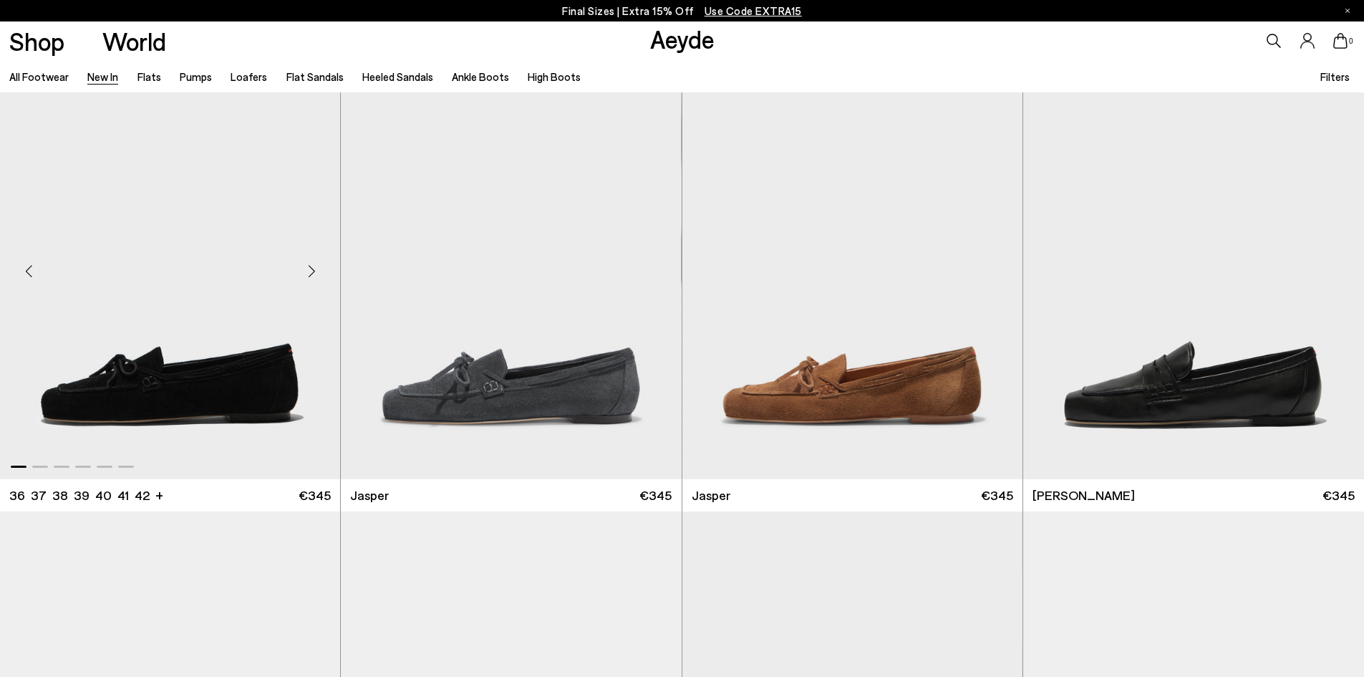
click at [208, 349] on img "1 / 6" at bounding box center [170, 264] width 340 height 427
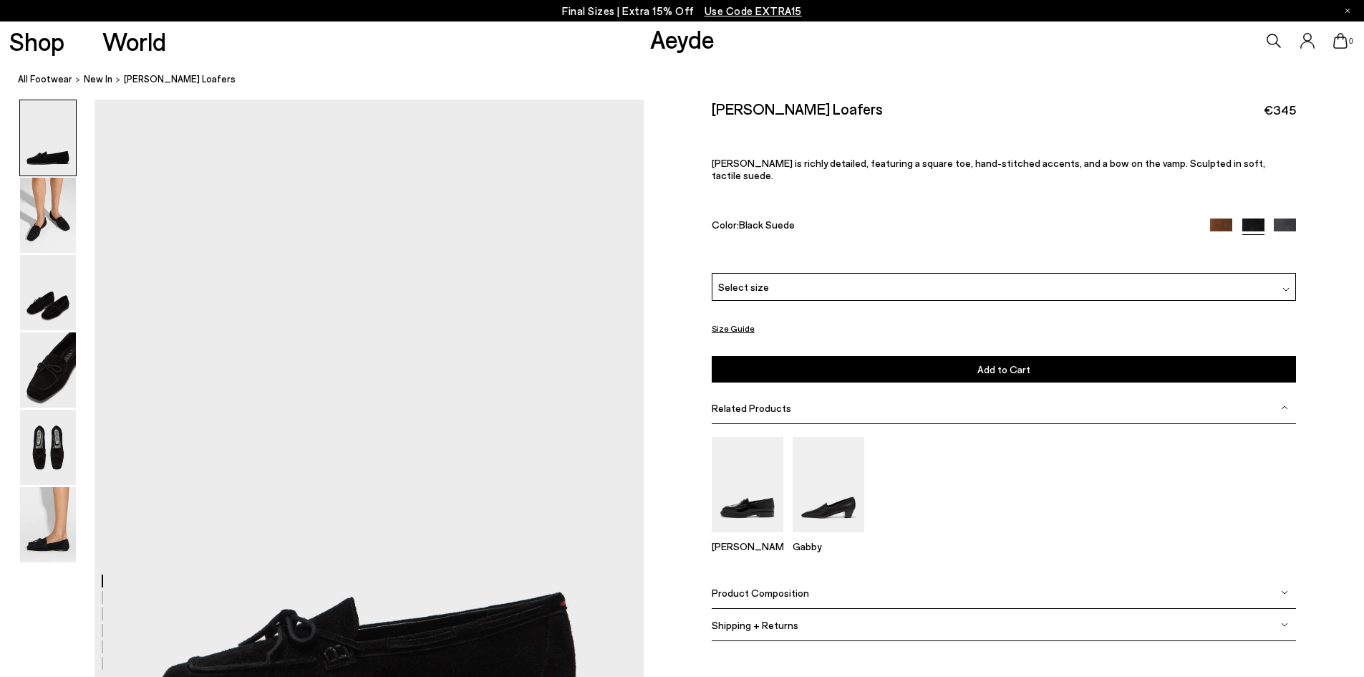
click at [1214, 218] on img at bounding box center [1221, 229] width 22 height 22
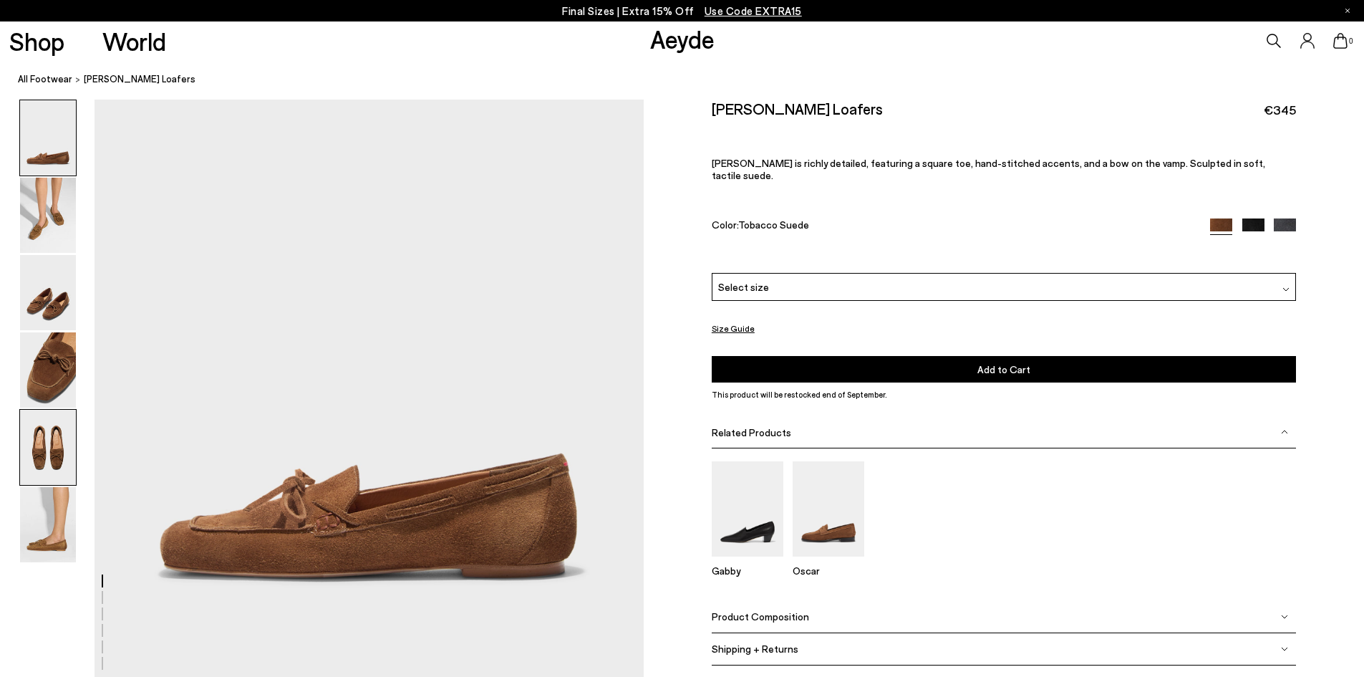
click at [62, 448] on img at bounding box center [48, 447] width 56 height 75
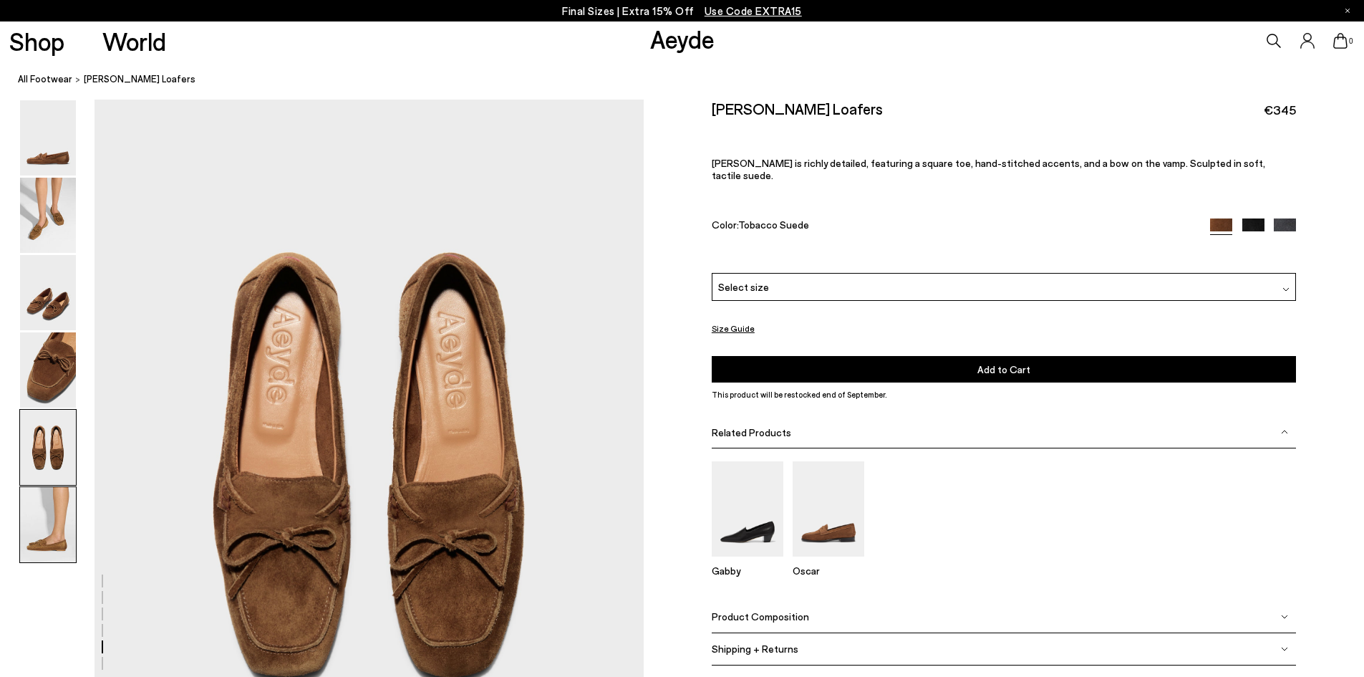
scroll to position [2938, 0]
click at [1282, 218] on img at bounding box center [1285, 229] width 22 height 22
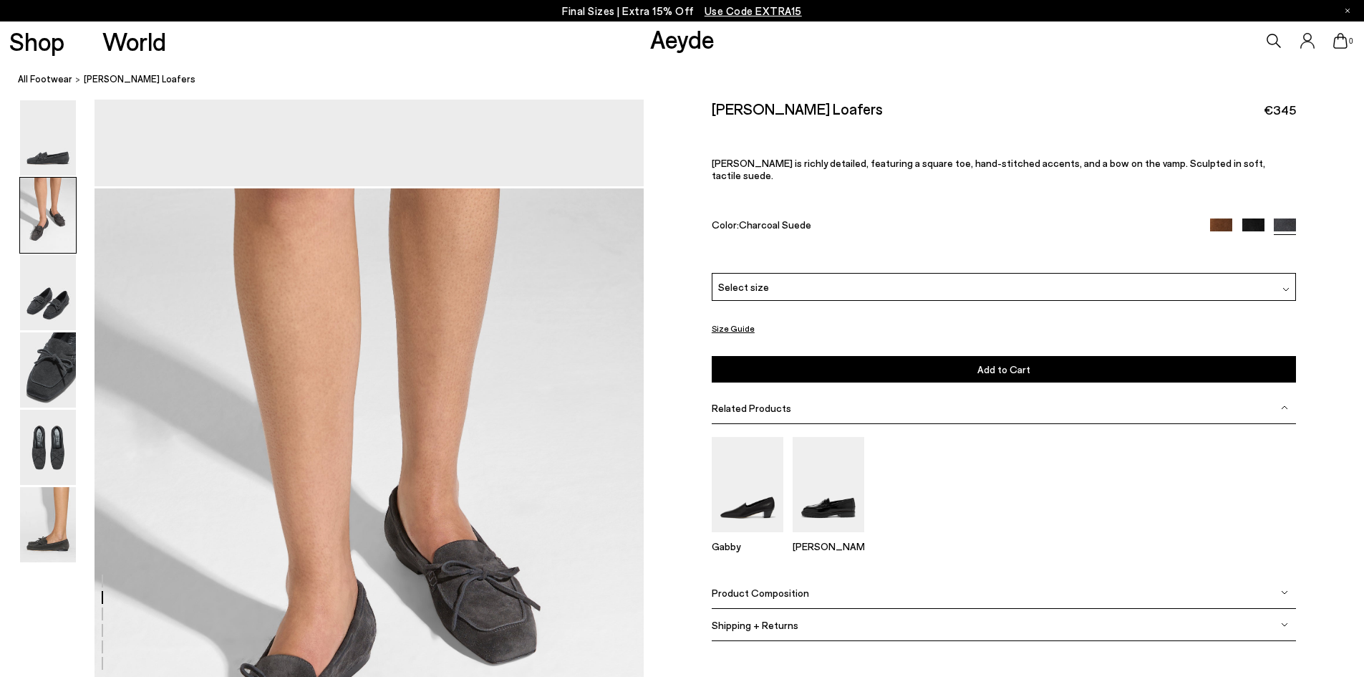
scroll to position [644, 0]
